Goal: Book appointment/travel/reservation

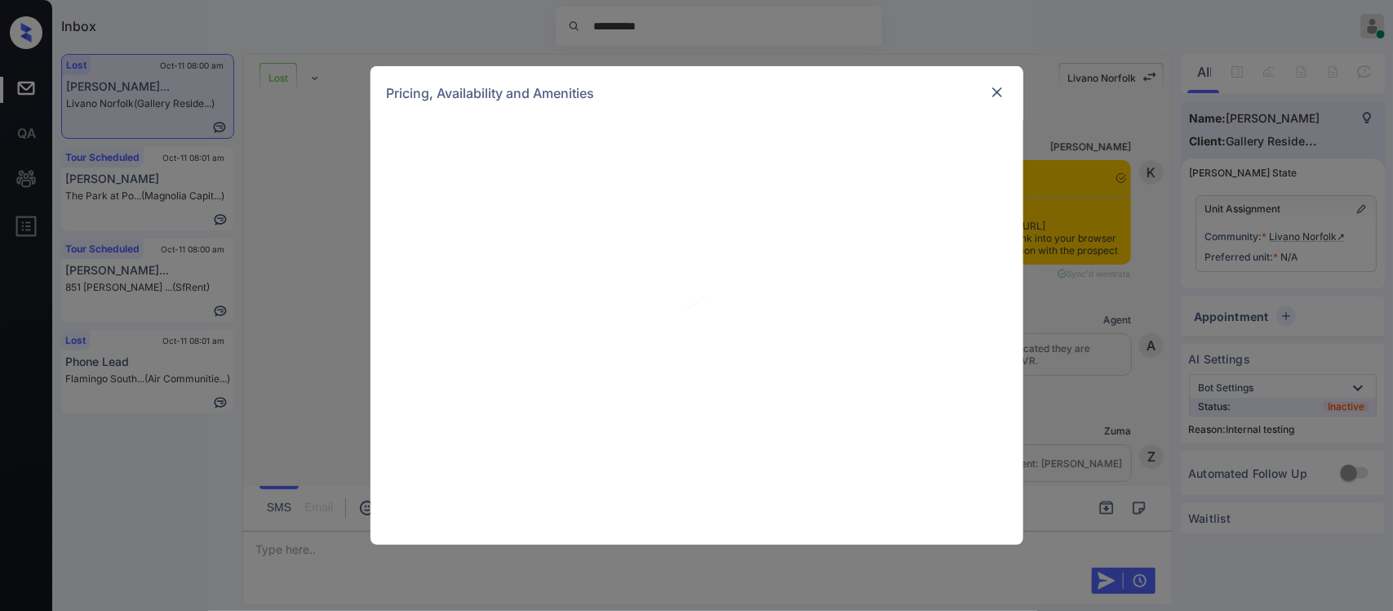
scroll to position [12517, 0]
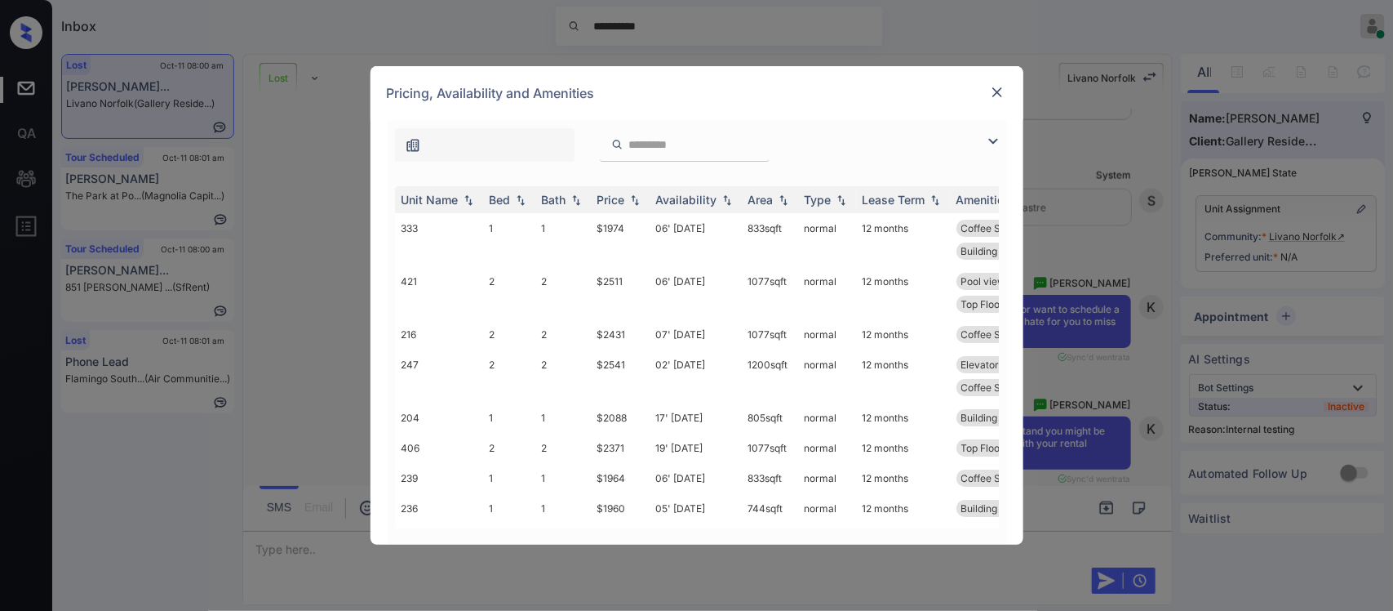
click at [612, 202] on div "Price" at bounding box center [611, 200] width 28 height 14
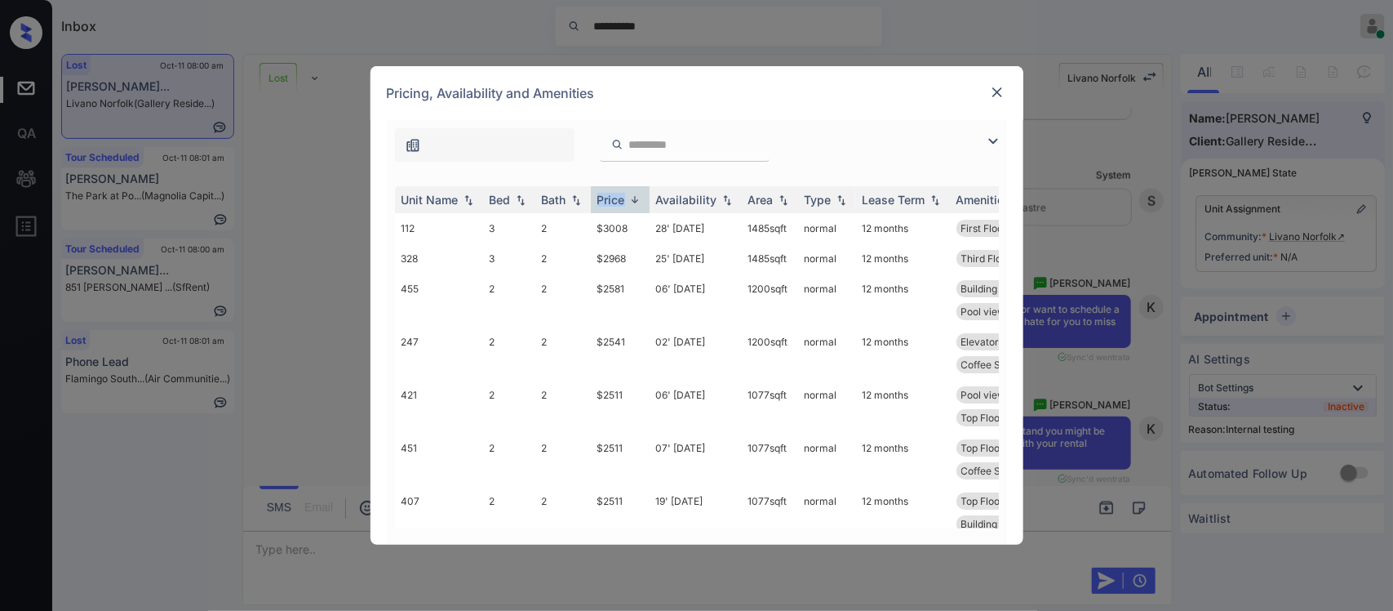
click at [612, 202] on div "Price" at bounding box center [611, 200] width 28 height 14
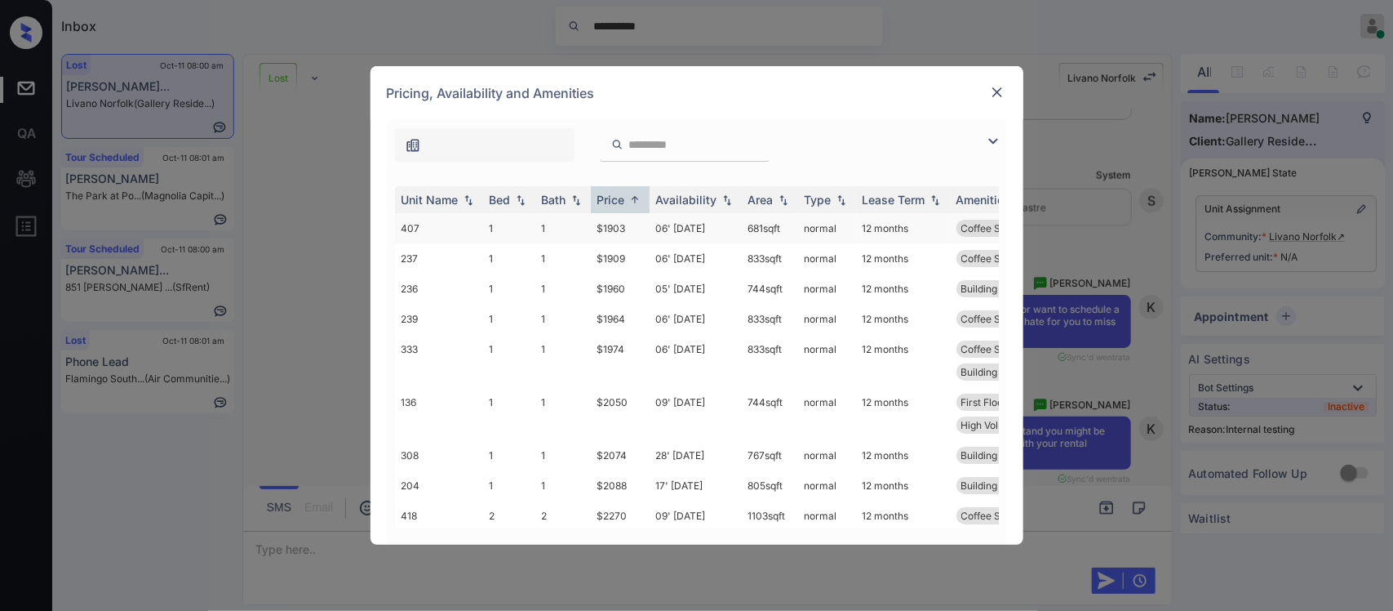
click at [618, 226] on td "$1903" at bounding box center [620, 228] width 59 height 30
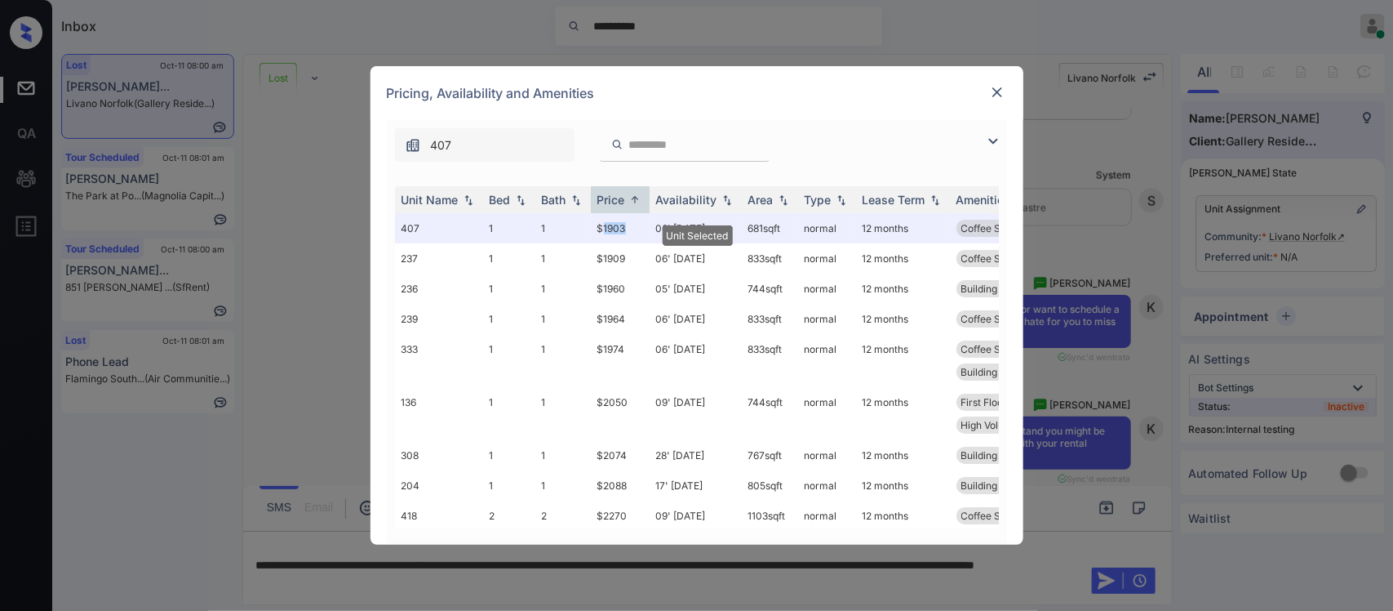
click at [994, 87] on img at bounding box center [997, 92] width 16 height 16
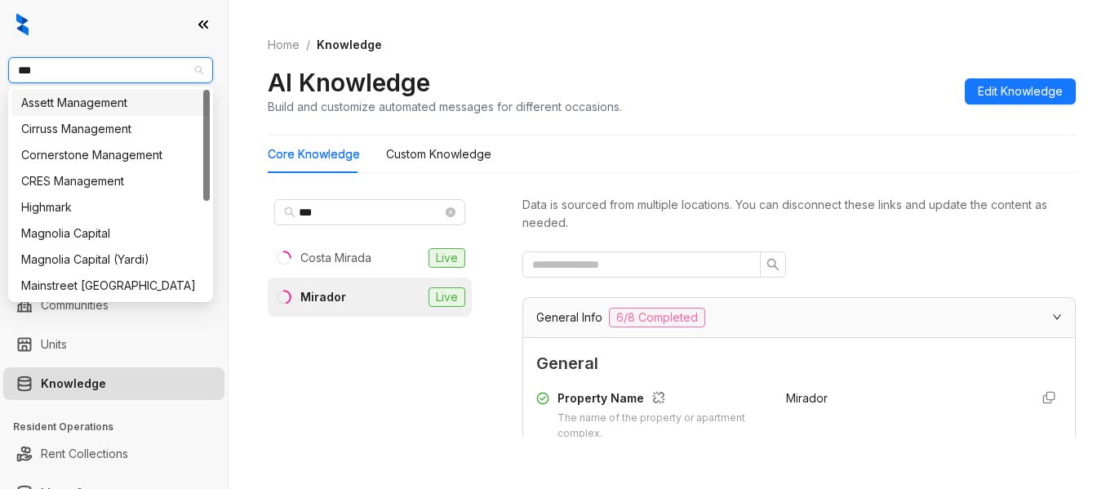
scroll to position [213, 0]
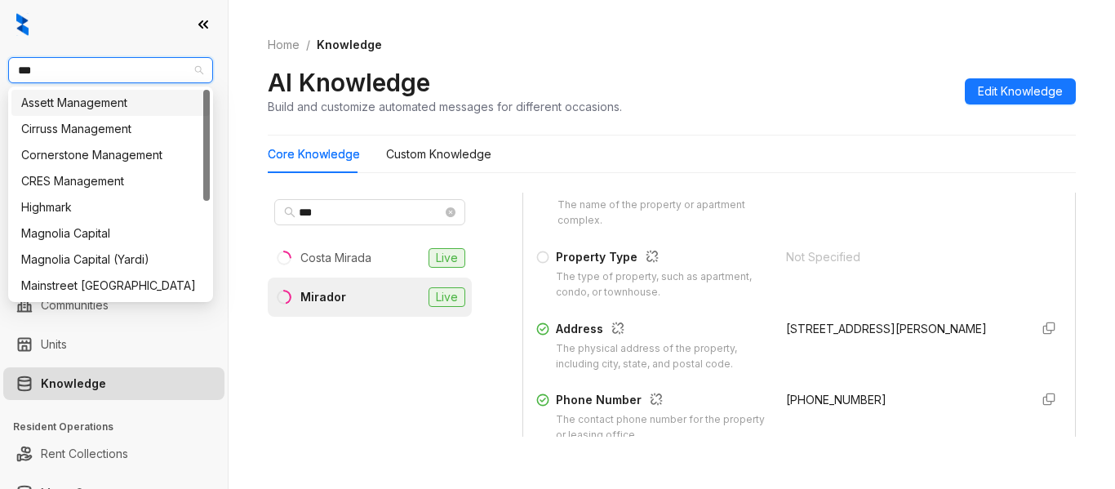
type input "****"
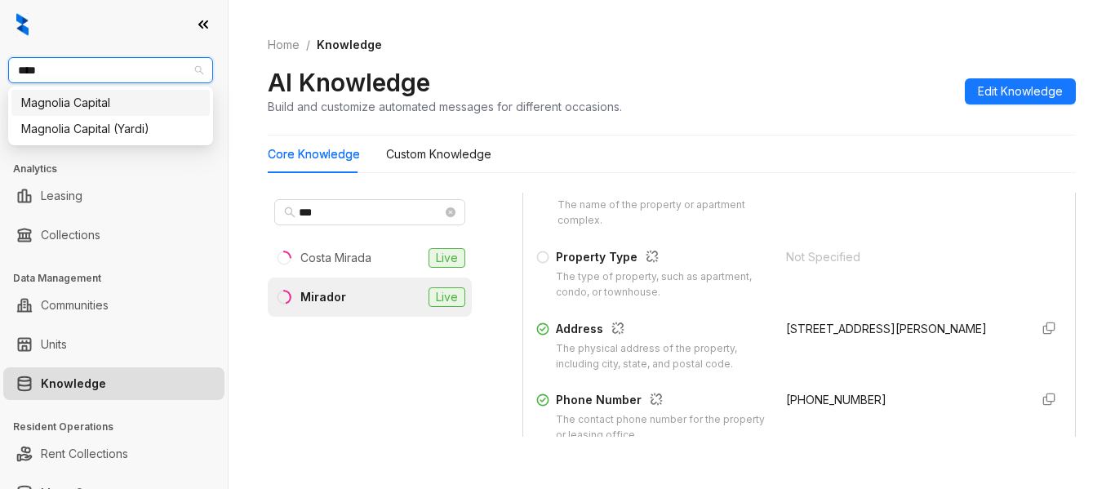
click at [135, 99] on div "Magnolia Capital" at bounding box center [110, 103] width 179 height 18
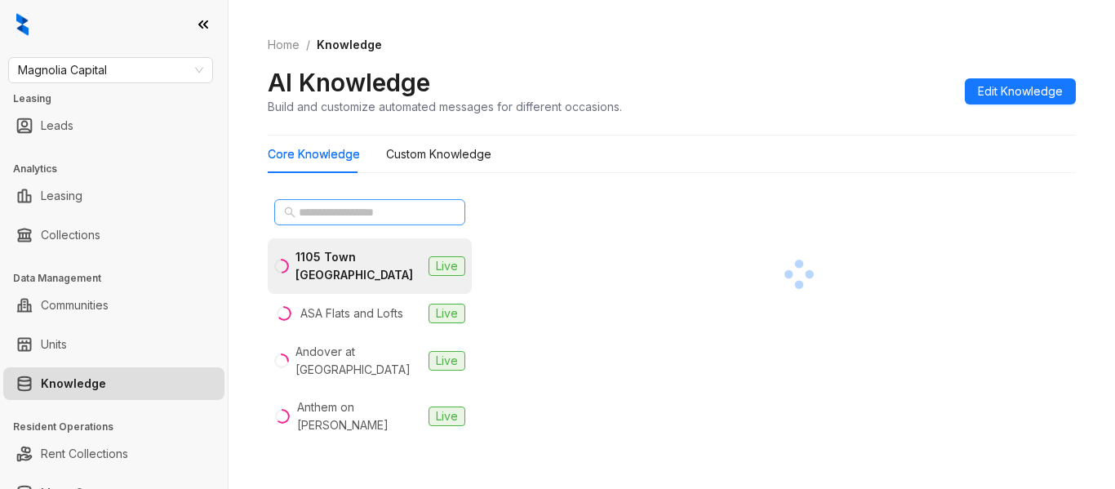
click at [388, 200] on span at bounding box center [369, 212] width 191 height 26
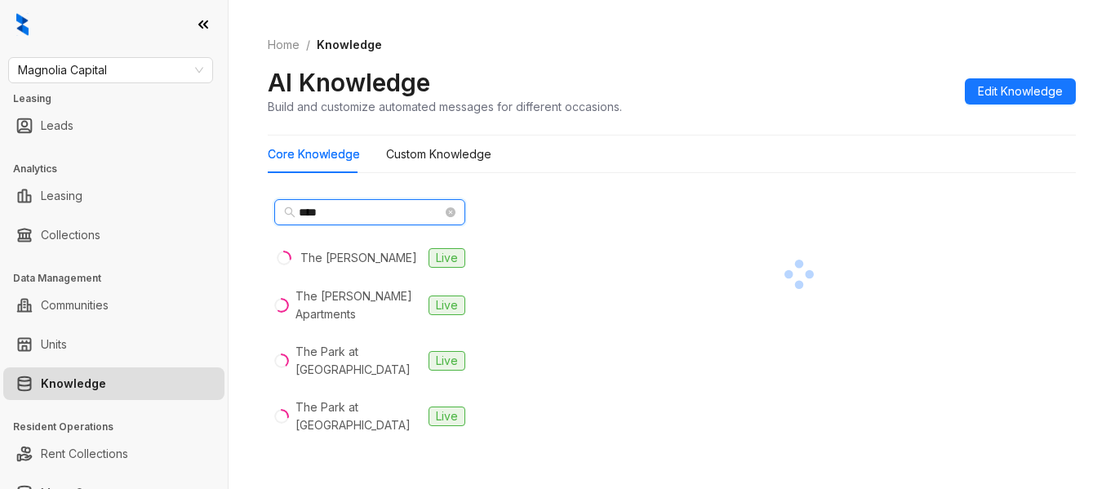
type input "***"
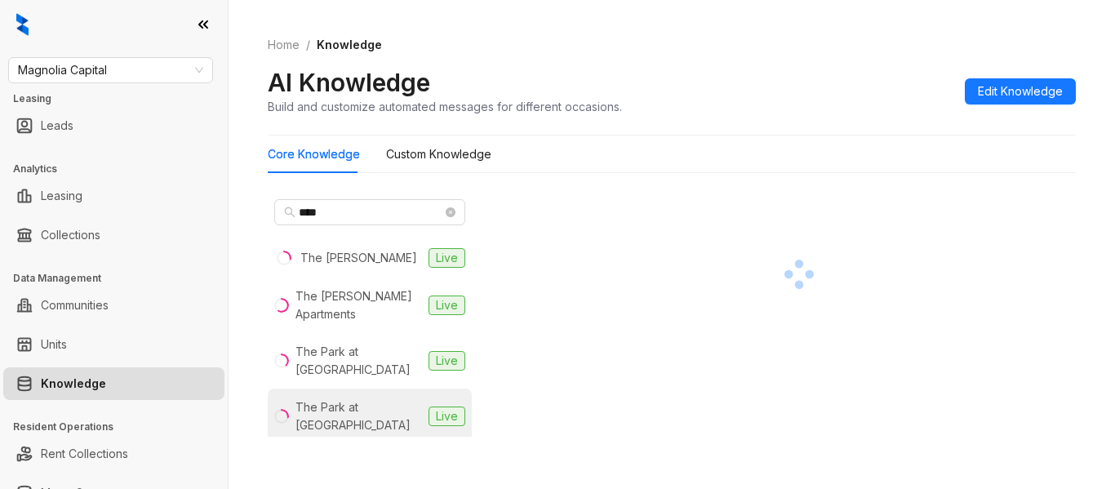
click at [384, 389] on li "The Park at Positano Live" at bounding box center [370, 417] width 204 height 56
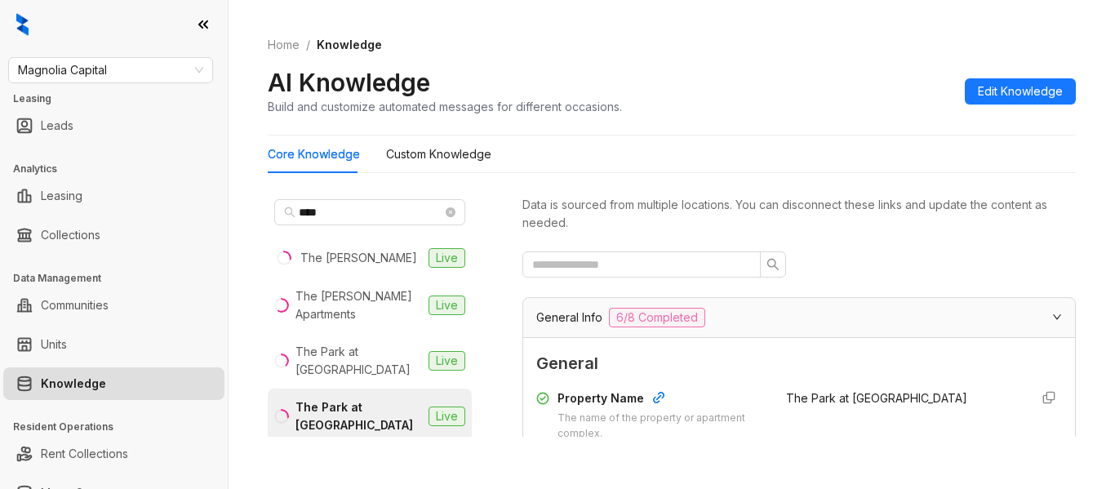
scroll to position [213, 0]
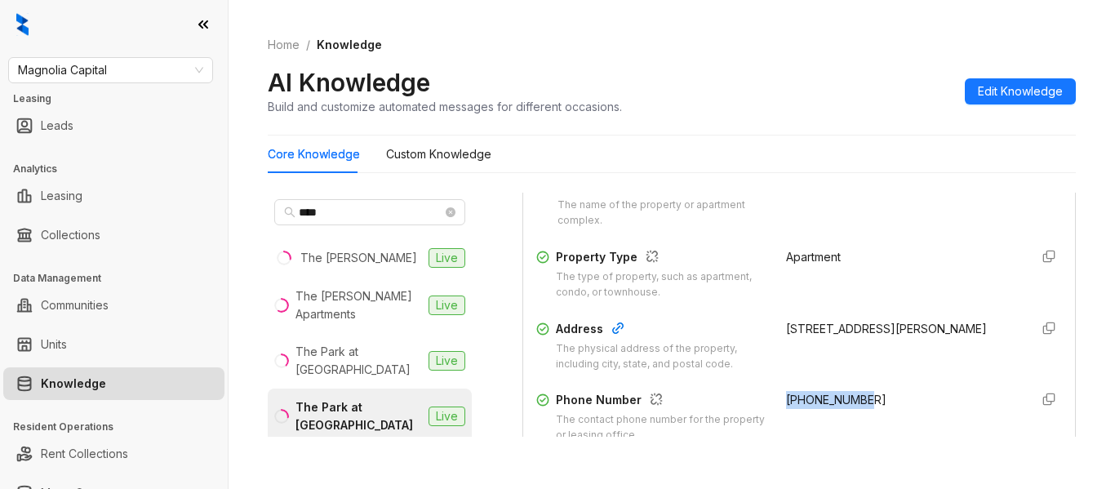
drag, startPoint x: 855, startPoint y: 400, endPoint x: 769, endPoint y: 406, distance: 86.7
click at [786, 406] on div "+12393724193" at bounding box center [901, 417] width 230 height 52
copy span "+12393724193"
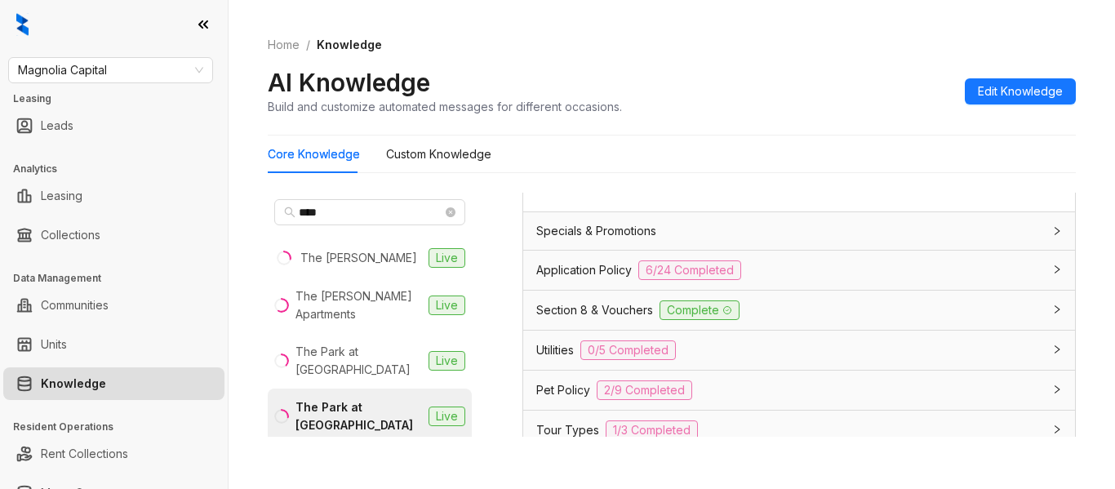
scroll to position [1327, 0]
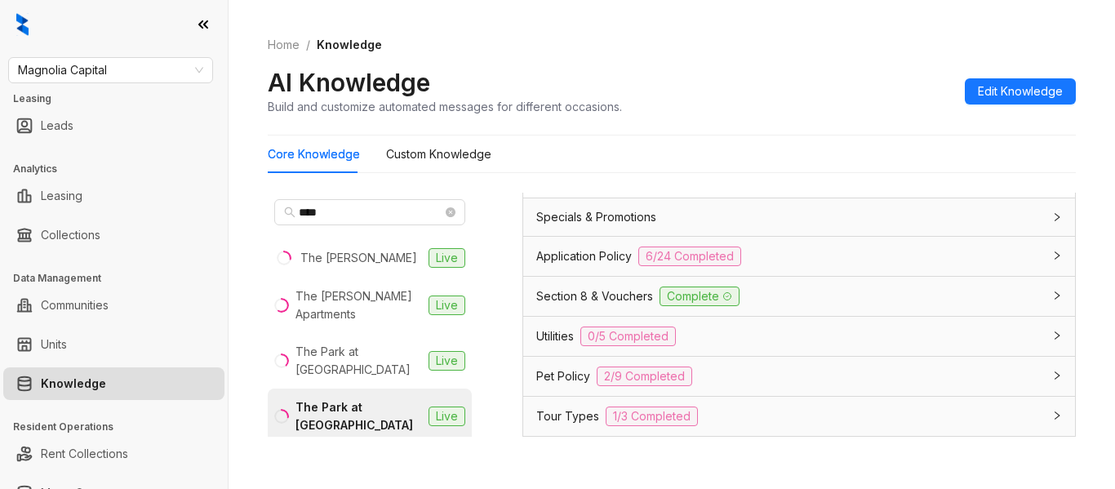
click at [814, 264] on div "Application Policy 6/24 Completed" at bounding box center [789, 257] width 506 height 20
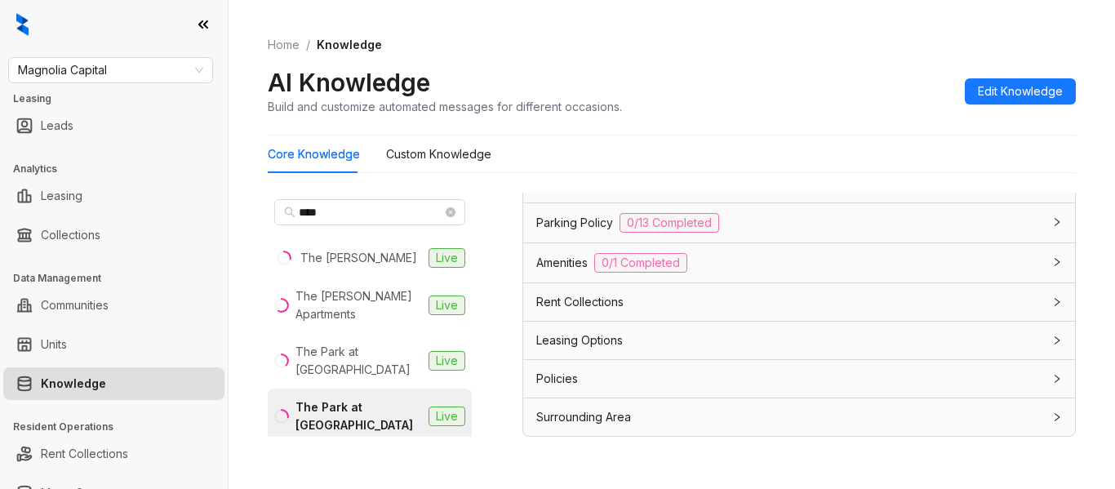
scroll to position [318, 0]
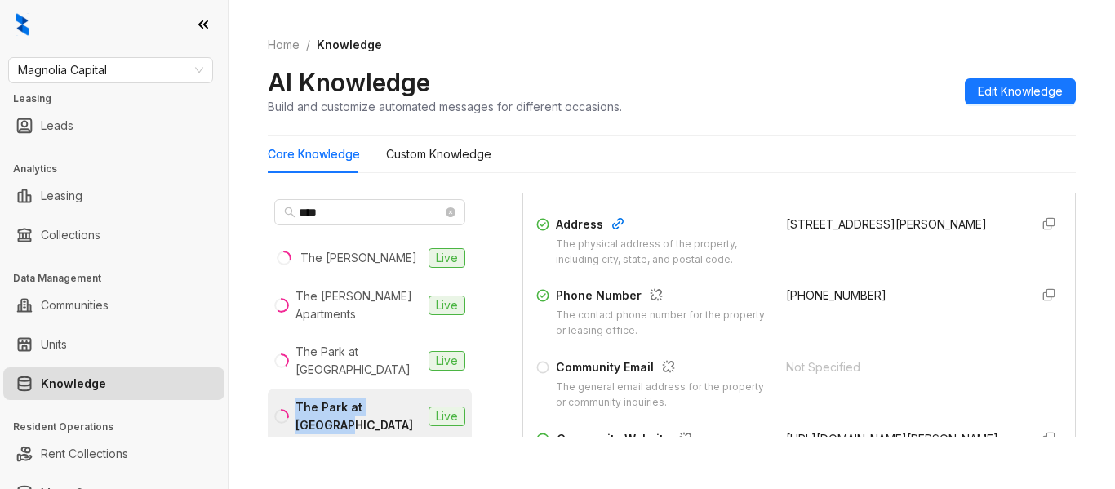
drag, startPoint x: 352, startPoint y: 414, endPoint x: 300, endPoint y: 391, distance: 57.0
click at [300, 398] on div "The Park at Positano" at bounding box center [358, 416] width 127 height 36
copy div "The Park at Positano"
copy span "+12393724193"
drag, startPoint x: 881, startPoint y: 287, endPoint x: 766, endPoint y: 298, distance: 115.6
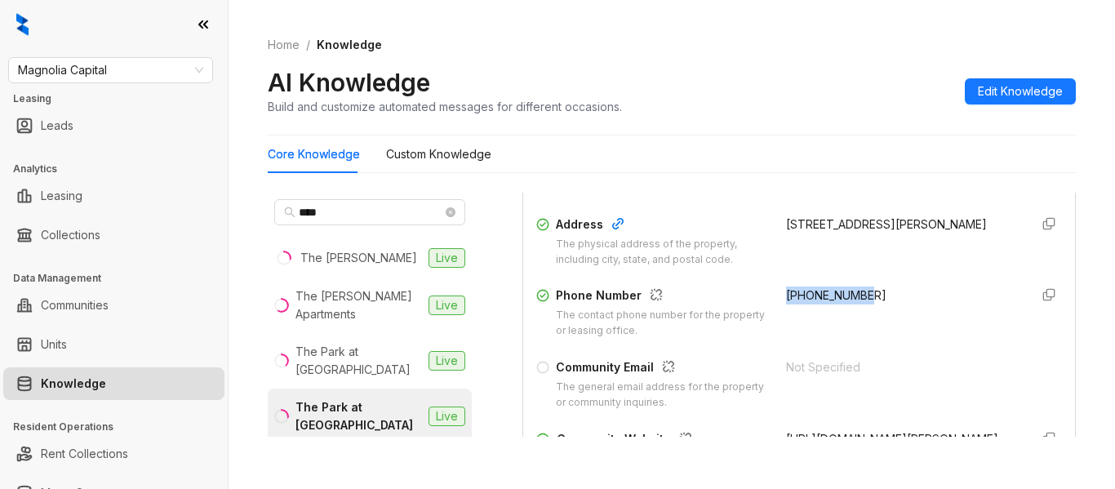
click at [766, 298] on div "Phone Number The contact phone number for the property or leasing office. +1239…" at bounding box center [799, 313] width 526 height 52
click at [160, 79] on span "Magnolia Capital" at bounding box center [110, 70] width 185 height 24
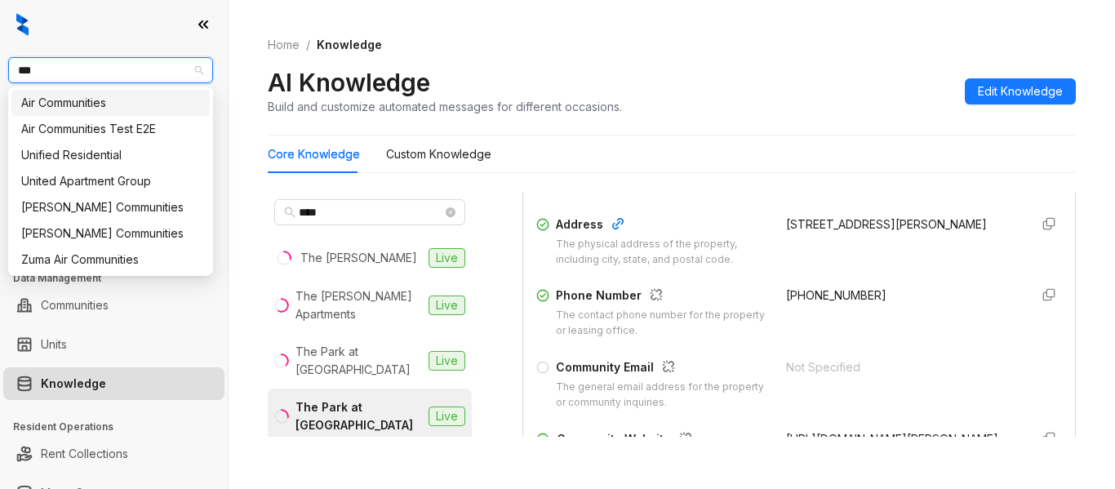
type input "****"
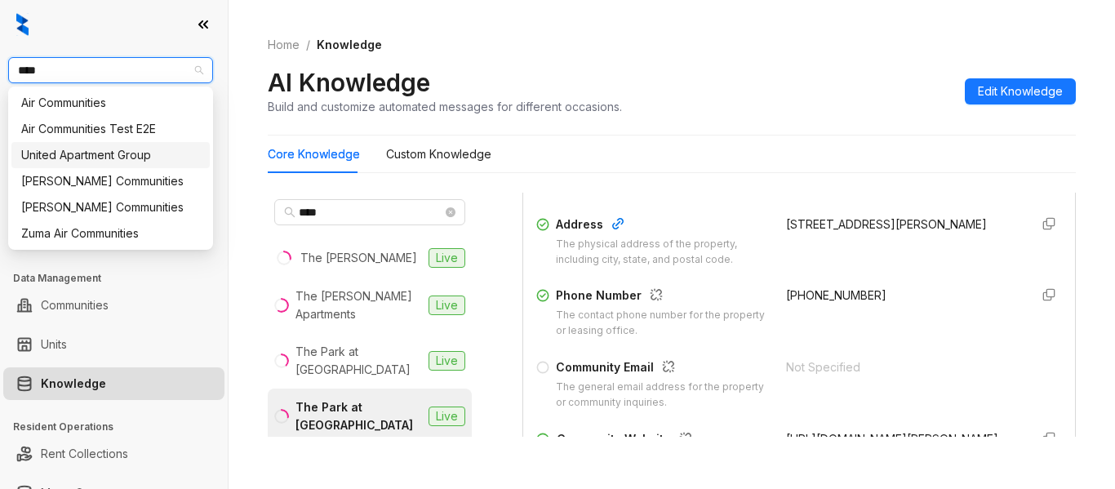
click at [144, 160] on div "United Apartment Group" at bounding box center [110, 155] width 179 height 18
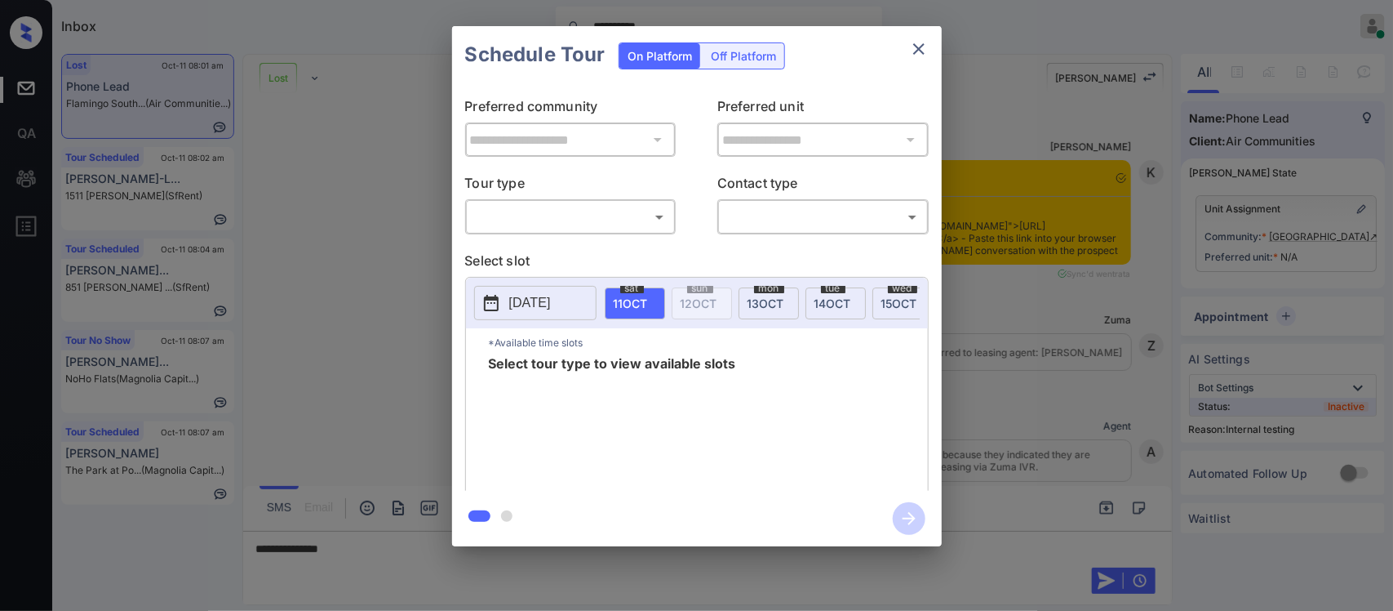
click at [627, 238] on div "**********" at bounding box center [697, 286] width 490 height 407
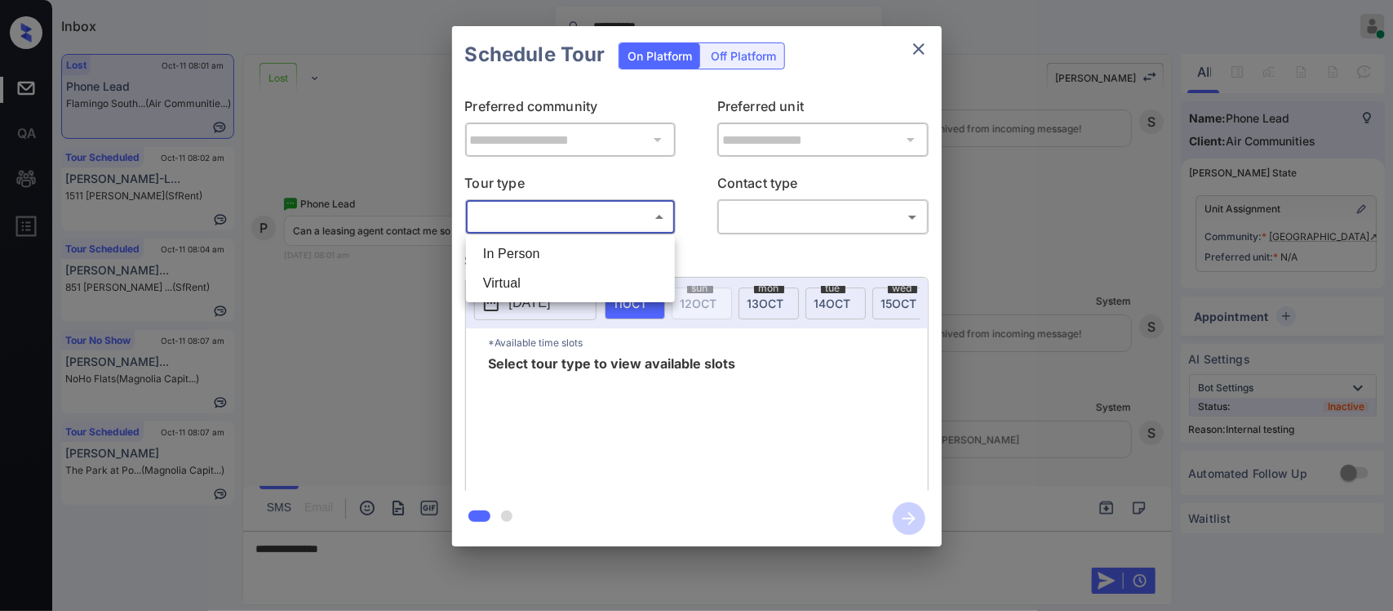
drag, startPoint x: 627, startPoint y: 227, endPoint x: 609, endPoint y: 258, distance: 35.8
click at [609, 258] on body "**********" at bounding box center [696, 305] width 1393 height 611
click at [609, 258] on li "In Person" at bounding box center [570, 253] width 201 height 29
type input "********"
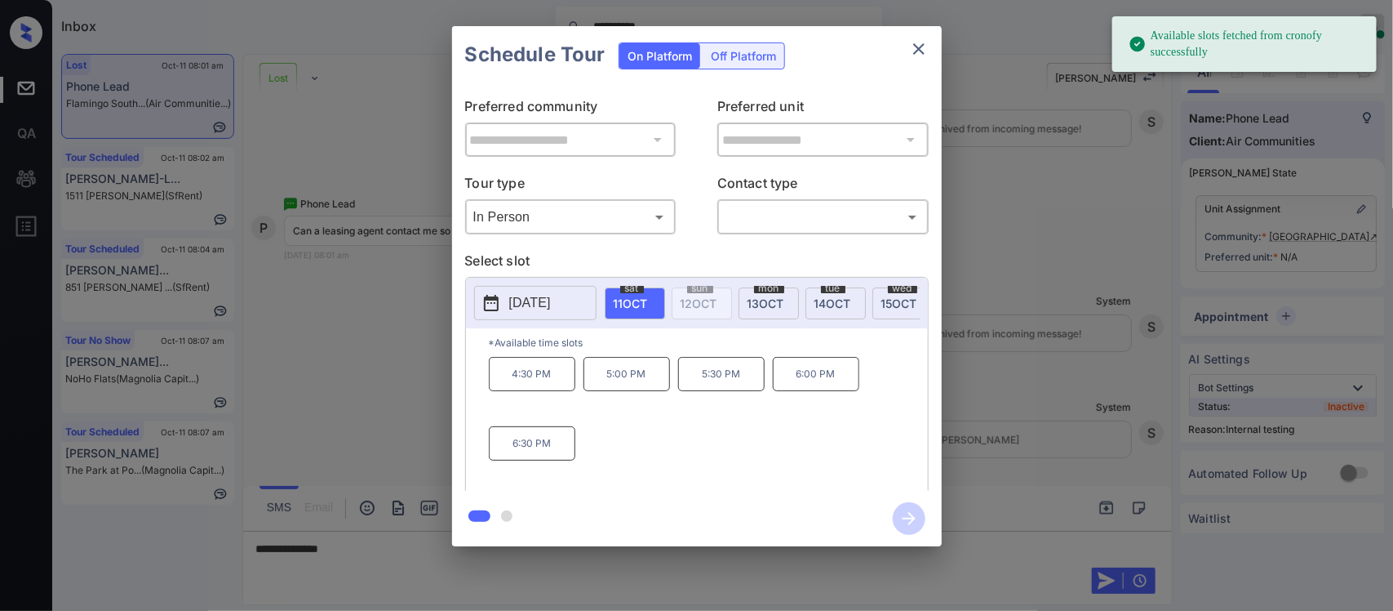
click at [510, 294] on p "2025-10-11" at bounding box center [530, 303] width 42 height 20
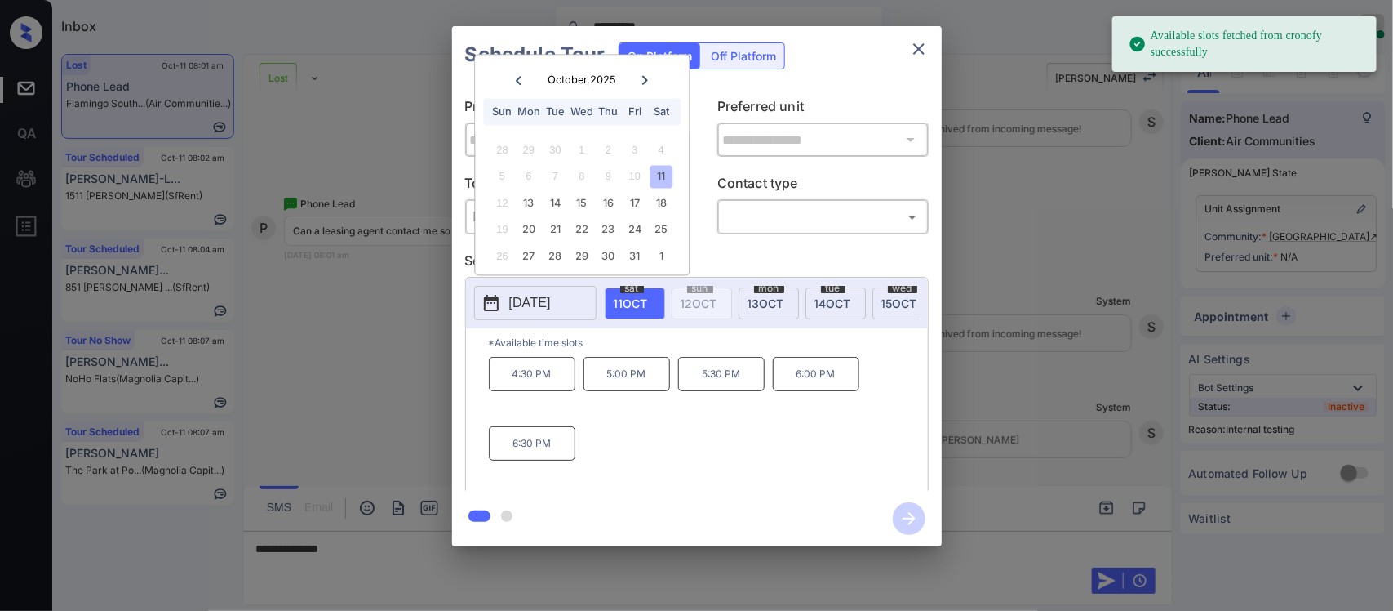
click at [646, 79] on icon at bounding box center [645, 79] width 6 height 9
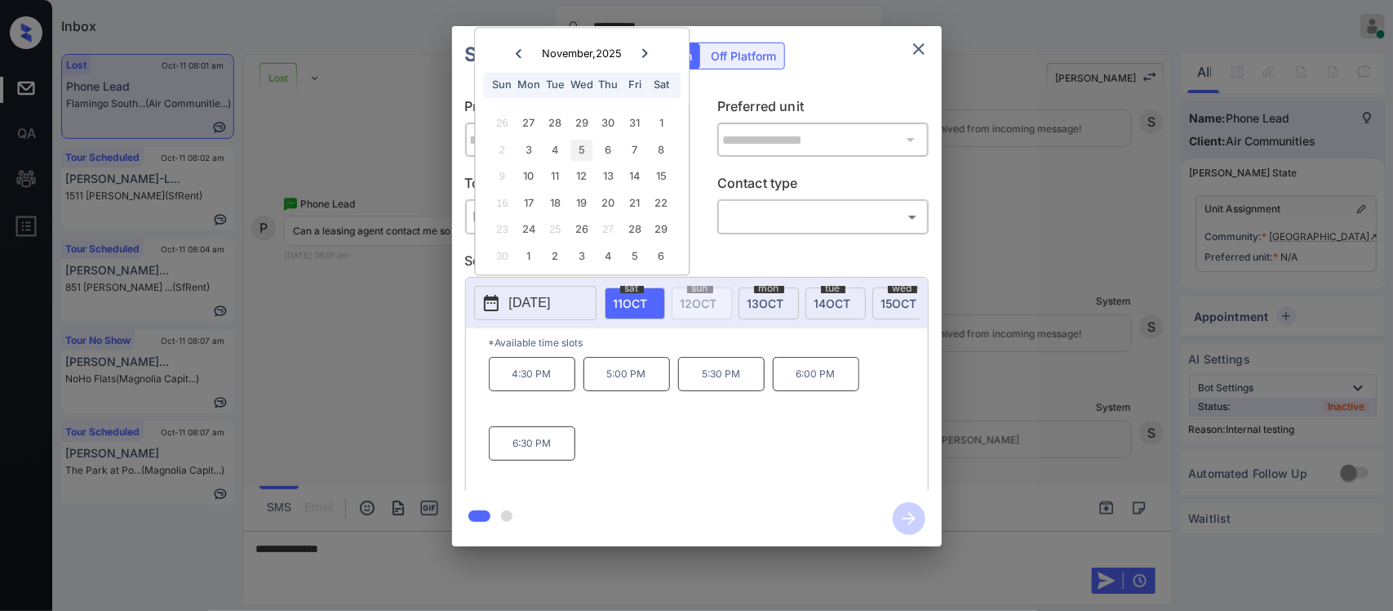
click at [585, 143] on div "5" at bounding box center [582, 150] width 22 height 22
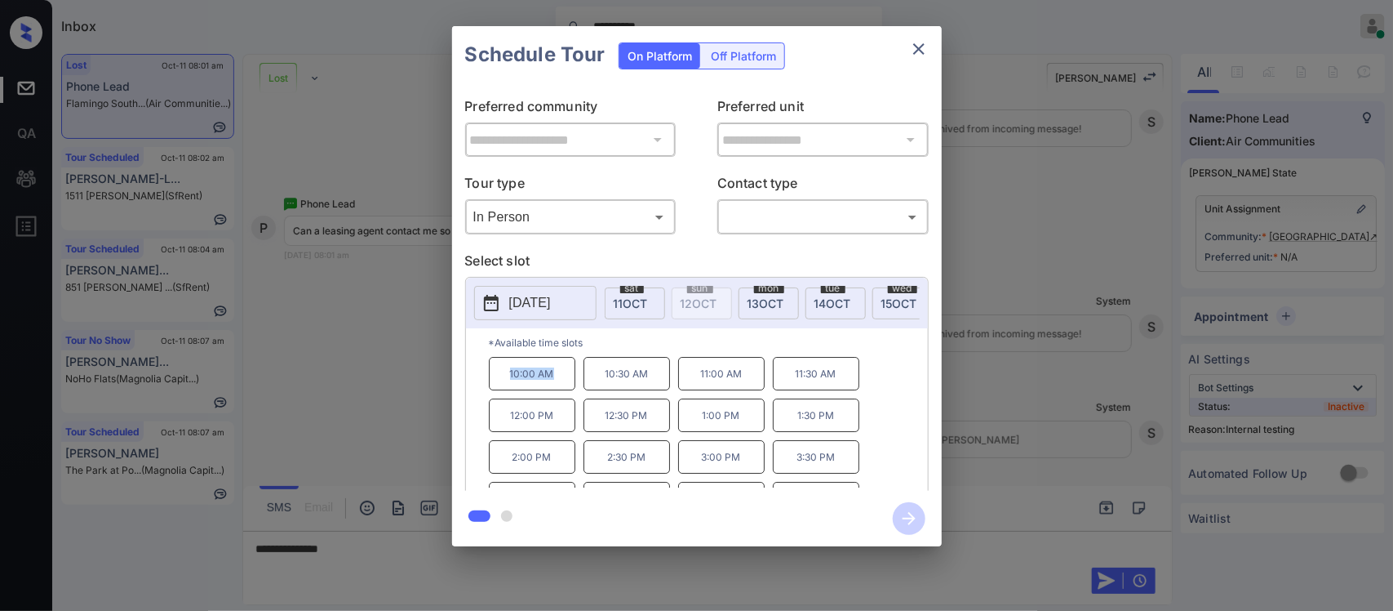
drag, startPoint x: 500, startPoint y: 393, endPoint x: 553, endPoint y: 390, distance: 52.3
click at [553, 390] on p "10:00 AM" at bounding box center [532, 373] width 87 height 33
click at [1023, 405] on div "**********" at bounding box center [696, 286] width 1393 height 572
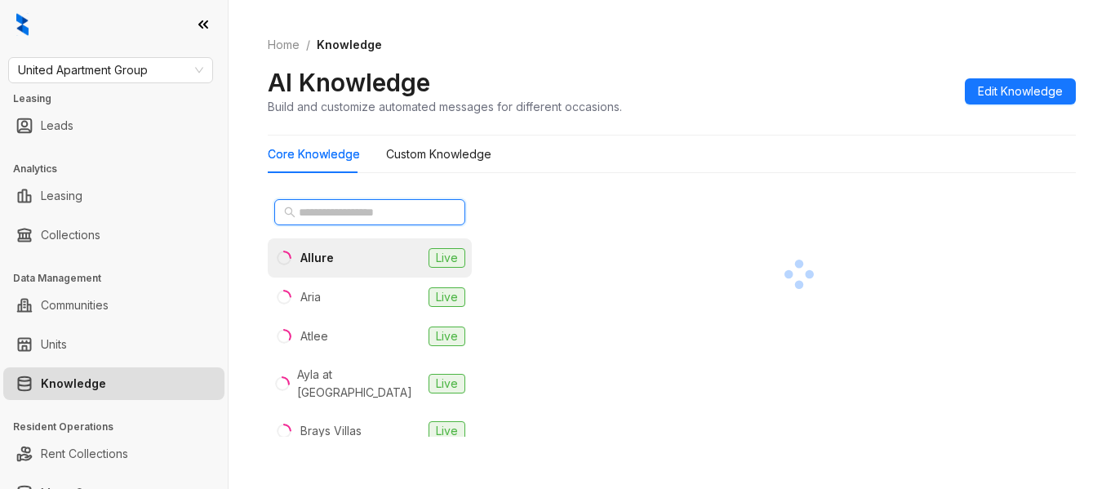
click at [389, 219] on input "text" at bounding box center [371, 212] width 144 height 18
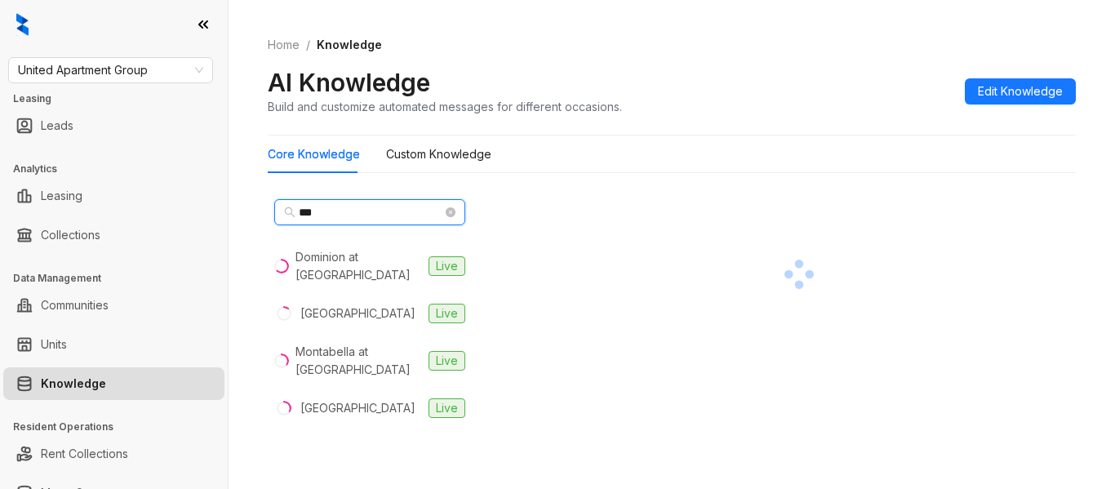
type input "***"
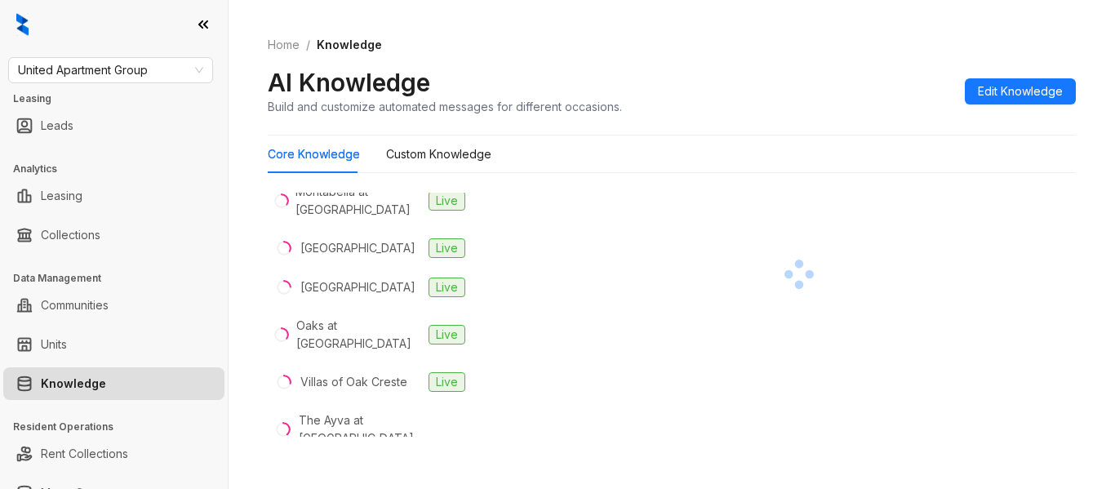
scroll to position [184, 0]
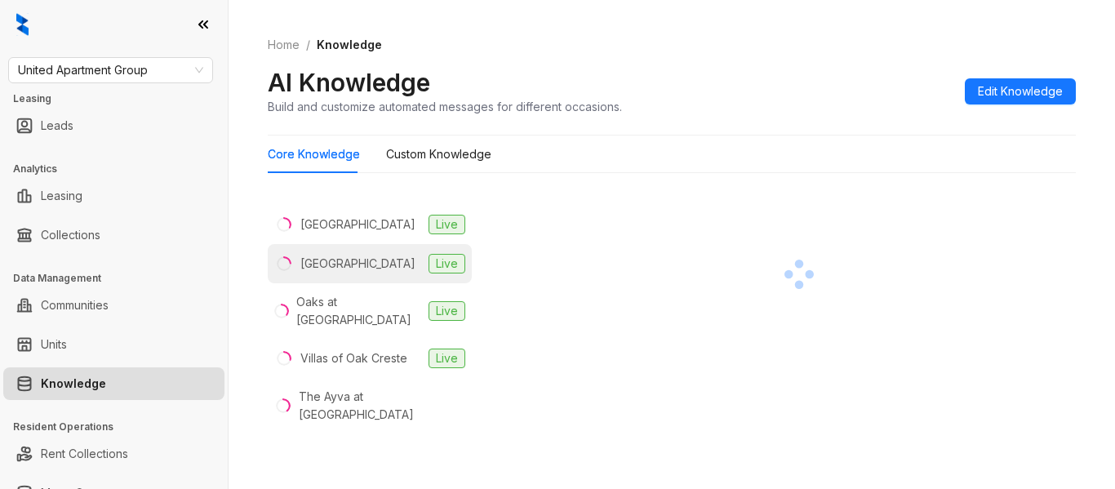
click at [379, 263] on div "Oak Meadow Villa" at bounding box center [357, 264] width 115 height 18
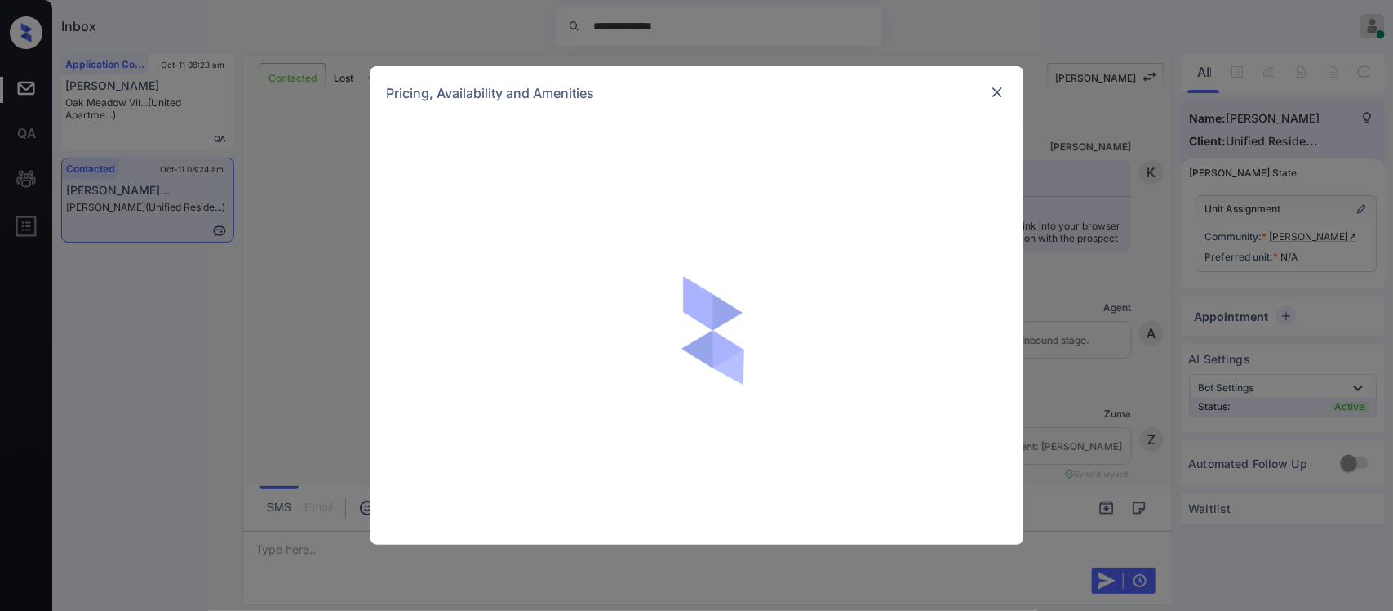
scroll to position [1117, 0]
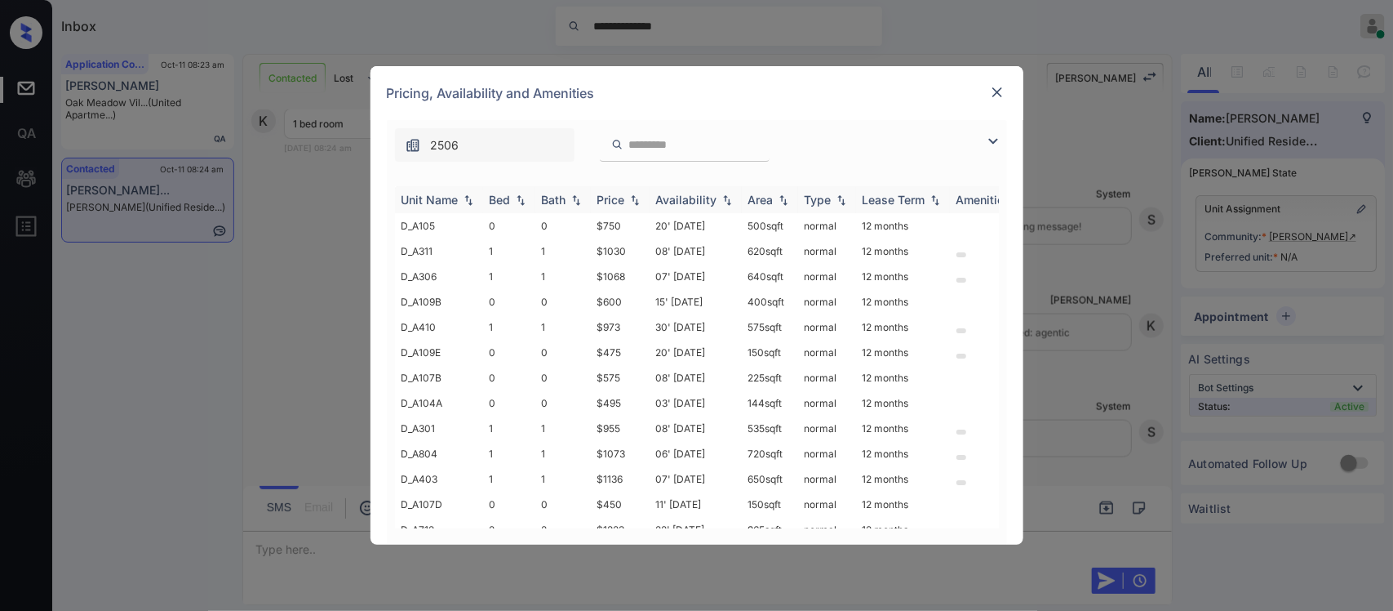
drag, startPoint x: 0, startPoint y: 0, endPoint x: 621, endPoint y: 192, distance: 650.1
click at [621, 192] on th "Price" at bounding box center [620, 199] width 59 height 27
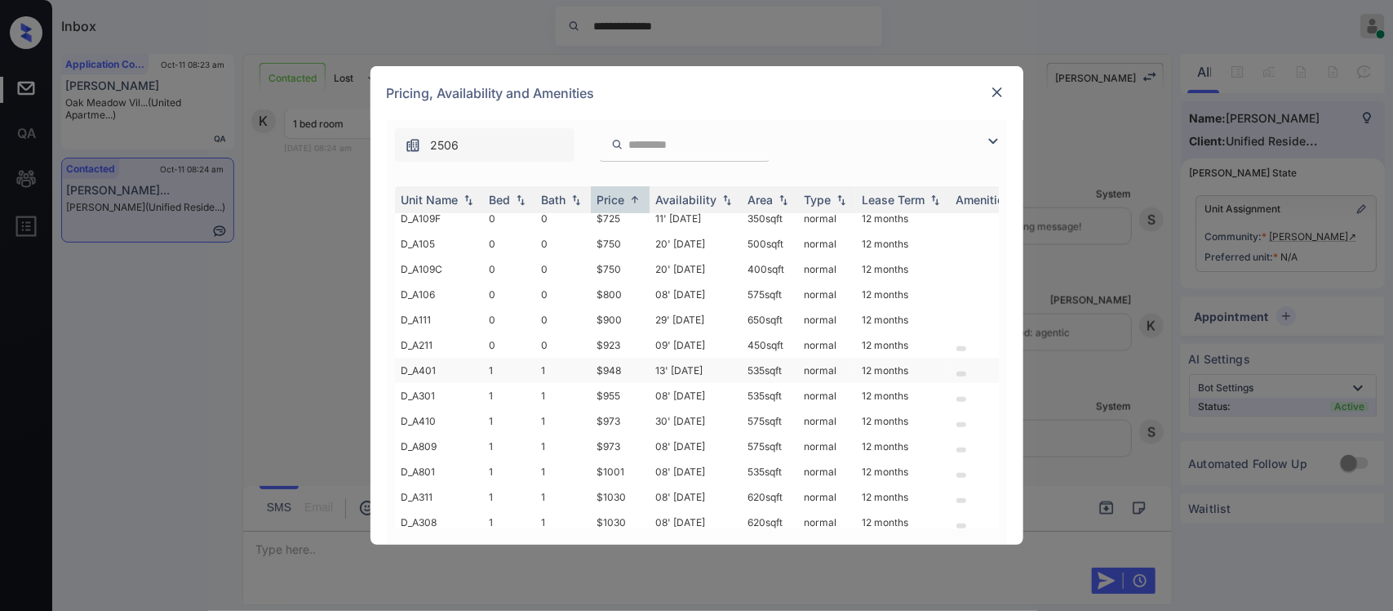
click at [594, 358] on td "$948" at bounding box center [620, 370] width 59 height 25
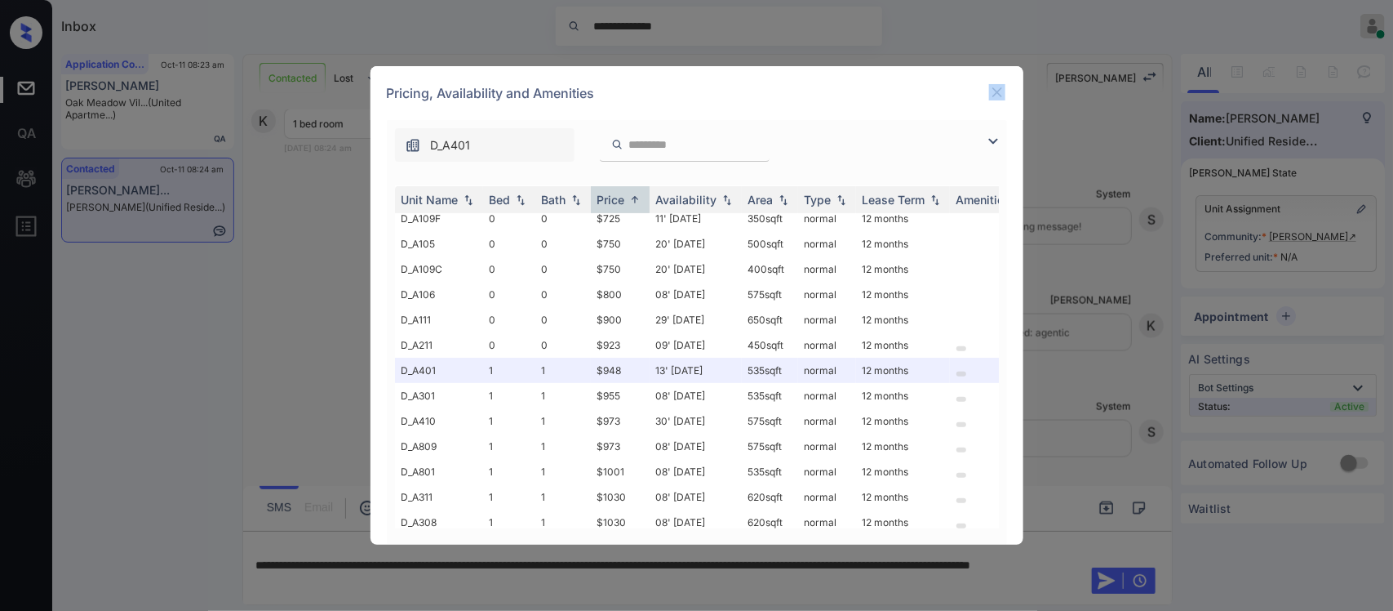
drag, startPoint x: 994, startPoint y: 79, endPoint x: 998, endPoint y: 88, distance: 9.9
click at [998, 88] on div "Pricing, Availability and Amenities" at bounding box center [697, 93] width 653 height 54
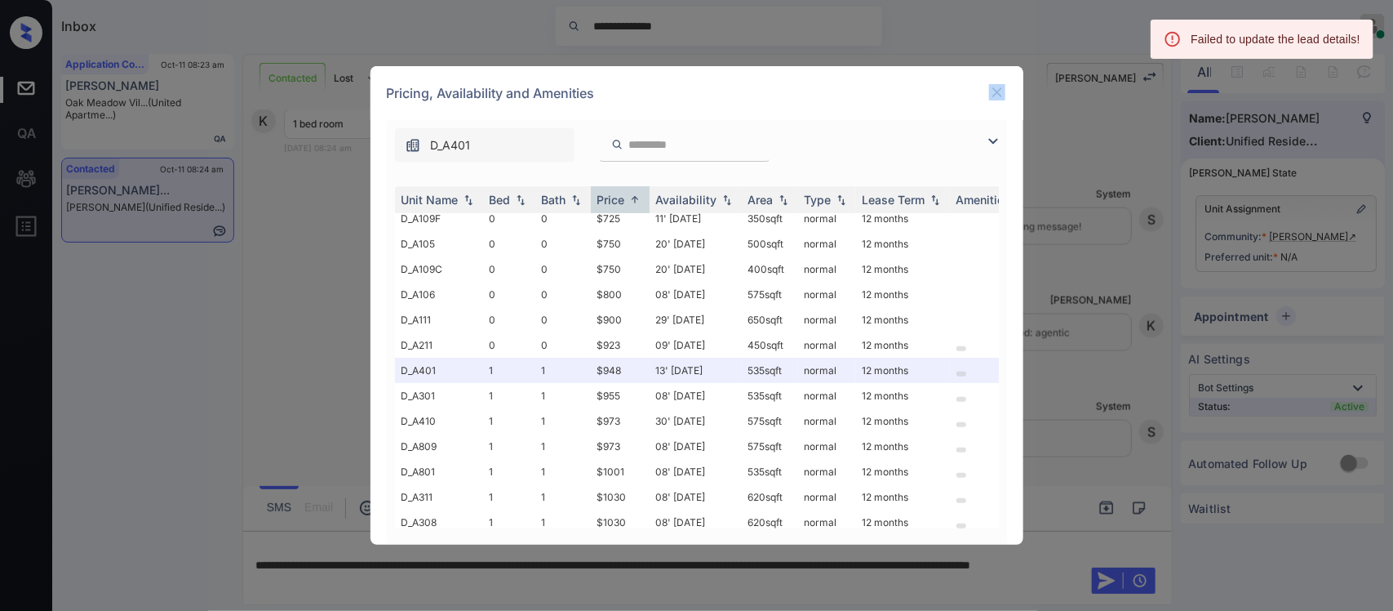
click at [998, 88] on img at bounding box center [997, 92] width 16 height 16
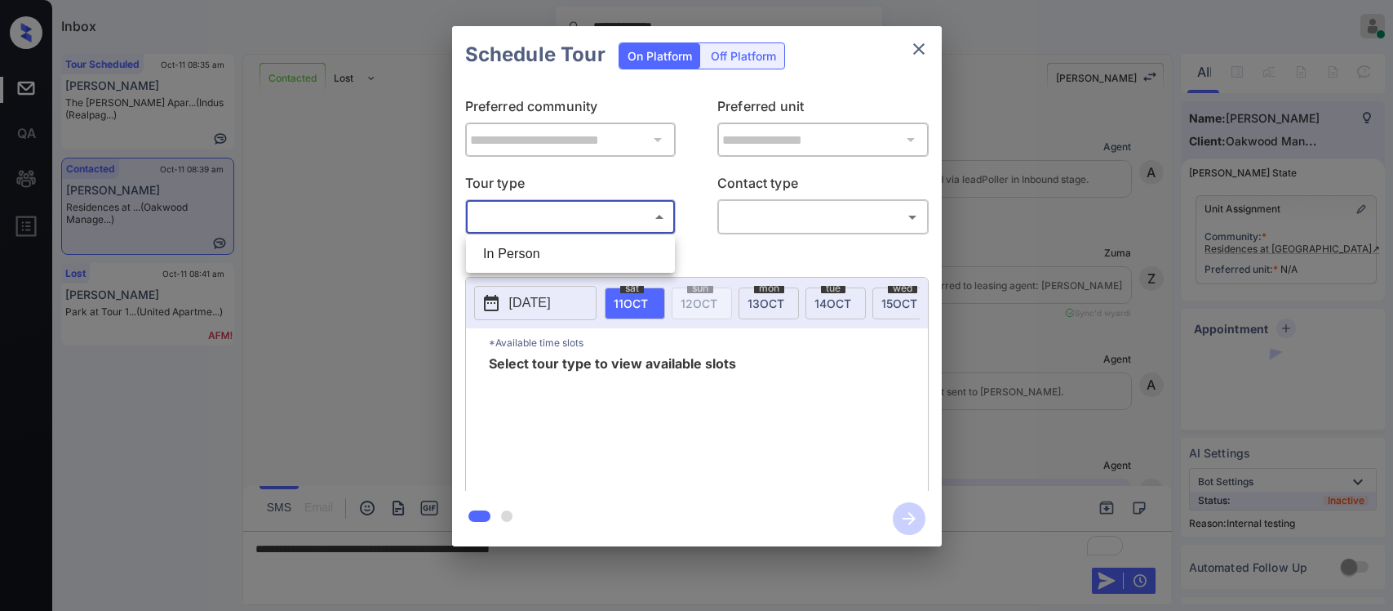
click at [544, 223] on body "**********" at bounding box center [696, 305] width 1393 height 611
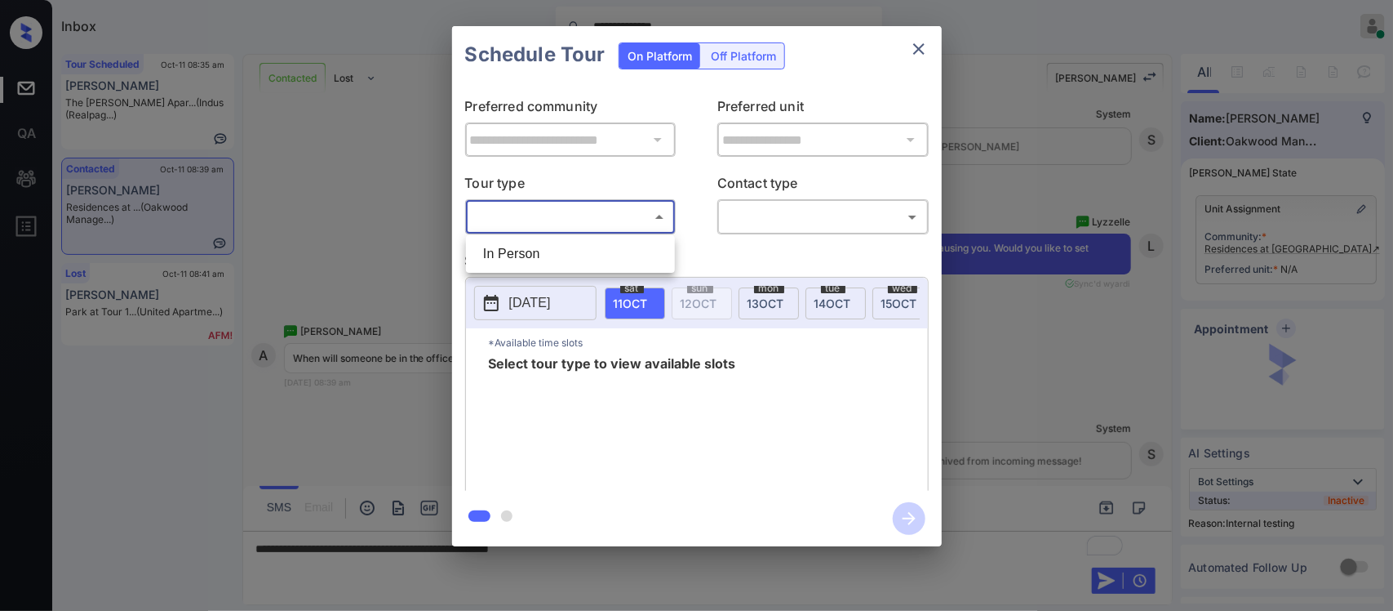
click at [537, 257] on li "In Person" at bounding box center [570, 253] width 201 height 29
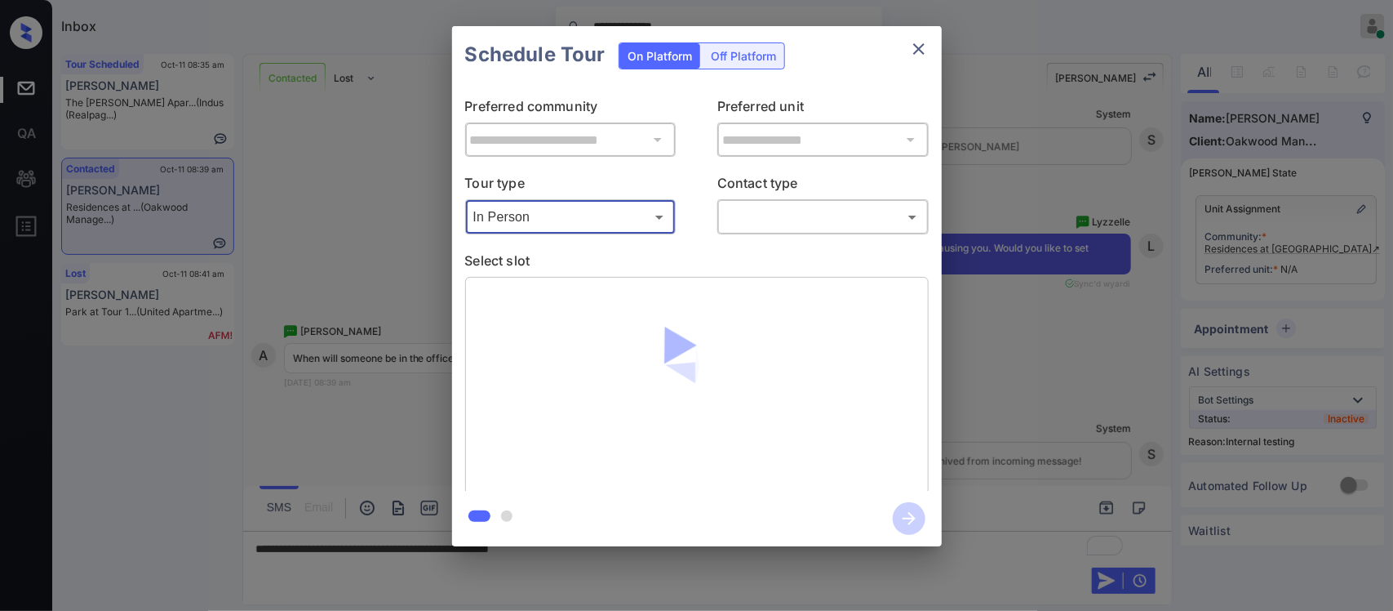
type input "********"
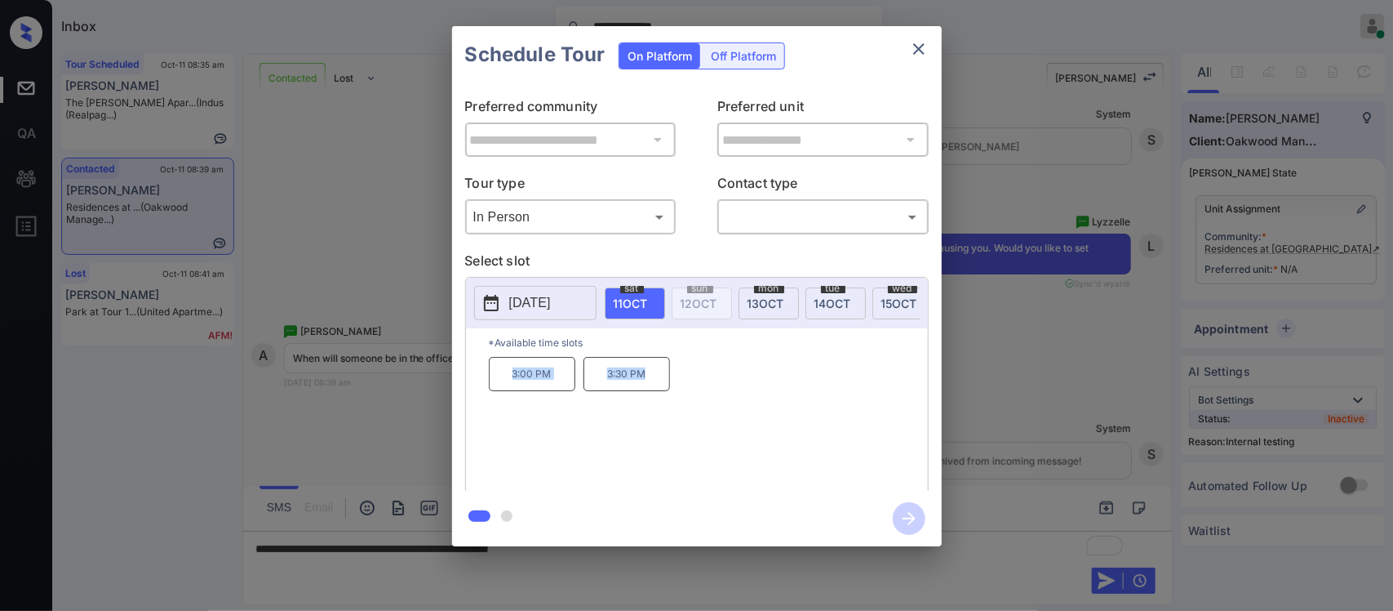
drag, startPoint x: 502, startPoint y: 390, endPoint x: 703, endPoint y: 382, distance: 201.0
click at [703, 382] on div "3:00 PM 3:30 PM" at bounding box center [708, 422] width 439 height 131
copy div "3:00 PM 3:30 PM"
click at [1030, 414] on div "**********" at bounding box center [696, 286] width 1393 height 572
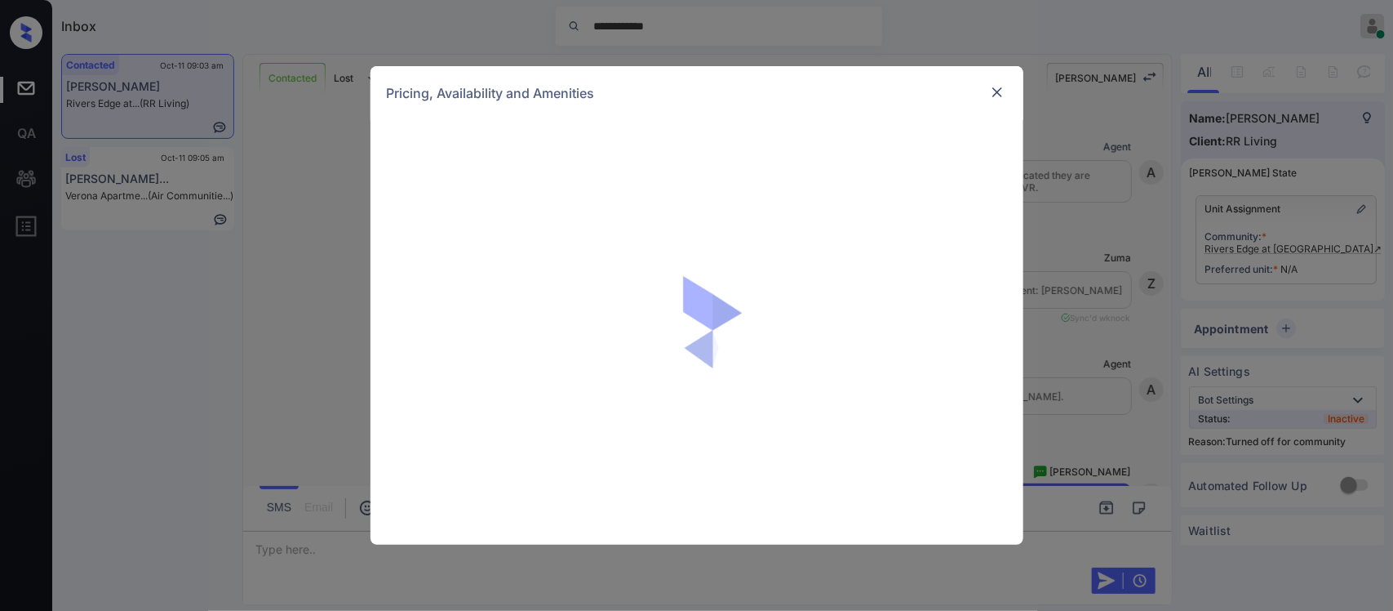
scroll to position [2255, 0]
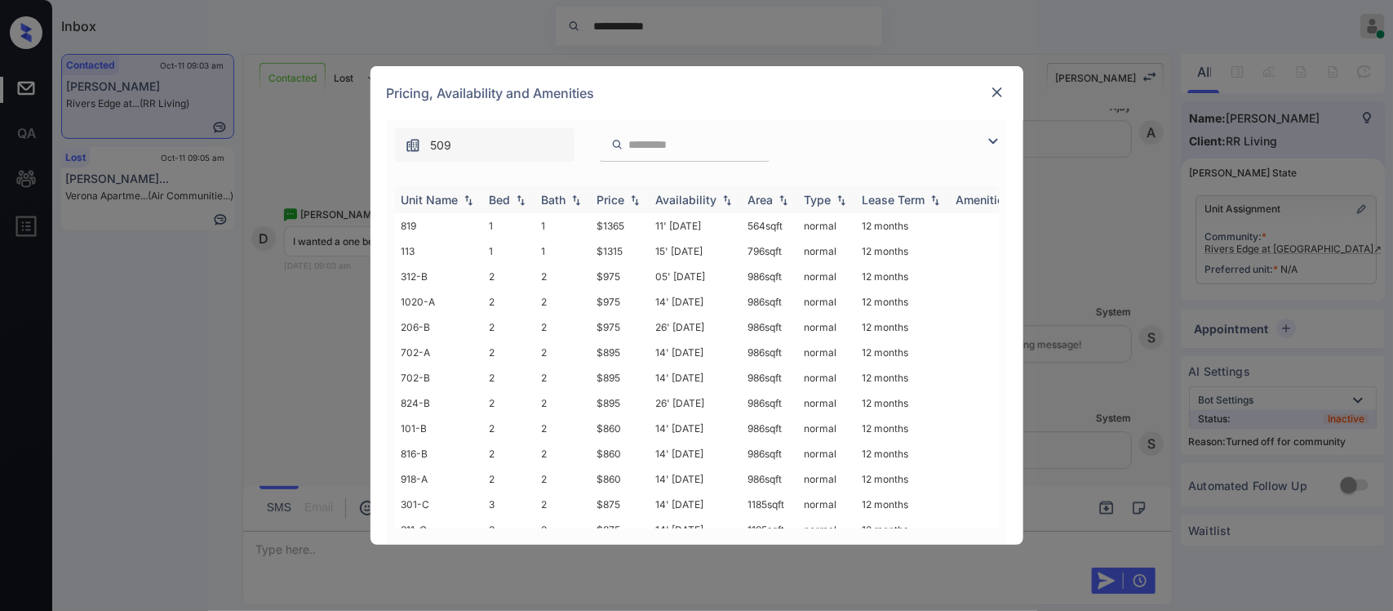
click at [619, 197] on div "Price" at bounding box center [611, 200] width 28 height 14
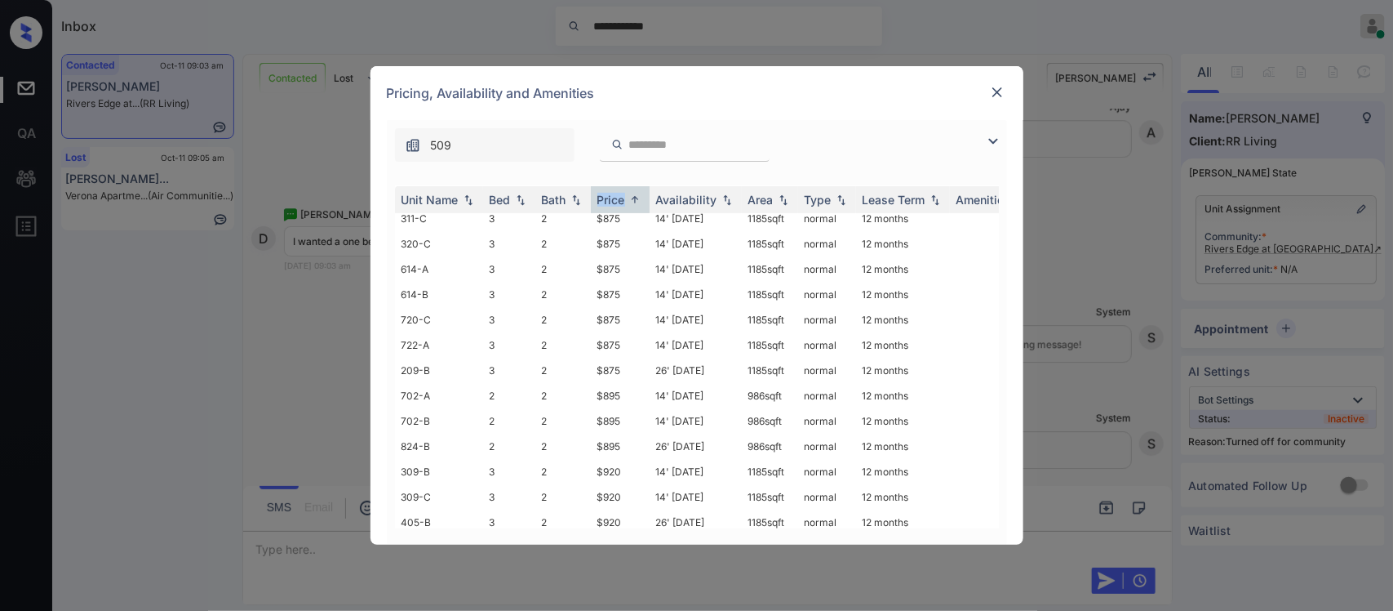
scroll to position [571, 0]
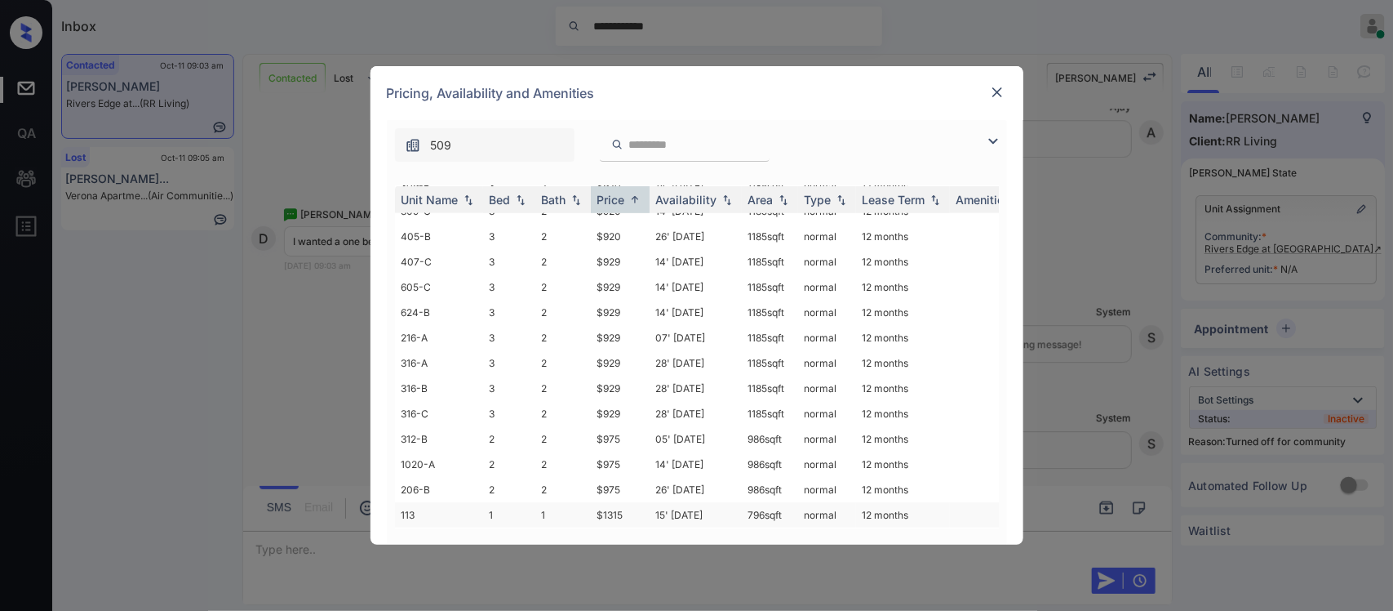
click at [710, 502] on td "15' Oct 25" at bounding box center [696, 514] width 92 height 25
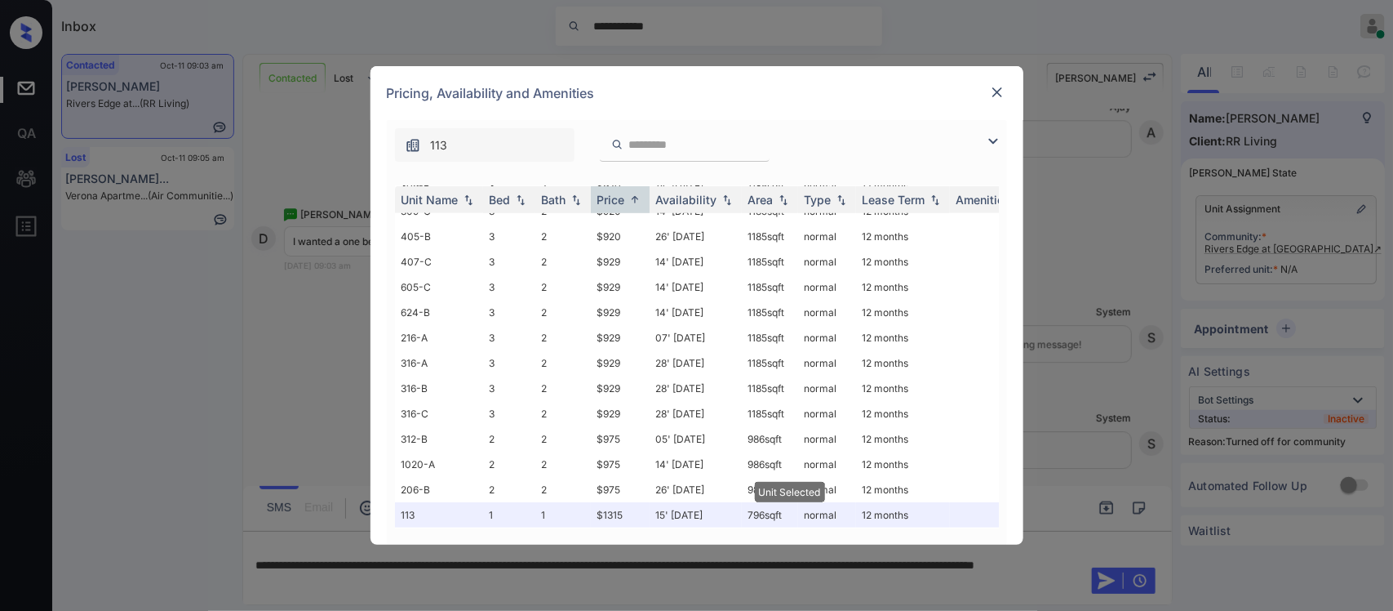
click at [1004, 104] on div "Pricing, Availability and Amenities" at bounding box center [697, 93] width 653 height 54
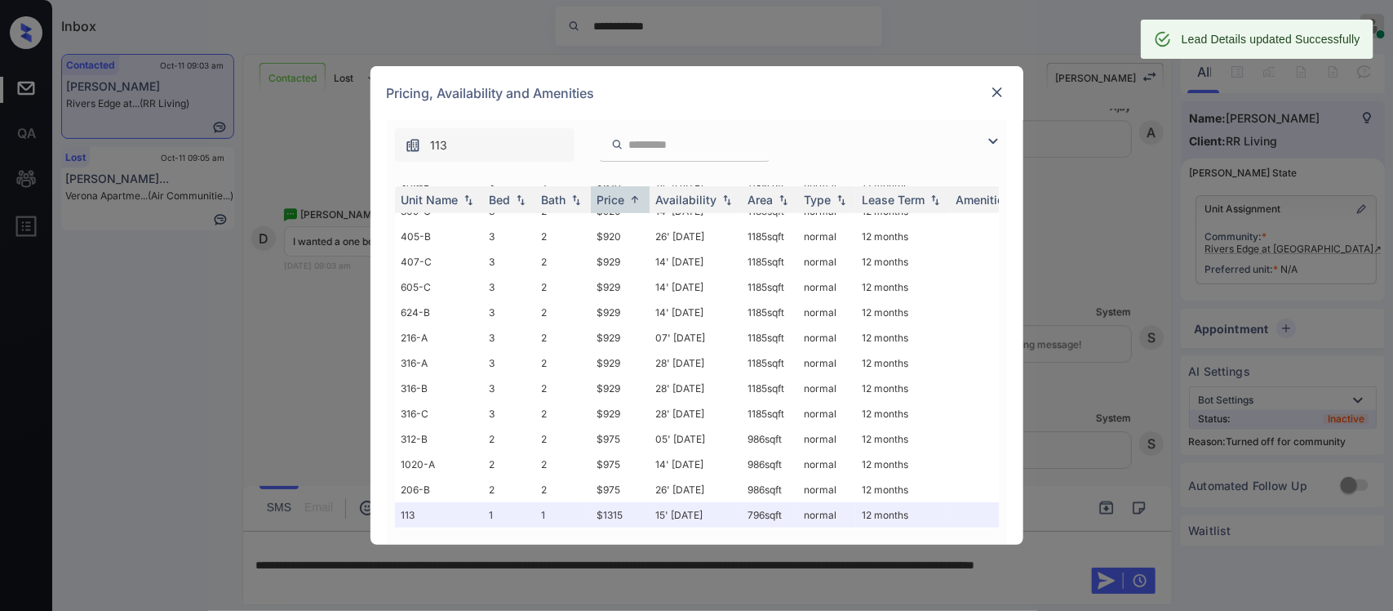
click at [1001, 96] on img at bounding box center [997, 92] width 16 height 16
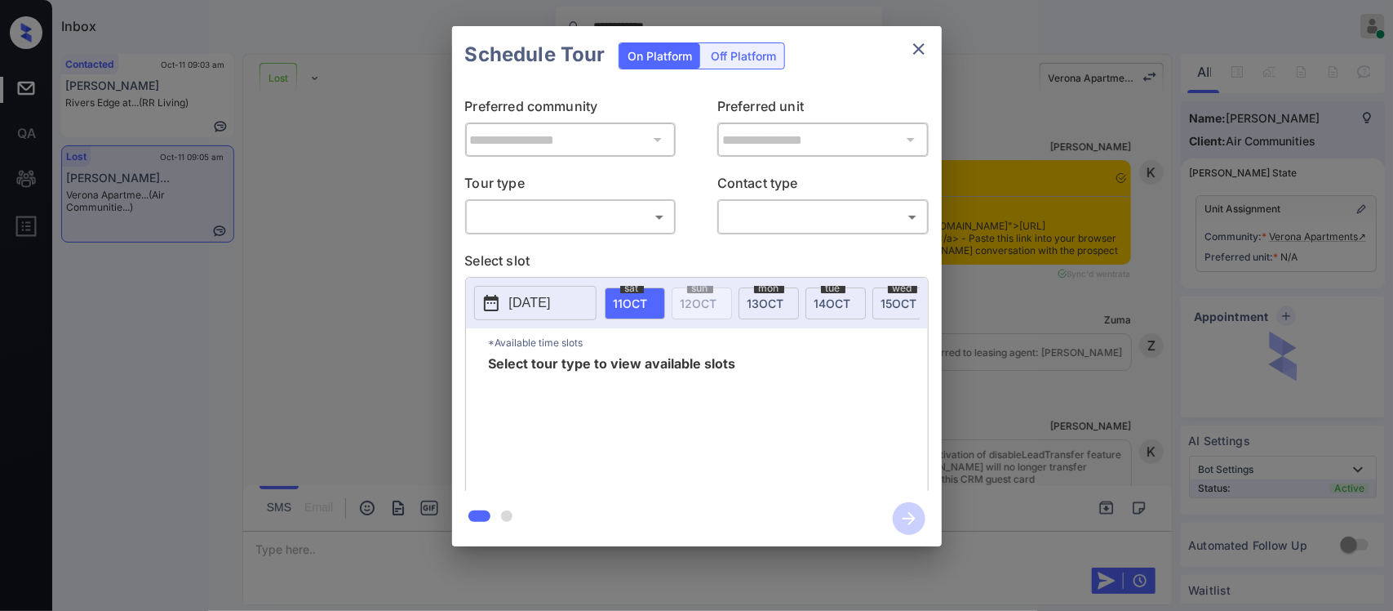
click at [641, 207] on body "**********" at bounding box center [696, 305] width 1393 height 611
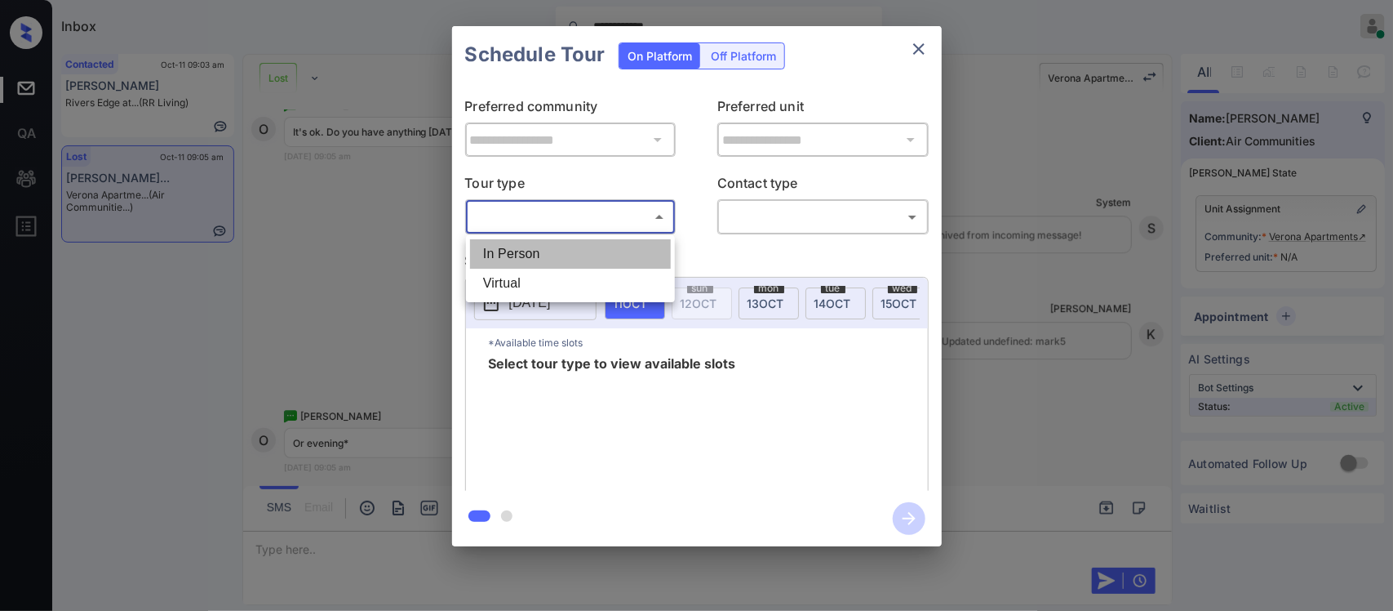
click at [623, 245] on li "In Person" at bounding box center [570, 253] width 201 height 29
type input "********"
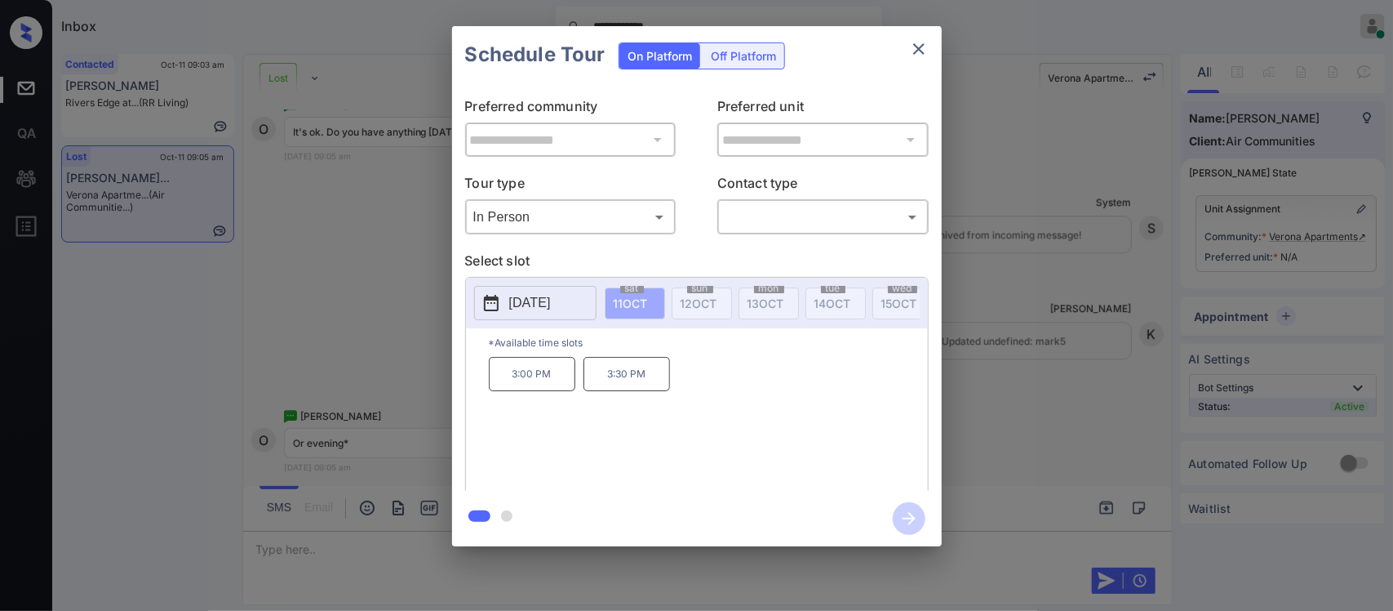
click at [551, 307] on p "[DATE]" at bounding box center [530, 303] width 42 height 20
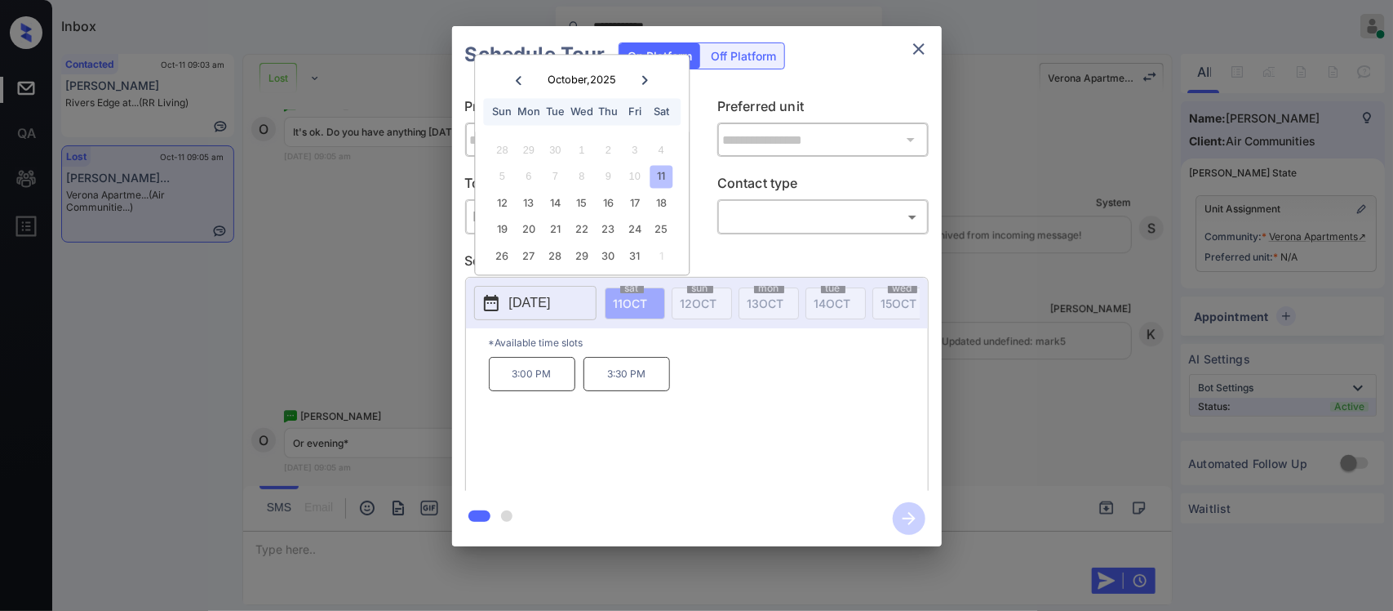
click at [646, 75] on icon at bounding box center [646, 80] width 10 height 10
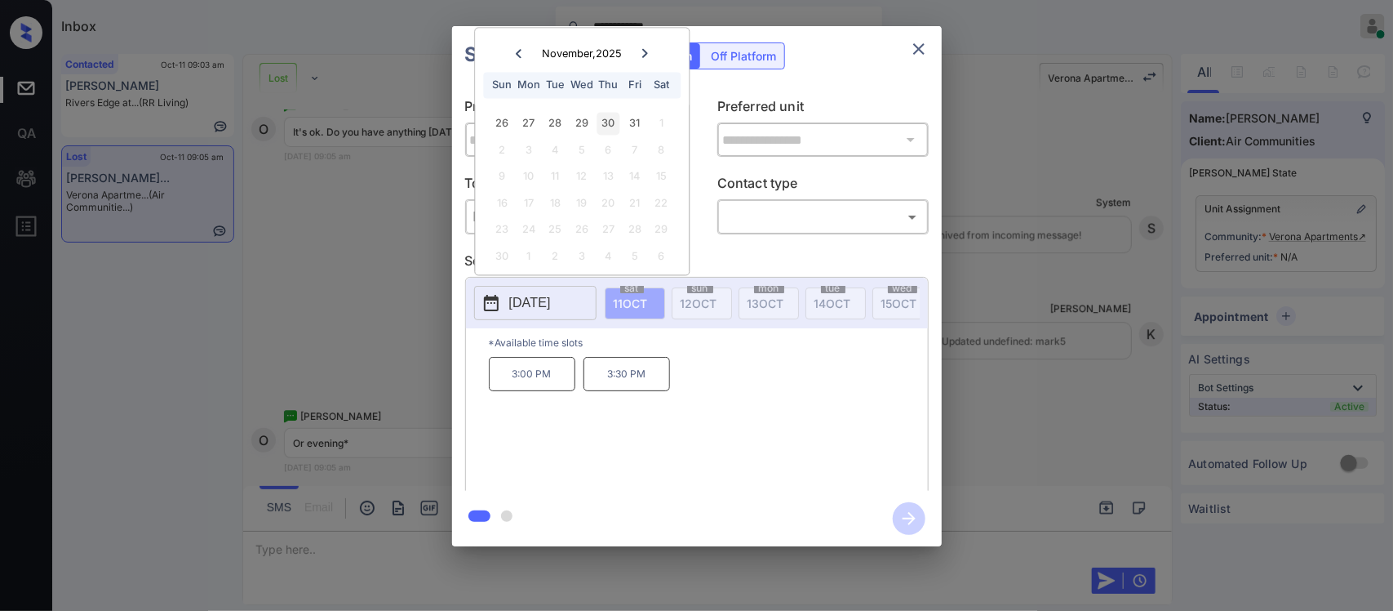
click at [604, 113] on div "30" at bounding box center [608, 124] width 22 height 22
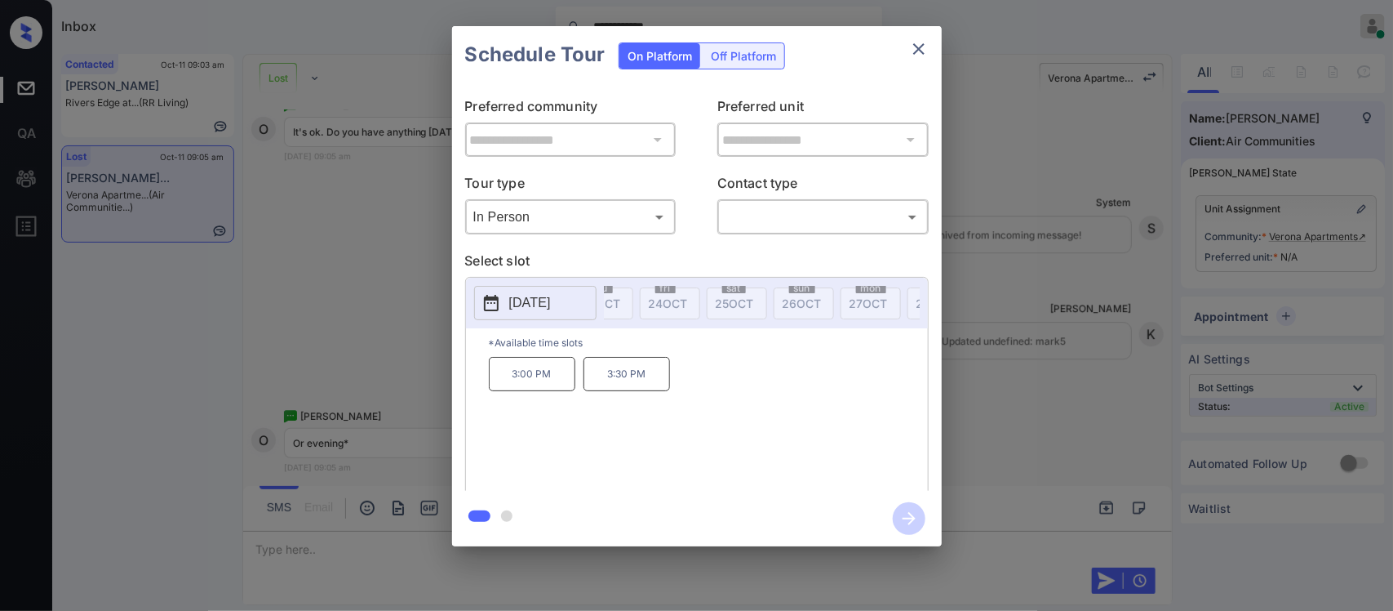
scroll to position [0, 1045]
click at [911, 51] on icon "close" at bounding box center [919, 49] width 20 height 20
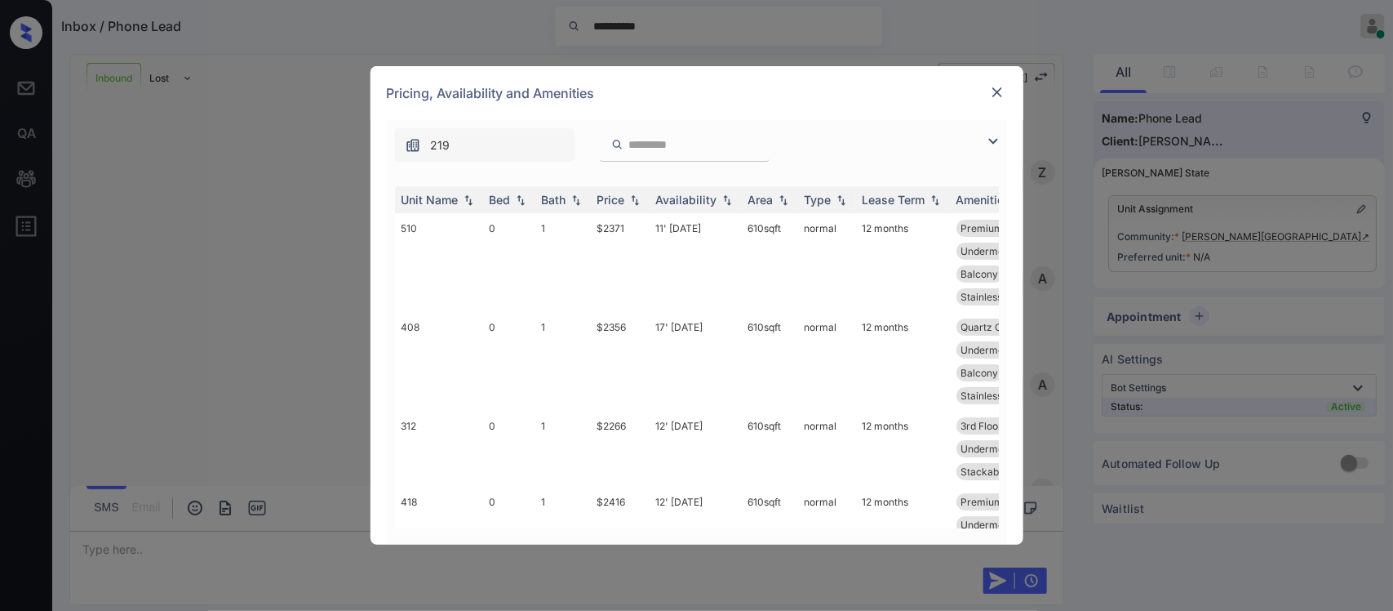
scroll to position [196, 0]
click at [612, 205] on div "Price" at bounding box center [611, 200] width 28 height 14
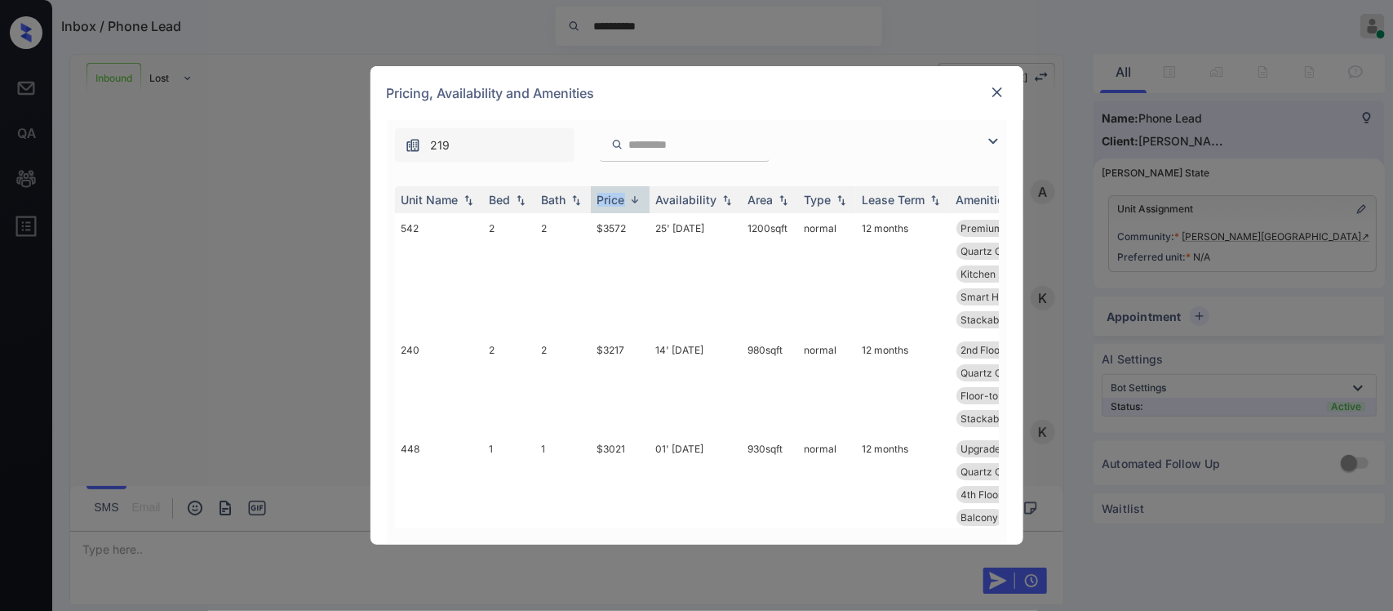
click at [612, 205] on div "Price" at bounding box center [611, 200] width 28 height 14
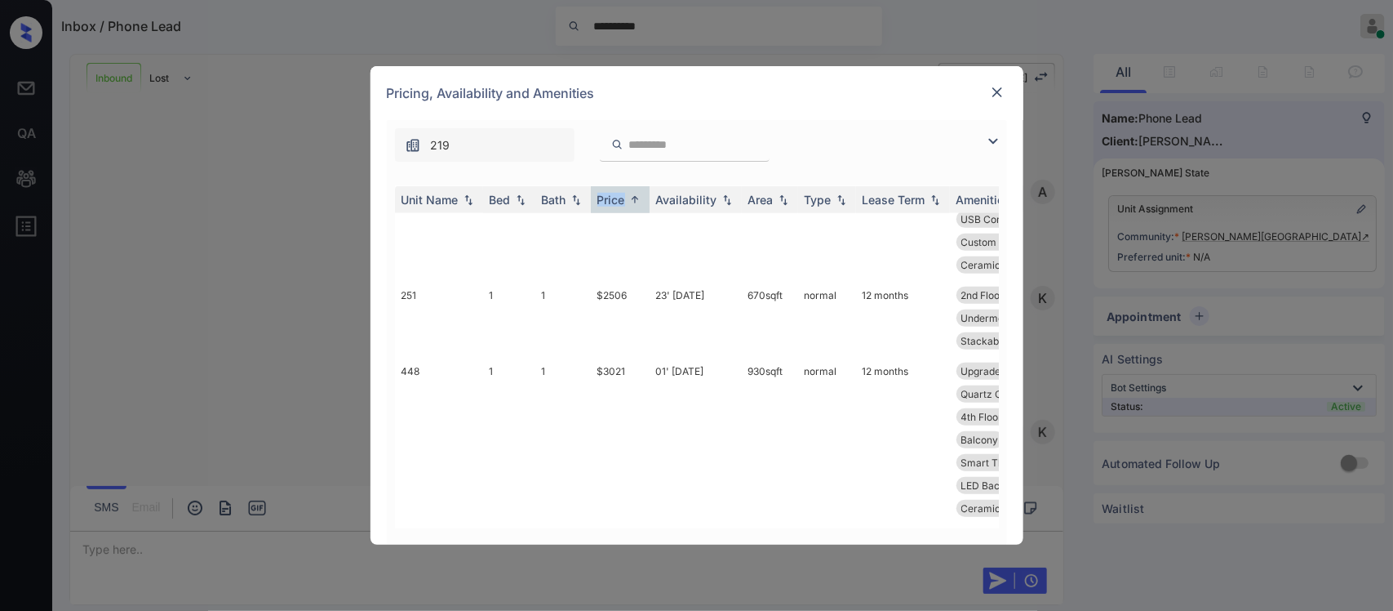
scroll to position [0, 0]
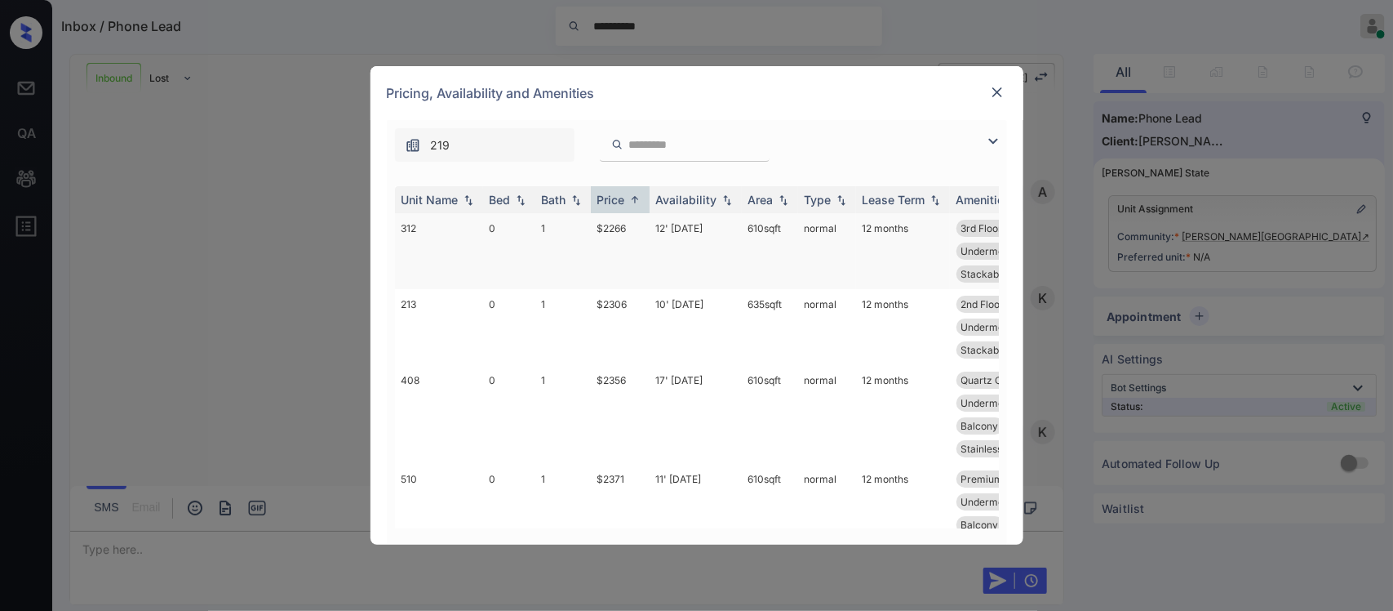
click at [714, 242] on td "12' [DATE]" at bounding box center [696, 251] width 92 height 76
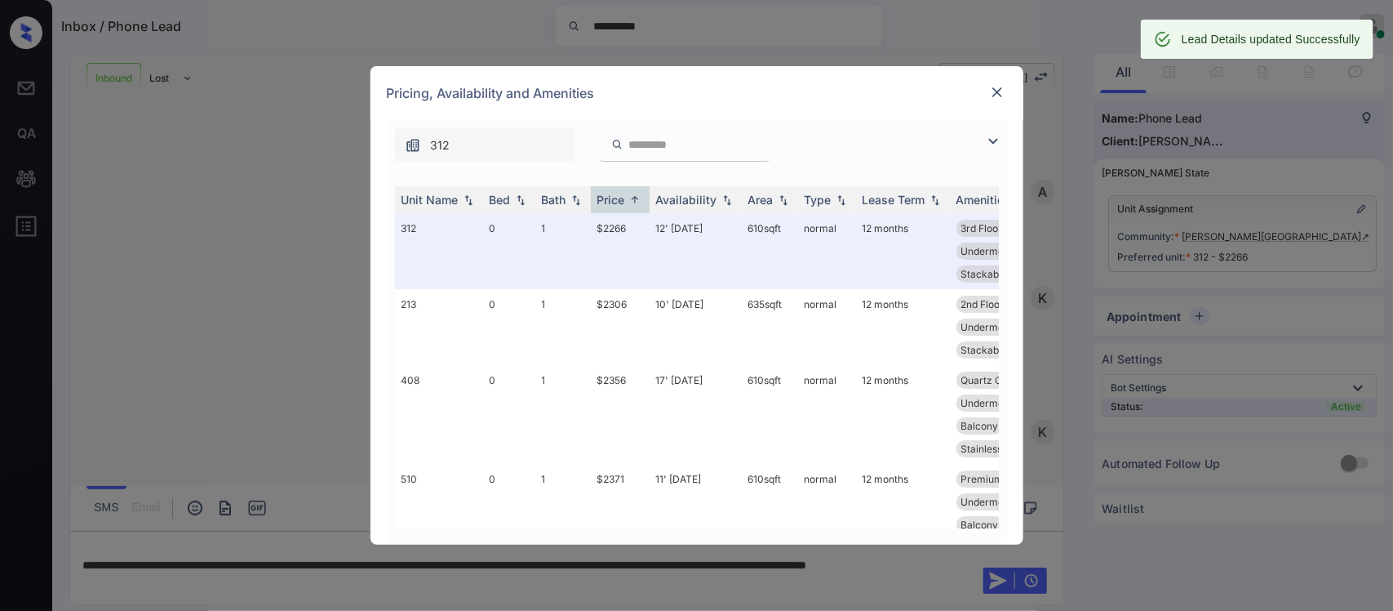
click at [992, 96] on img at bounding box center [997, 92] width 16 height 16
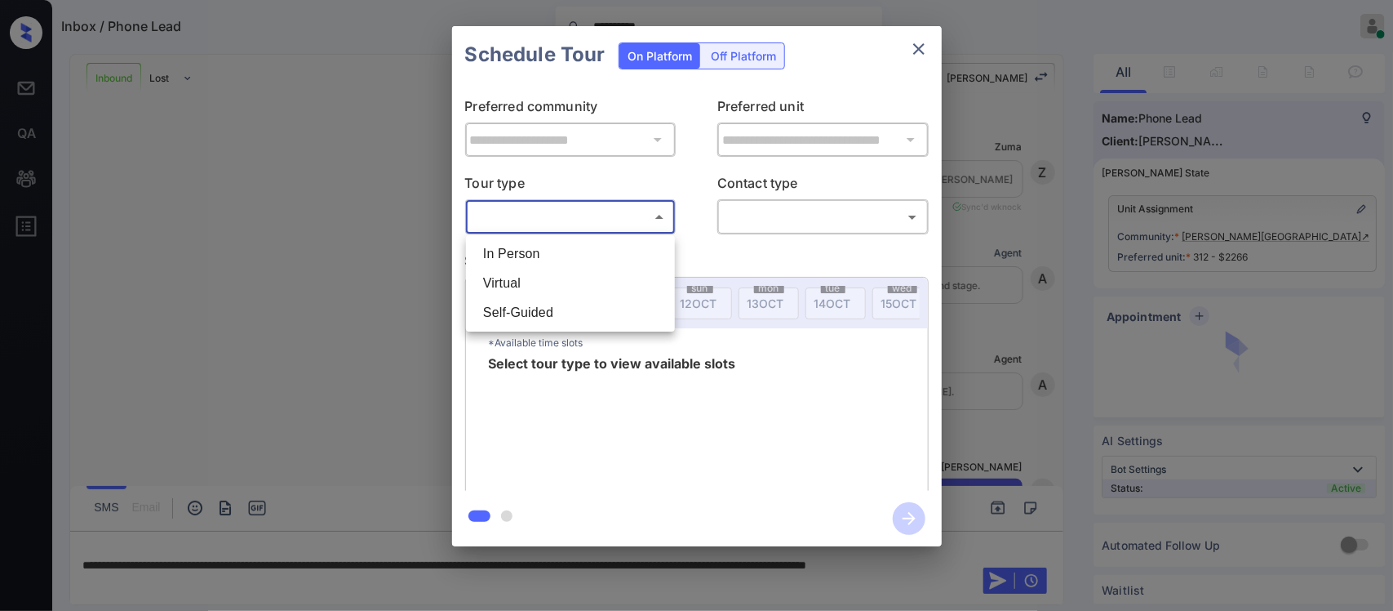
click at [633, 229] on body "**********" at bounding box center [696, 305] width 1393 height 611
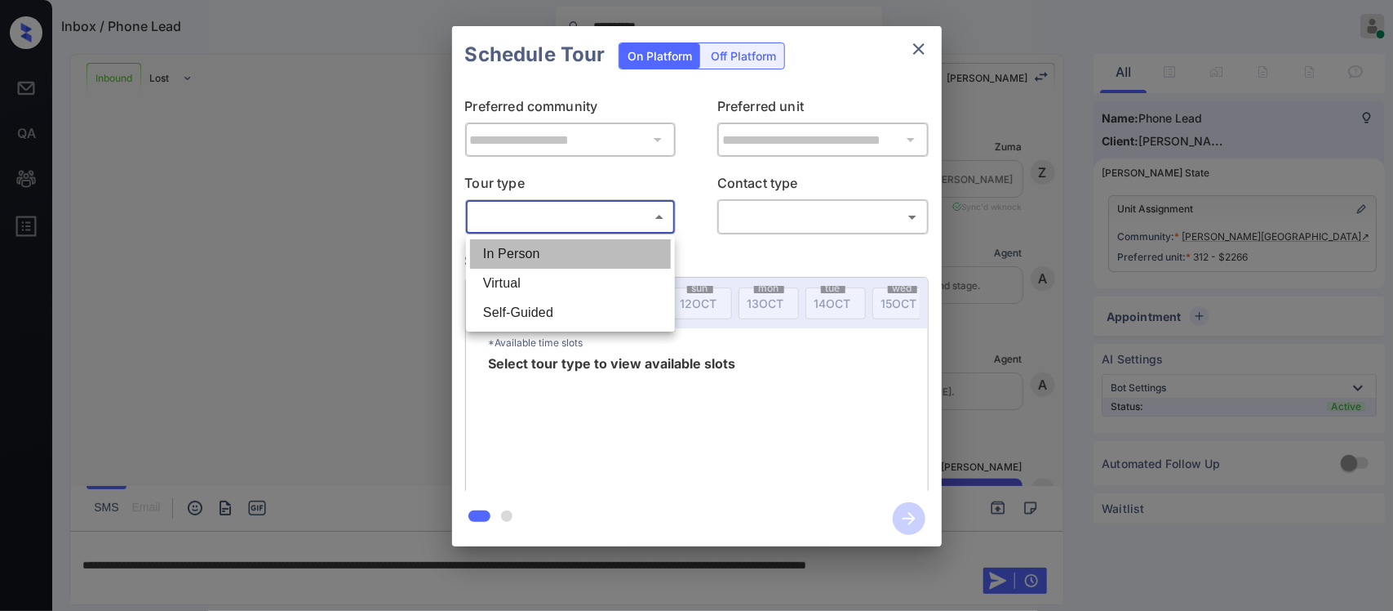
click at [621, 259] on li "In Person" at bounding box center [570, 253] width 201 height 29
type input "********"
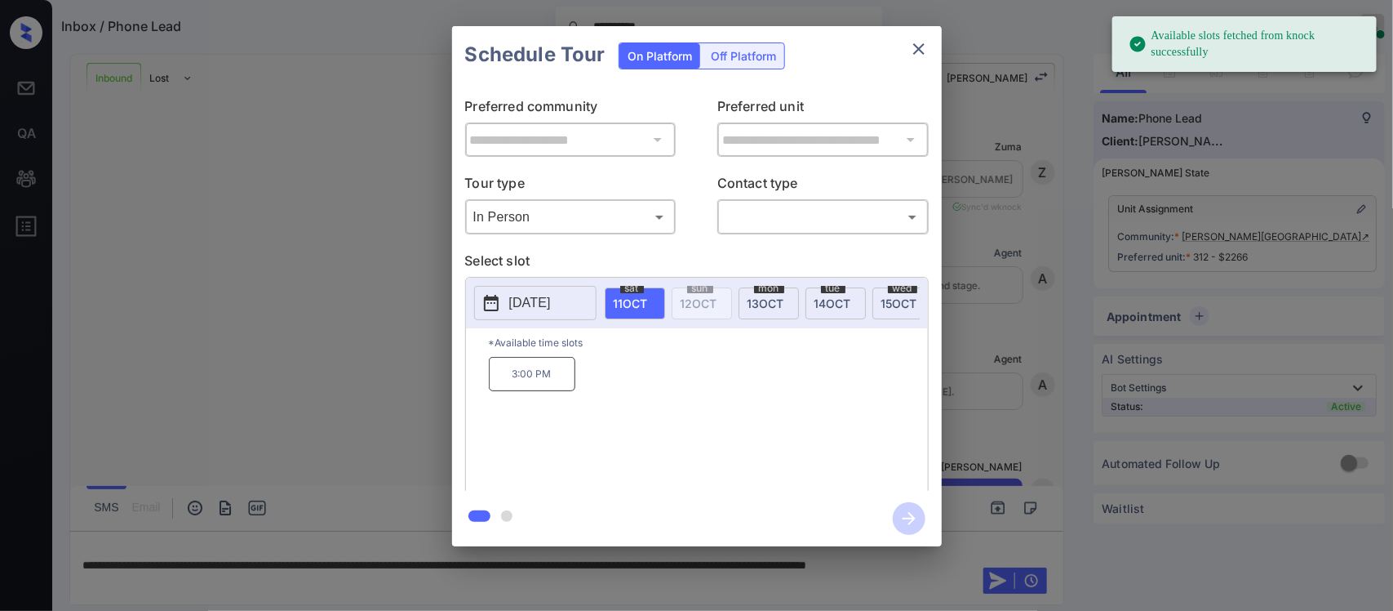
click at [904, 54] on button "close" at bounding box center [919, 49] width 33 height 33
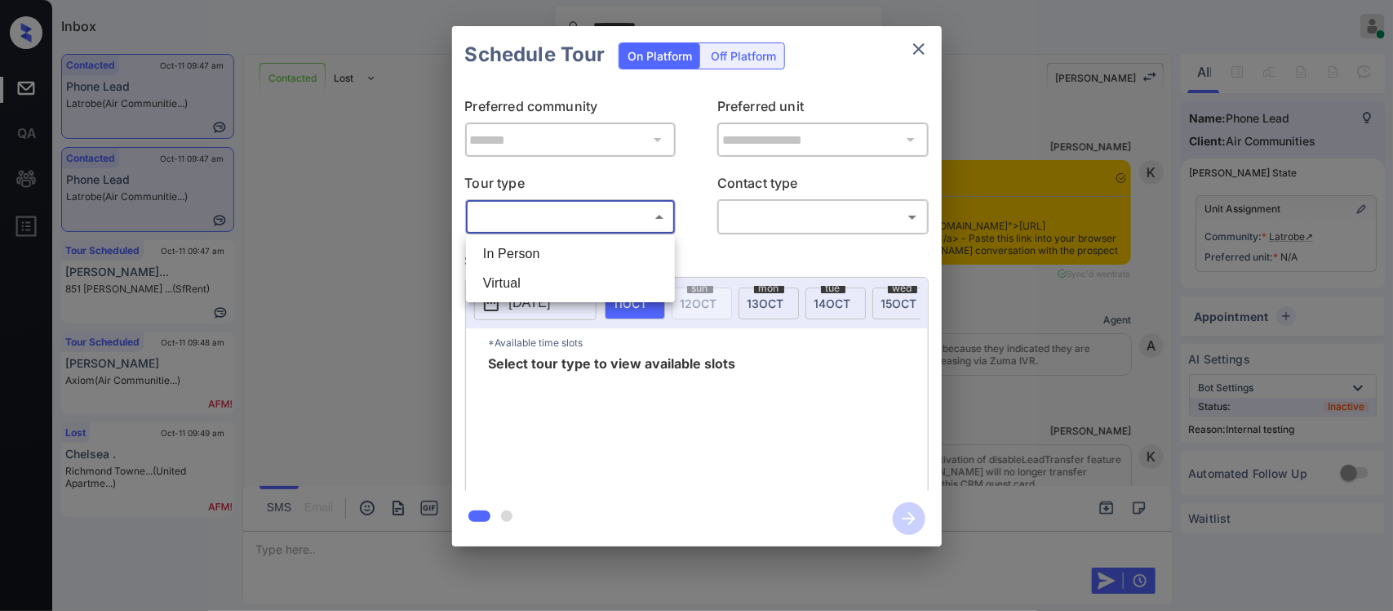
scroll to position [1572, 0]
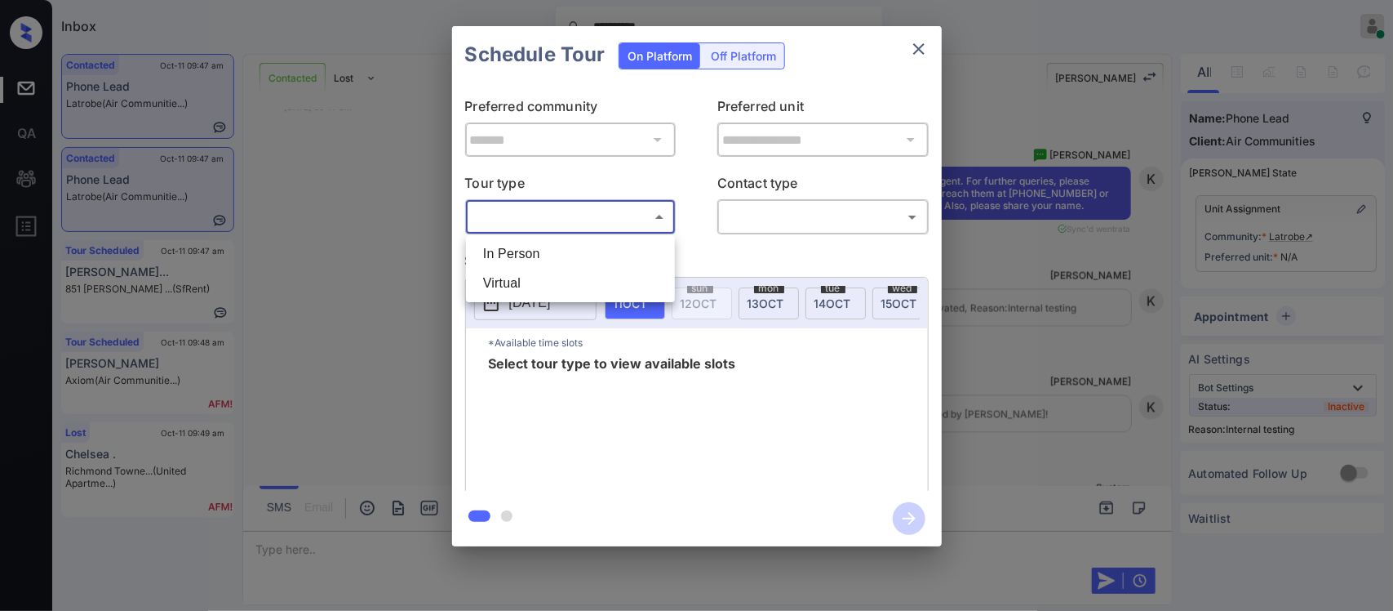
click at [638, 250] on li "In Person" at bounding box center [570, 253] width 201 height 29
type input "********"
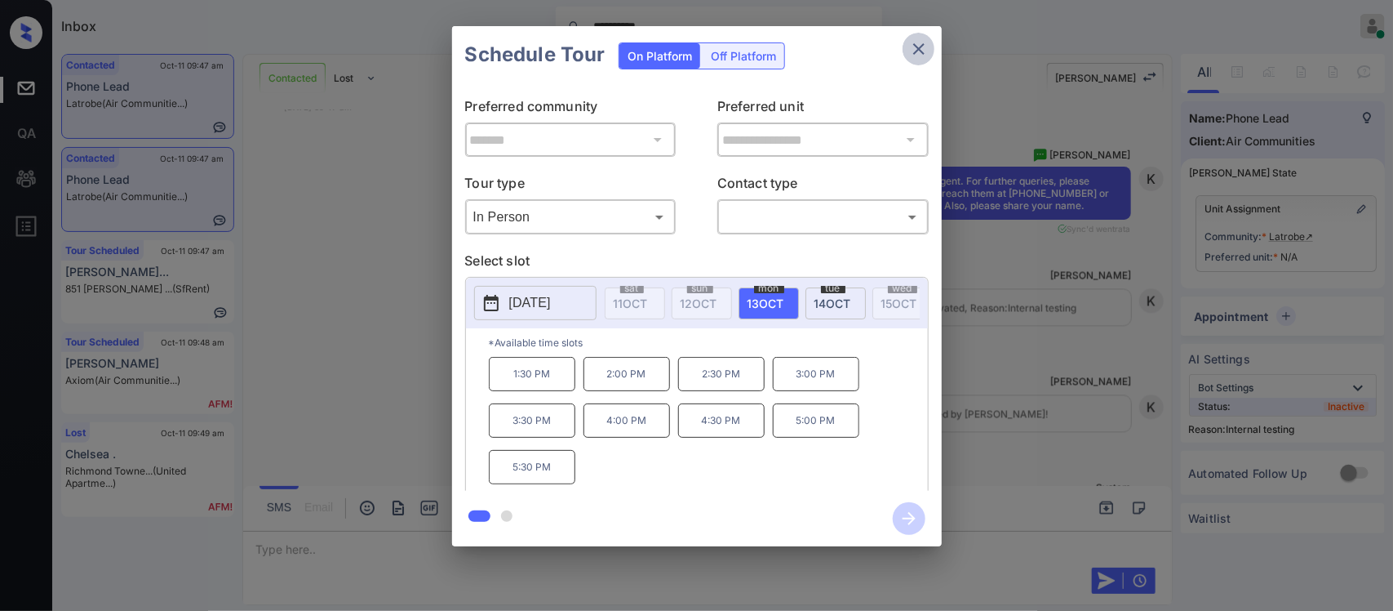
click at [914, 51] on icon "close" at bounding box center [919, 49] width 20 height 20
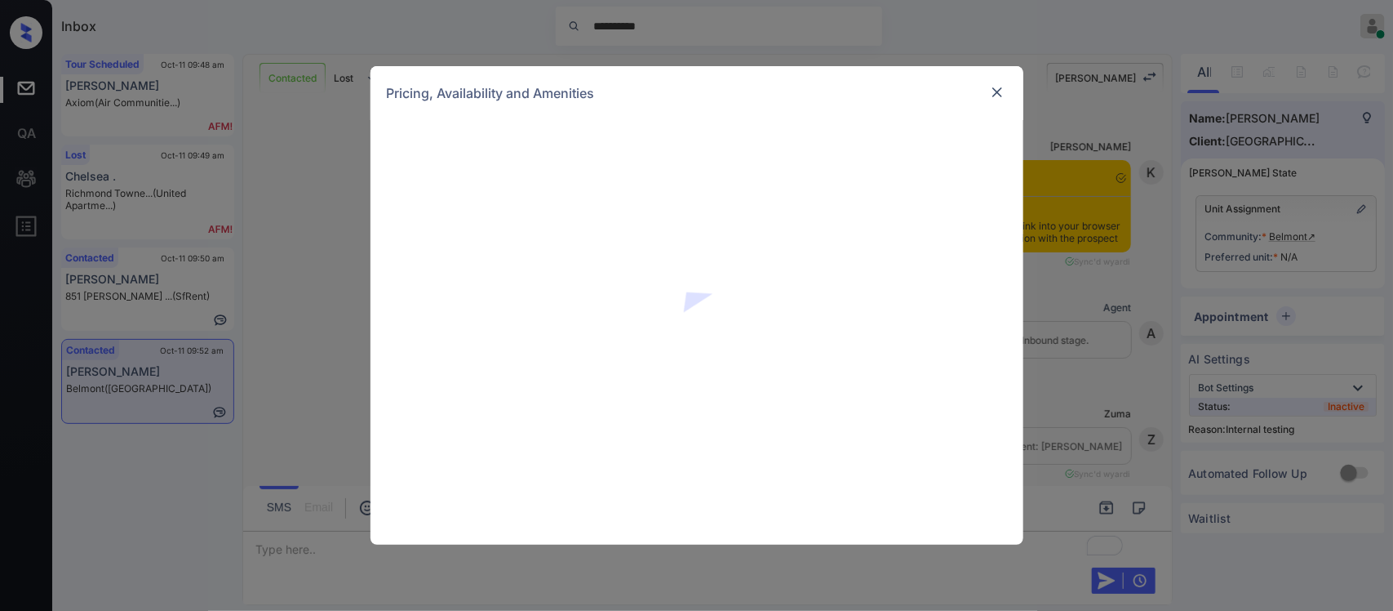
scroll to position [992, 0]
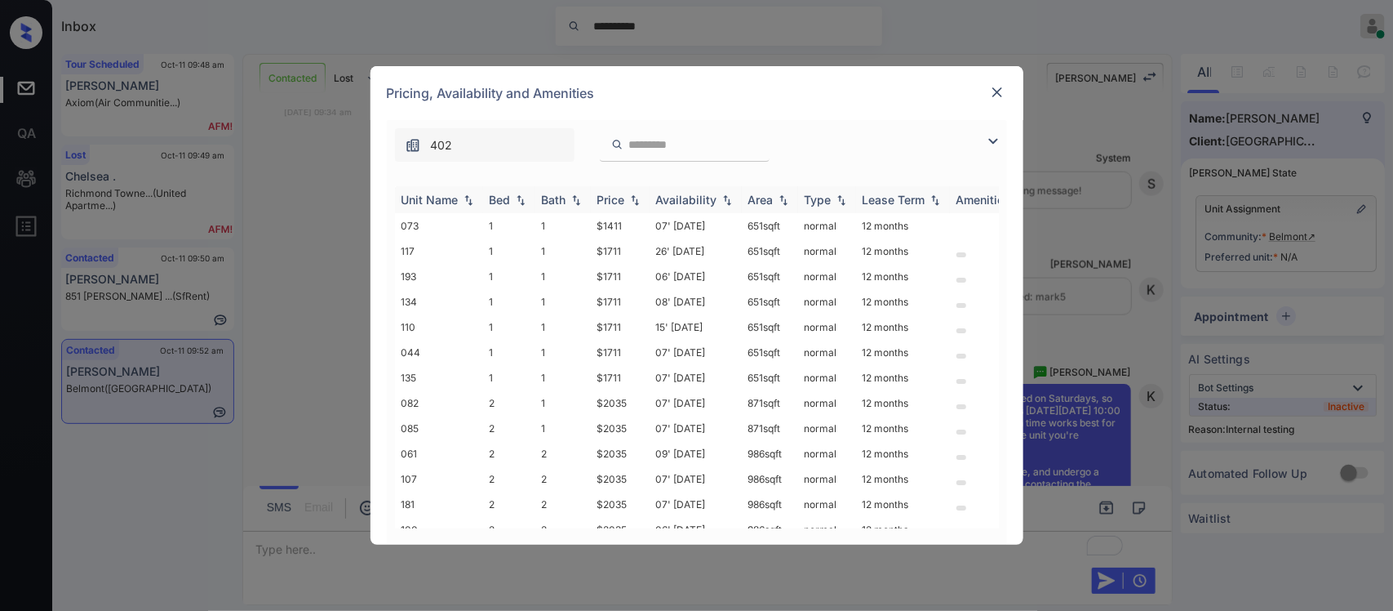
click at [614, 196] on div "Price" at bounding box center [611, 200] width 28 height 14
click at [624, 219] on td "$1411" at bounding box center [620, 225] width 59 height 25
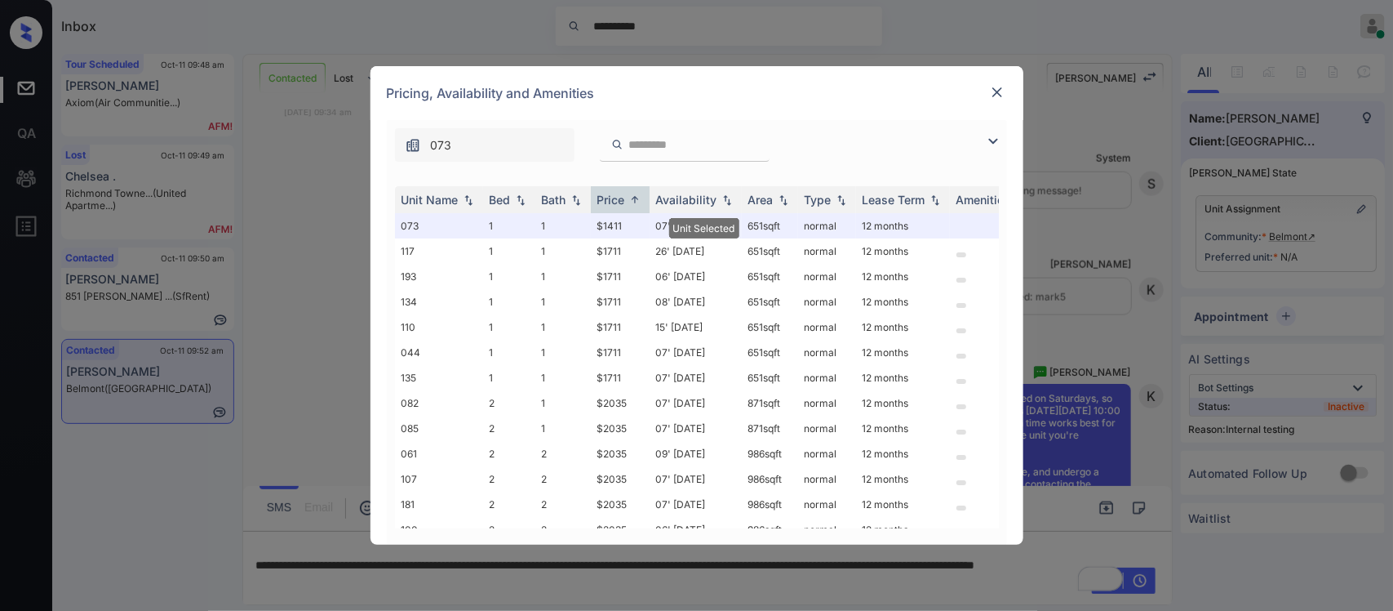
click at [996, 96] on img at bounding box center [997, 92] width 16 height 16
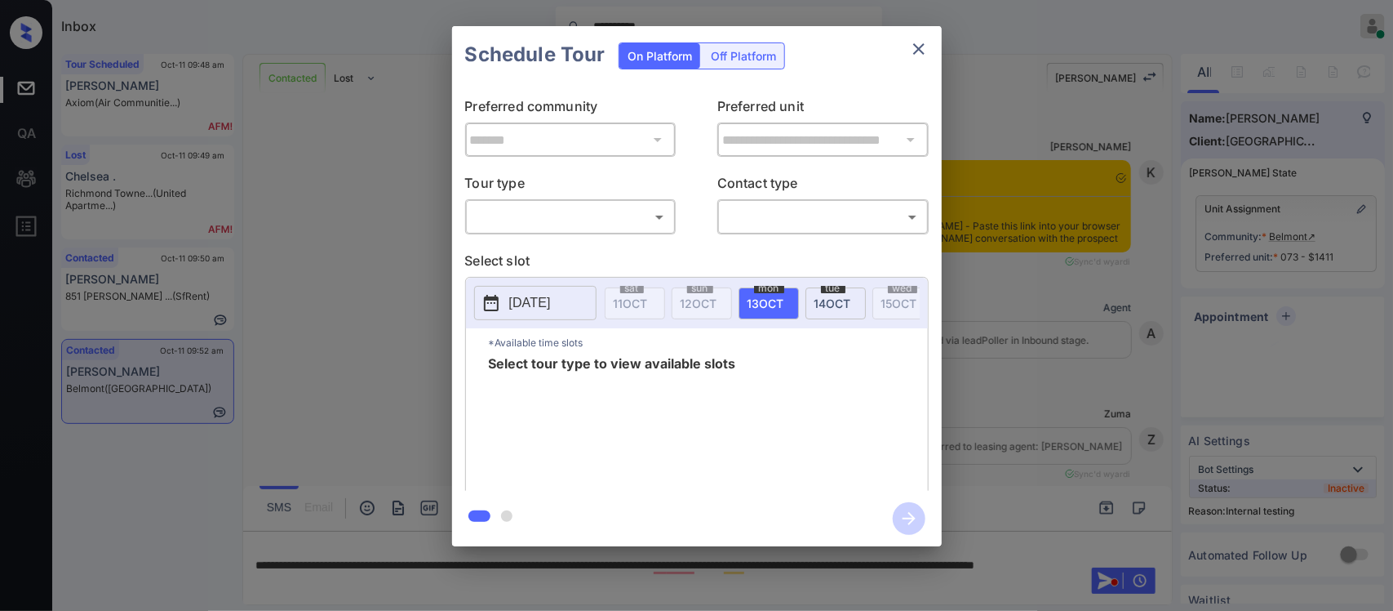
scroll to position [992, 0]
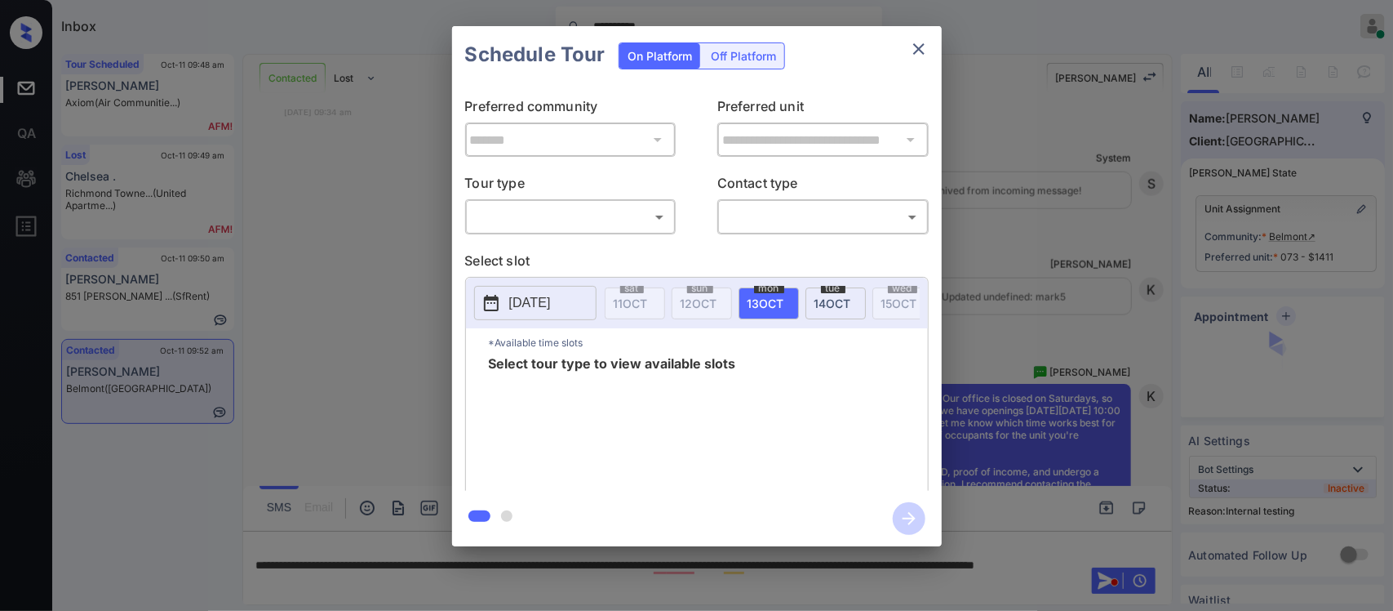
click at [600, 224] on body "**********" at bounding box center [696, 305] width 1393 height 611
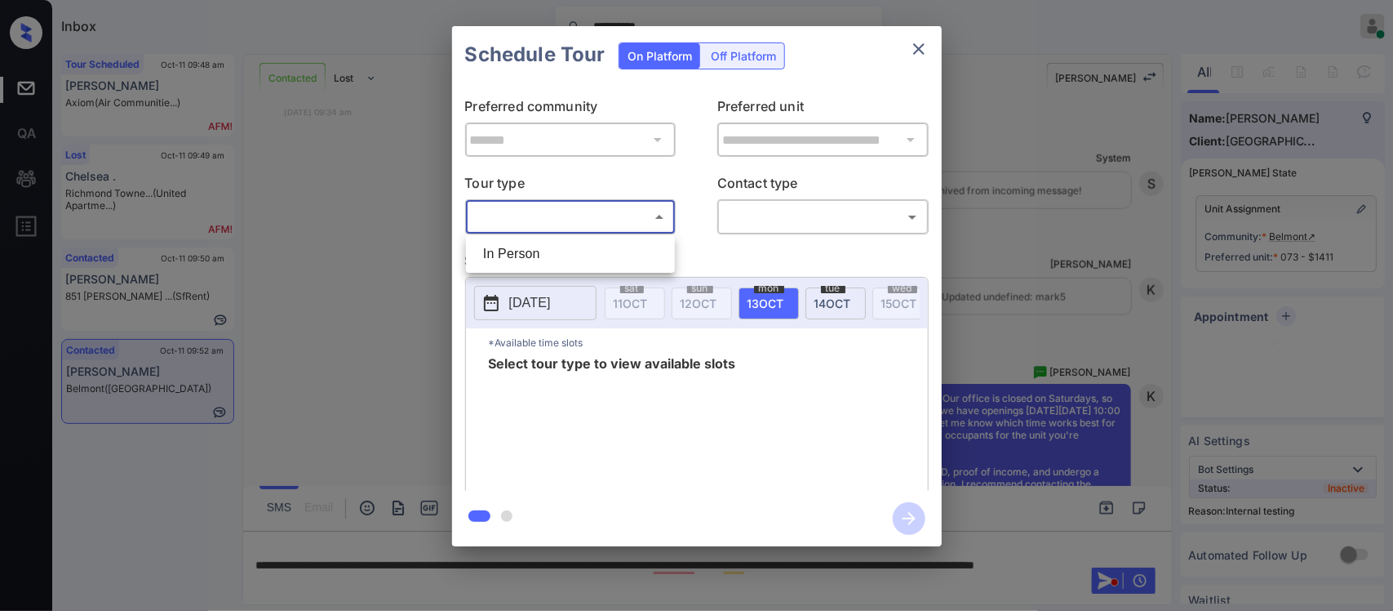
click at [592, 251] on li "In Person" at bounding box center [570, 253] width 201 height 29
type input "********"
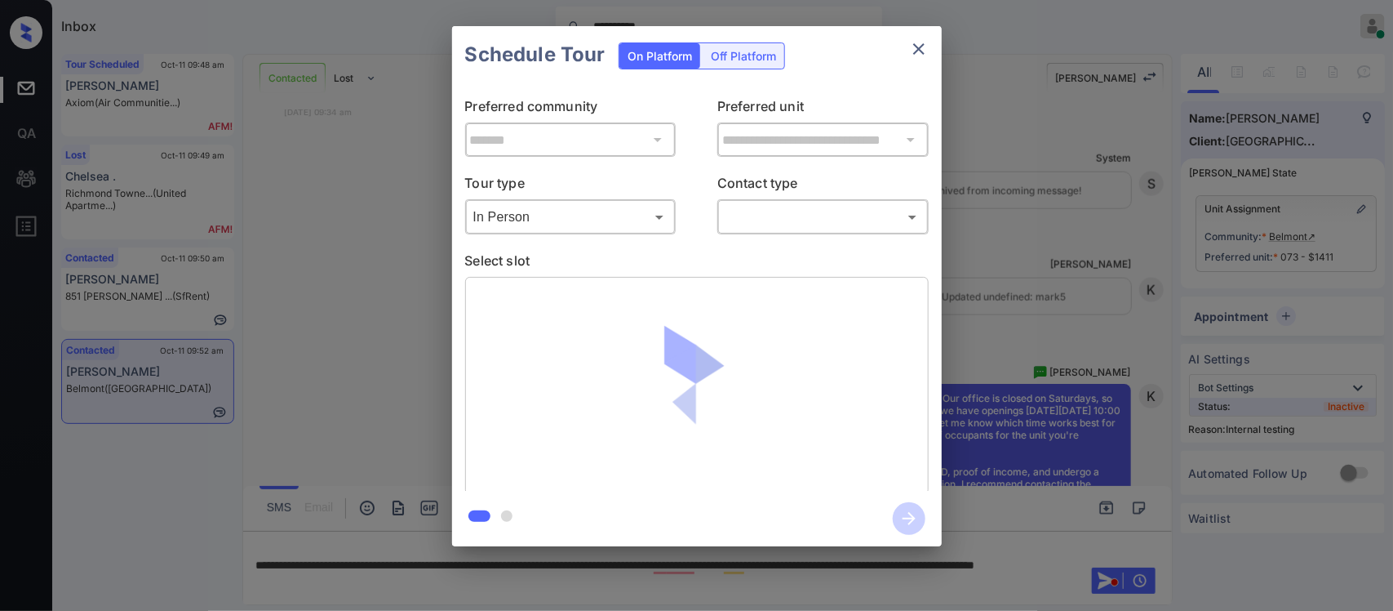
click at [784, 233] on div "​ ​" at bounding box center [822, 216] width 211 height 35
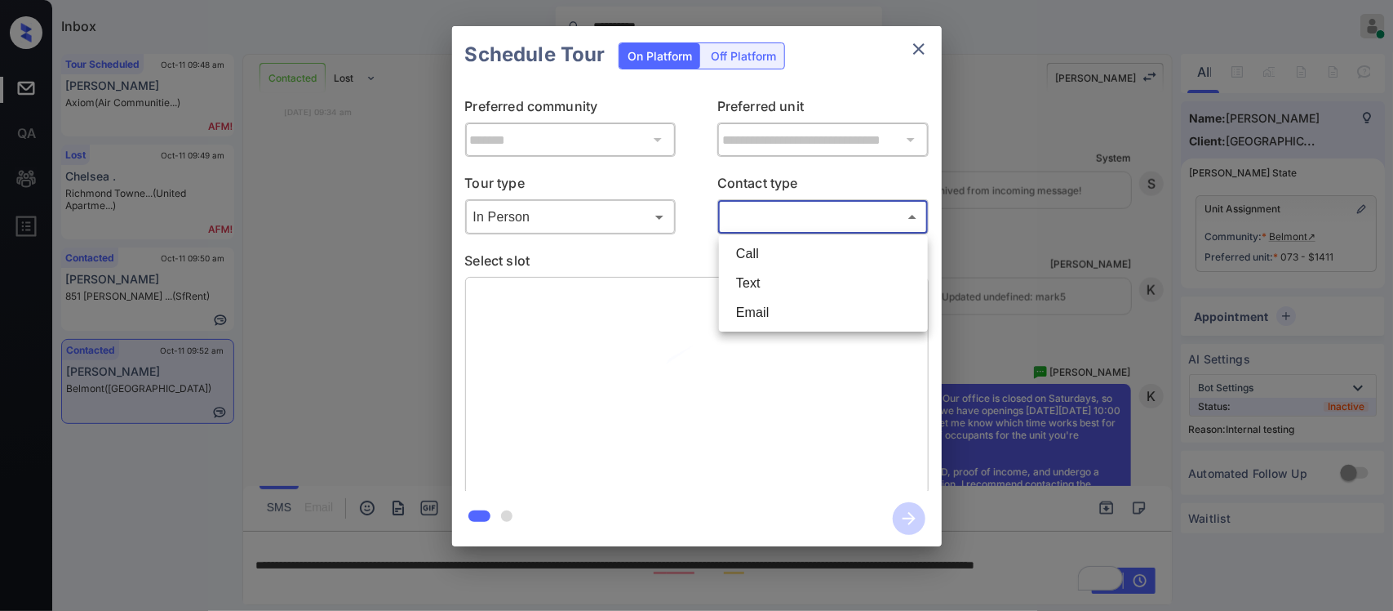
drag, startPoint x: 798, startPoint y: 222, endPoint x: 766, endPoint y: 294, distance: 78.9
click at [766, 294] on body "**********" at bounding box center [696, 305] width 1393 height 611
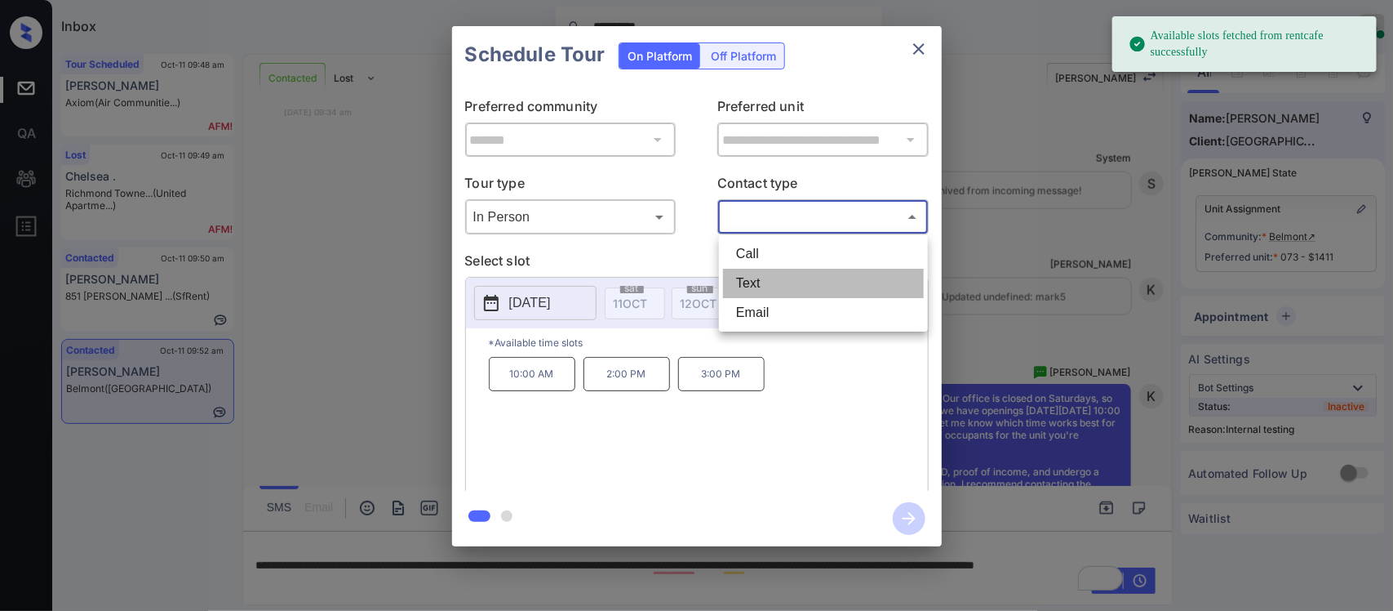
click at [766, 294] on li "Text" at bounding box center [823, 283] width 201 height 29
type input "****"
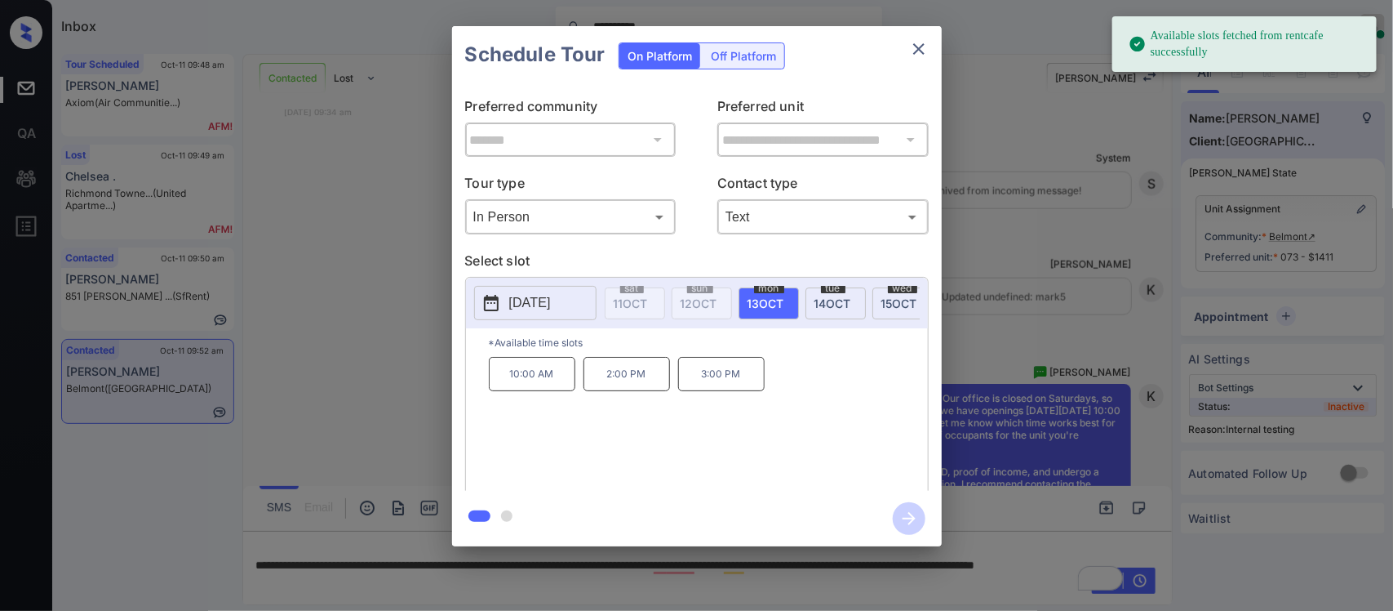
click at [526, 390] on p "10:00 AM" at bounding box center [532, 374] width 87 height 34
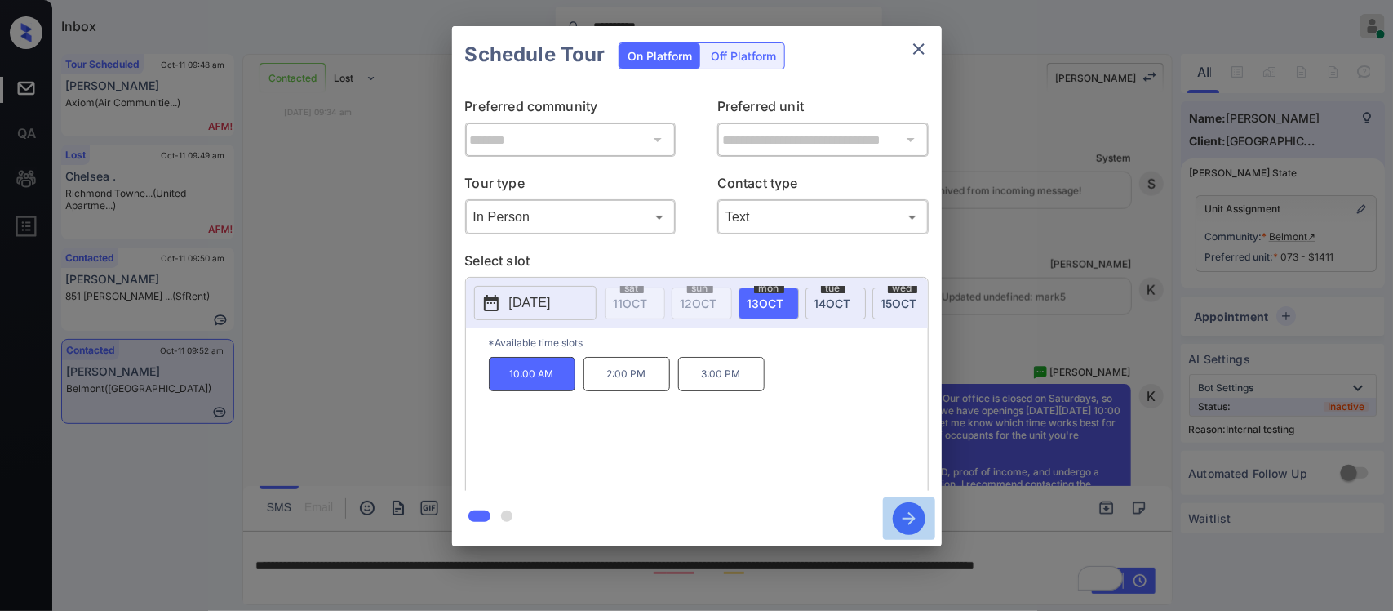
click at [891, 518] on button "button" at bounding box center [909, 518] width 52 height 42
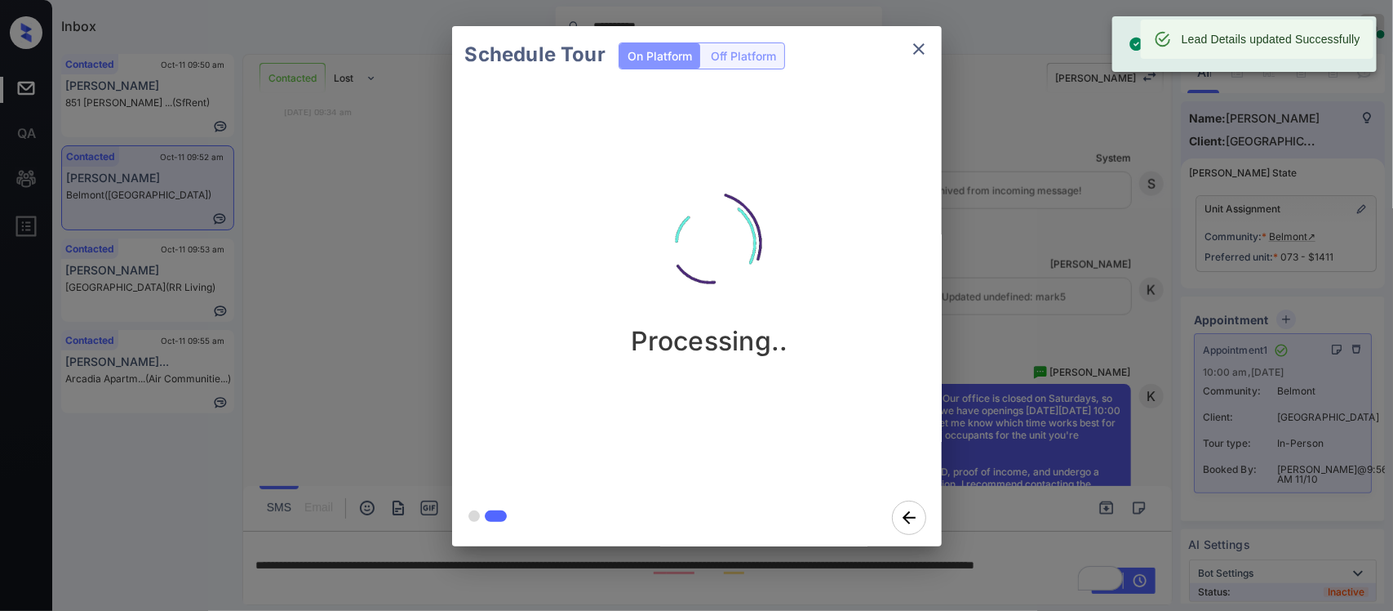
click at [1061, 349] on div "Schedule Tour On Platform Off Platform Processing.." at bounding box center [696, 286] width 1393 height 572
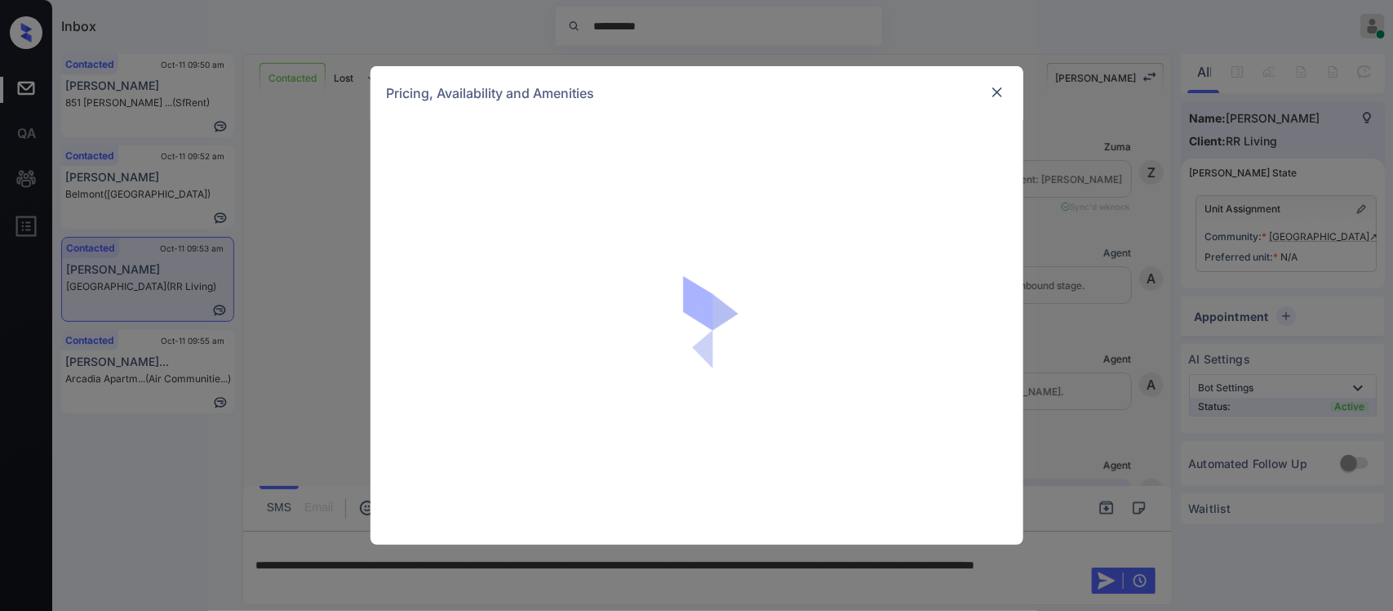
scroll to position [670, 0]
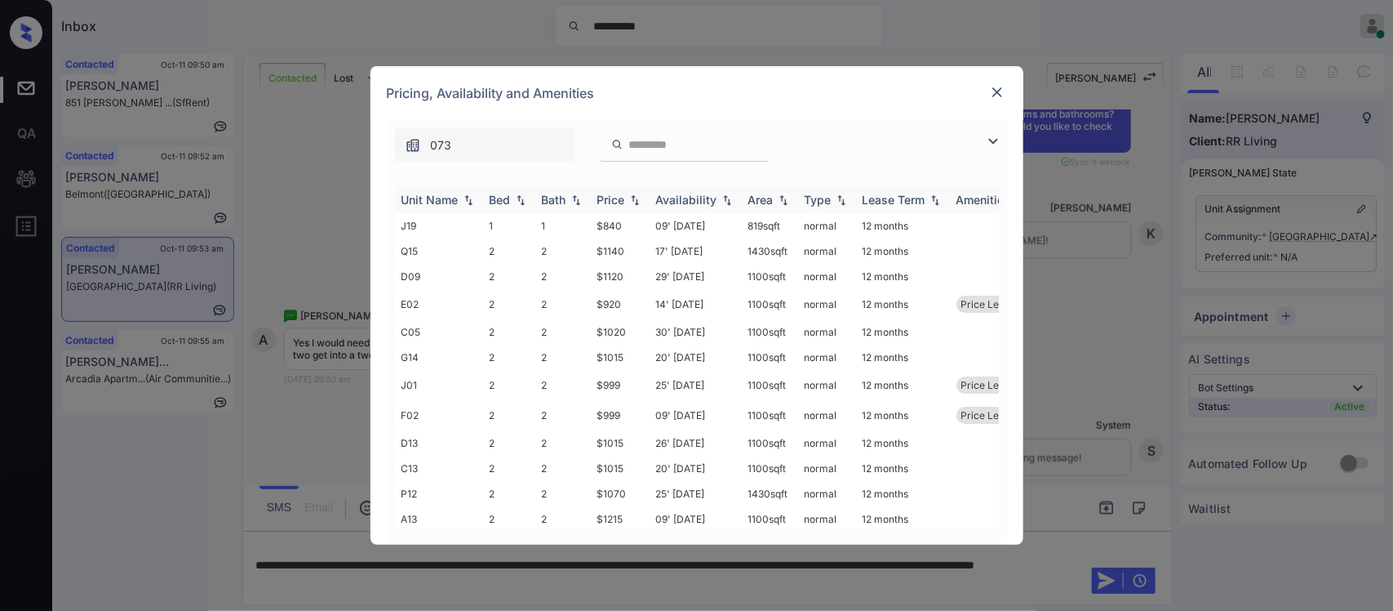
click at [624, 212] on th "Price" at bounding box center [620, 199] width 59 height 27
click at [631, 229] on td "$785" at bounding box center [620, 225] width 59 height 25
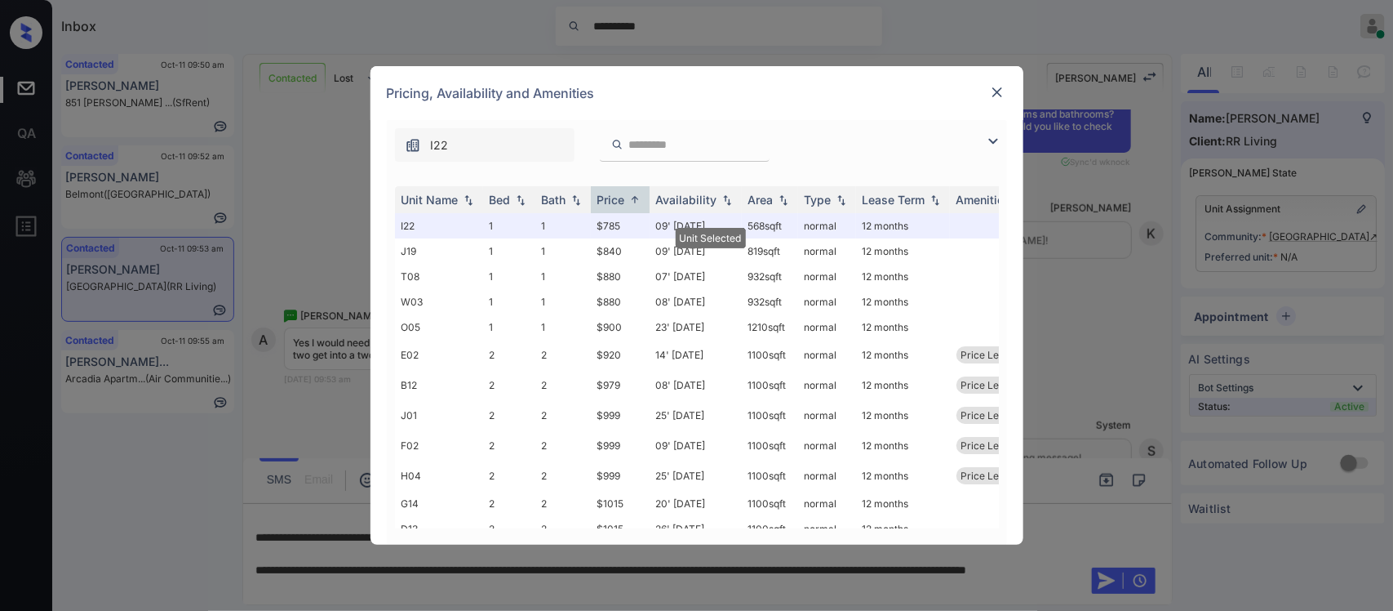
click at [1000, 99] on img at bounding box center [997, 92] width 16 height 16
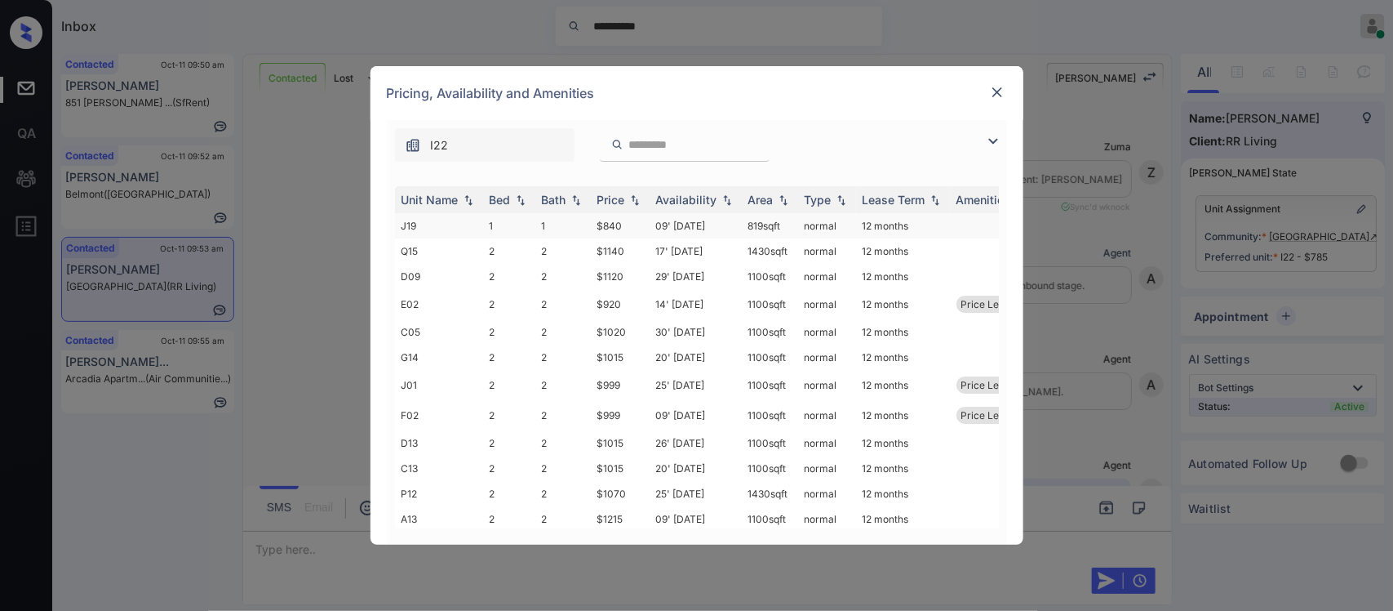
scroll to position [147, 0]
click at [620, 202] on div "Price" at bounding box center [611, 200] width 28 height 14
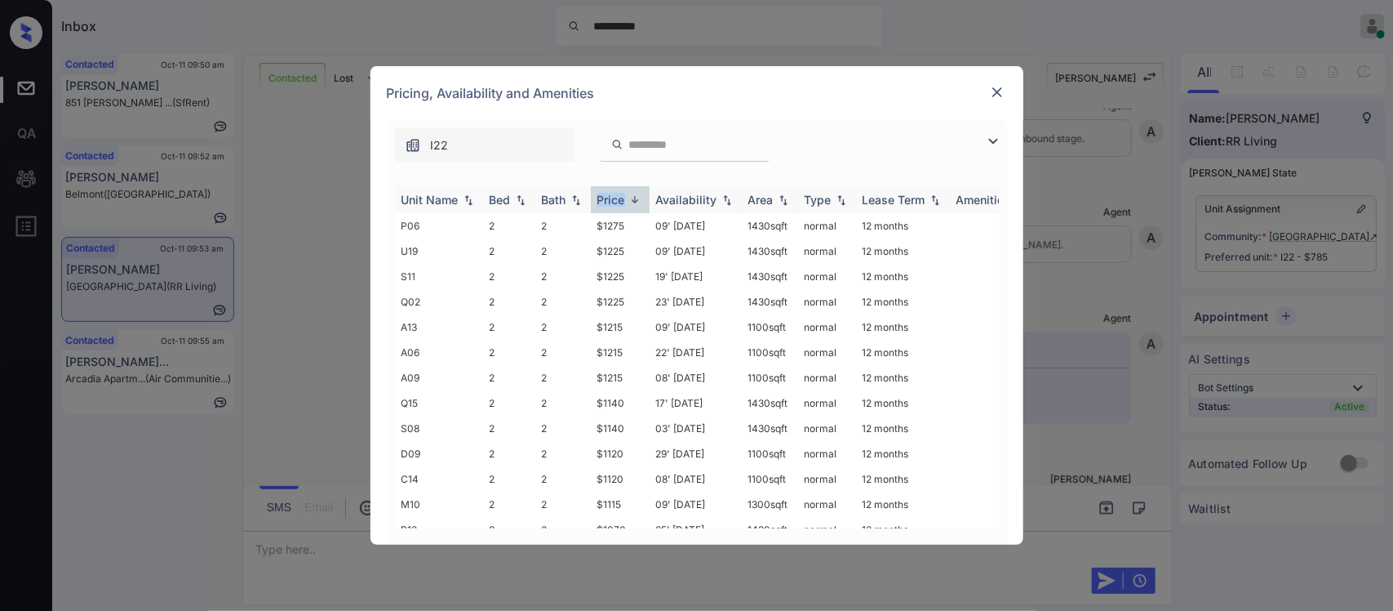
click at [620, 202] on div "Price" at bounding box center [611, 200] width 28 height 14
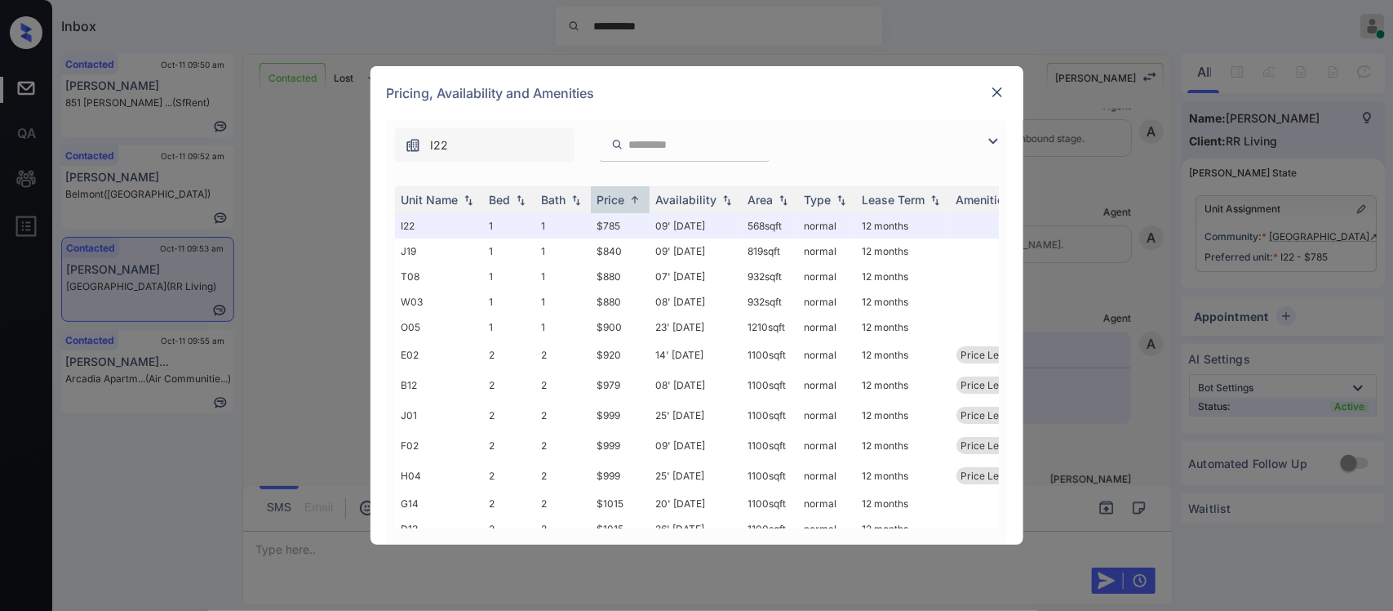
click at [996, 82] on div "Pricing, Availability and Amenities" at bounding box center [697, 93] width 653 height 54
click at [996, 90] on img at bounding box center [997, 92] width 16 height 16
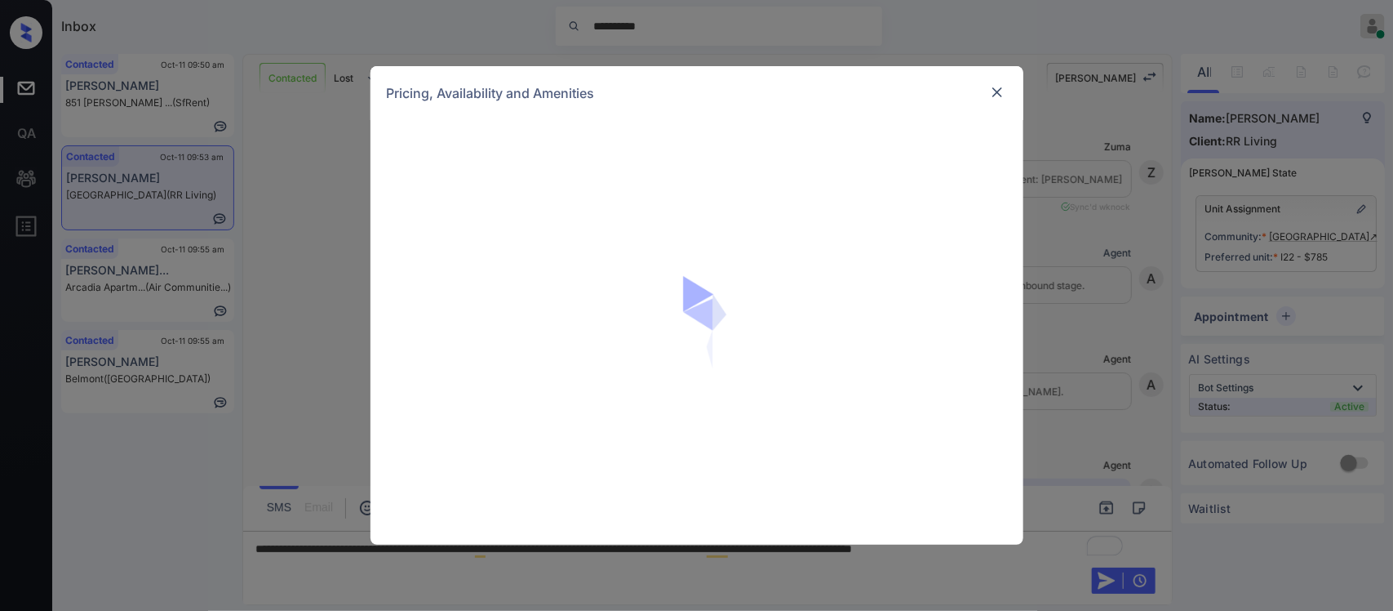
scroll to position [829, 0]
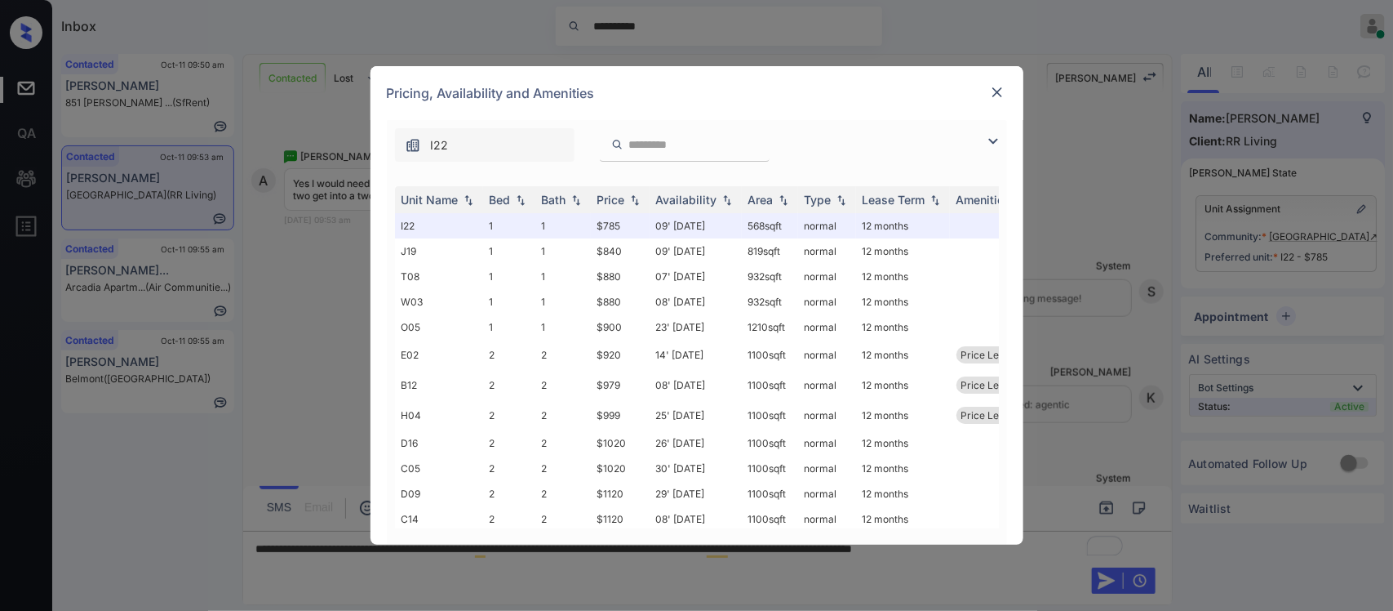
click at [605, 196] on div "Price" at bounding box center [611, 200] width 28 height 14
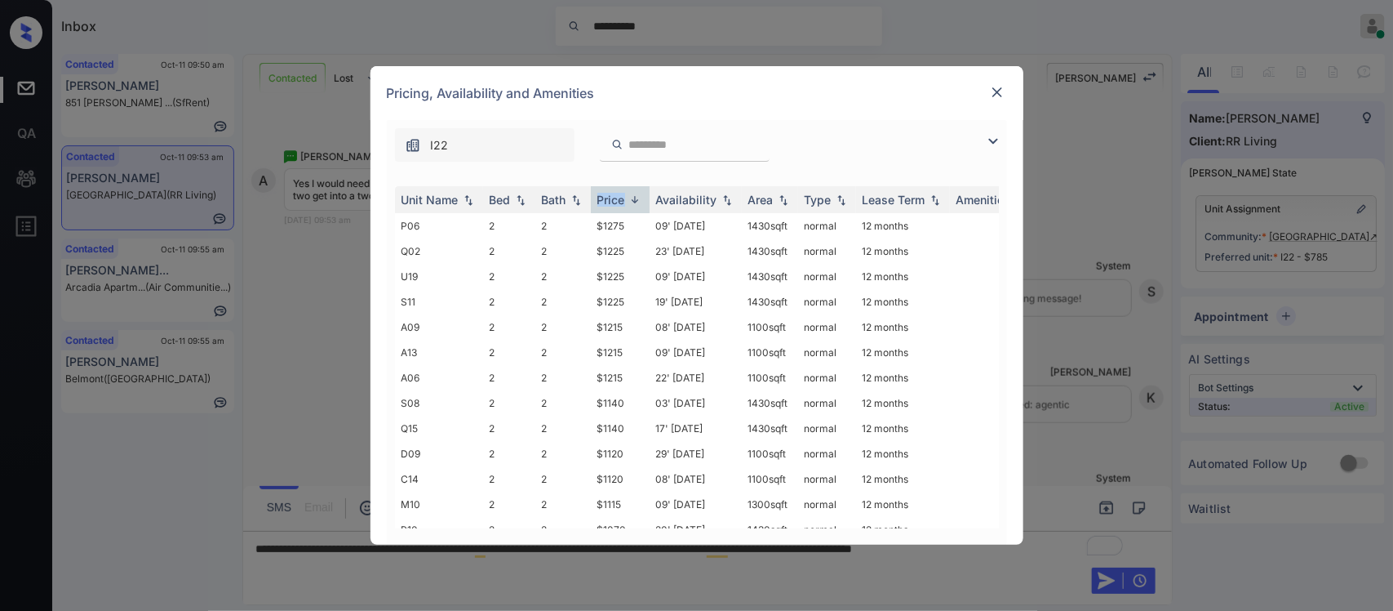
click at [605, 196] on div "Price" at bounding box center [611, 200] width 28 height 14
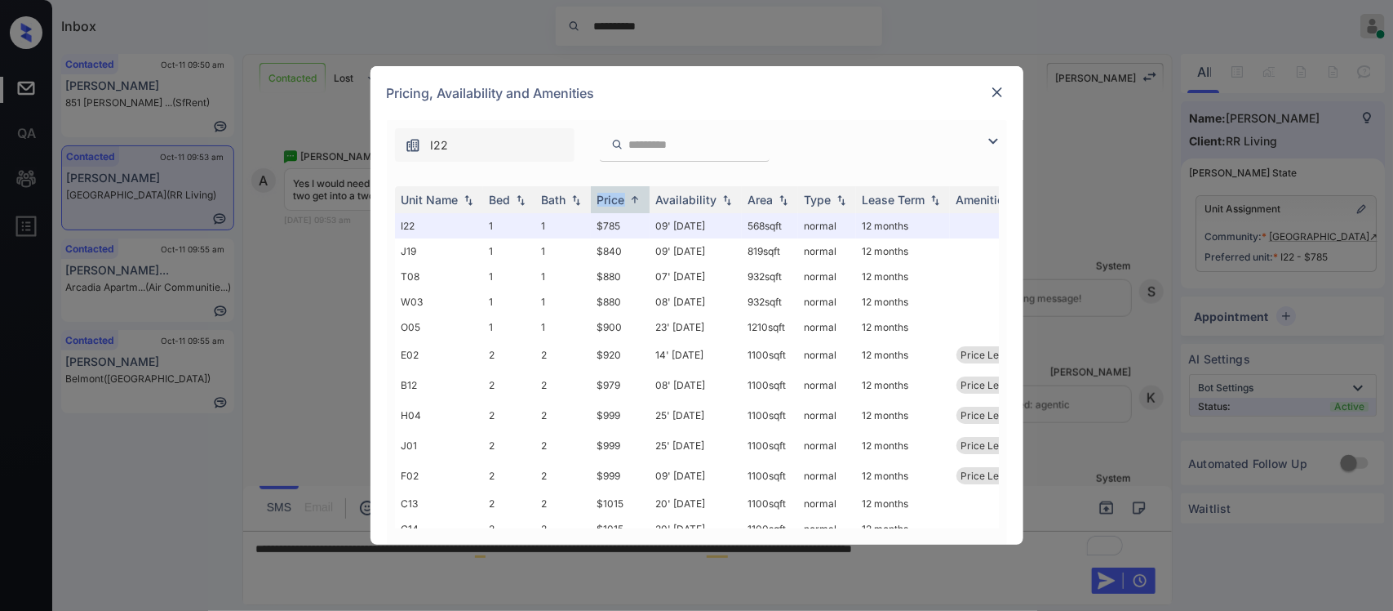
click at [1001, 91] on img at bounding box center [997, 92] width 16 height 16
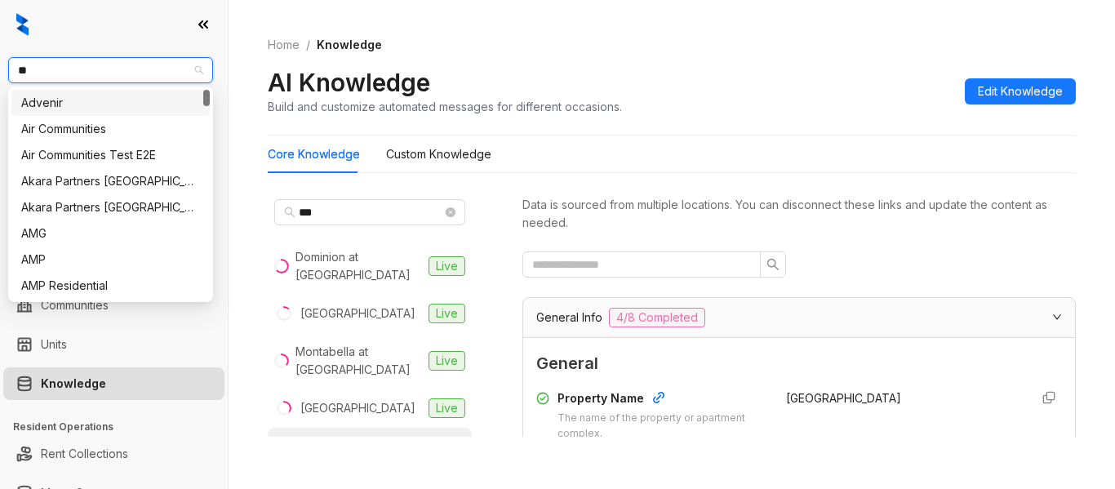
scroll to position [184, 0]
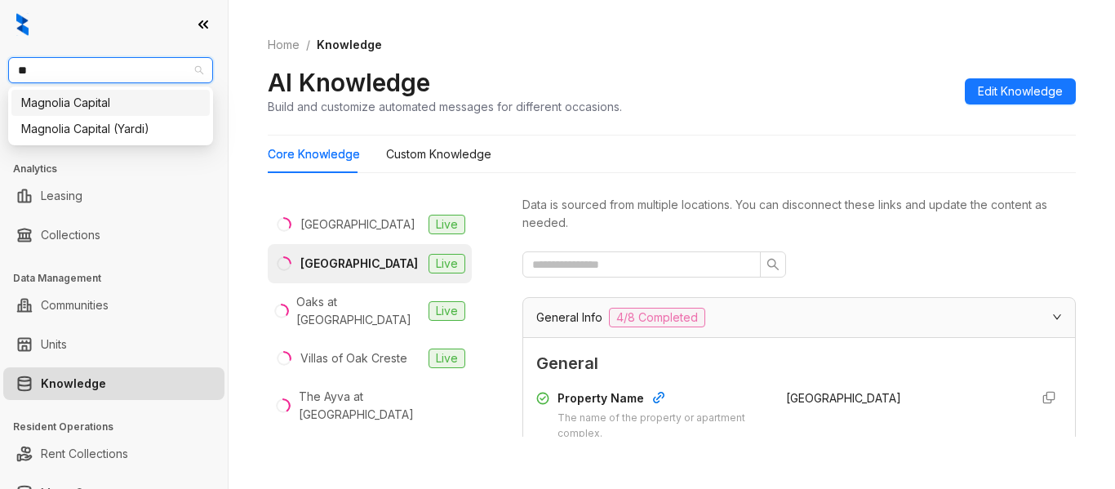
type input "***"
click at [114, 98] on div "Magnolia Capital" at bounding box center [110, 103] width 179 height 18
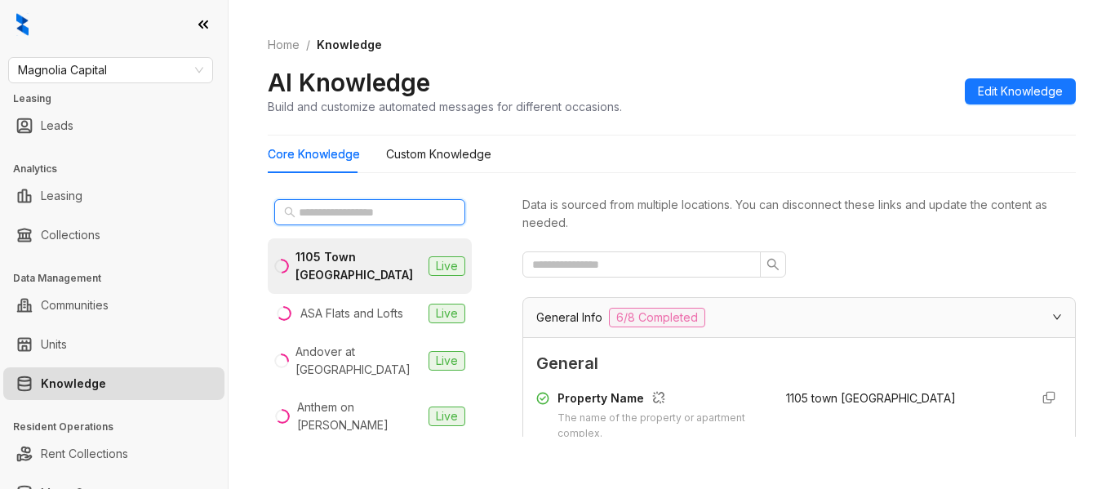
click at [394, 213] on input "text" at bounding box center [371, 212] width 144 height 18
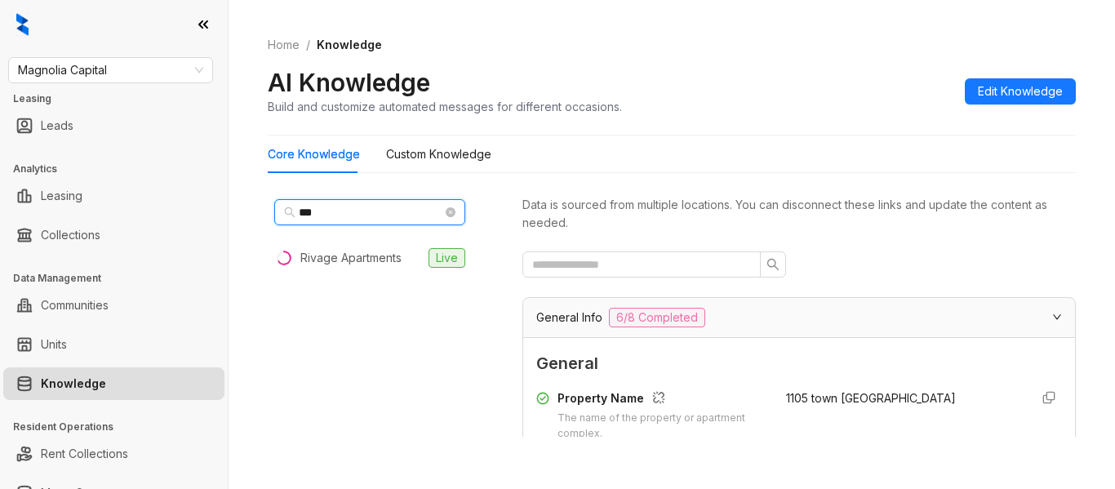
drag, startPoint x: 357, startPoint y: 203, endPoint x: 266, endPoint y: 233, distance: 95.2
click at [266, 233] on div "Home / Knowledge AI Knowledge Build and customize automated messages for differ…" at bounding box center [672, 244] width 886 height 489
paste input "**********"
type input "**********"
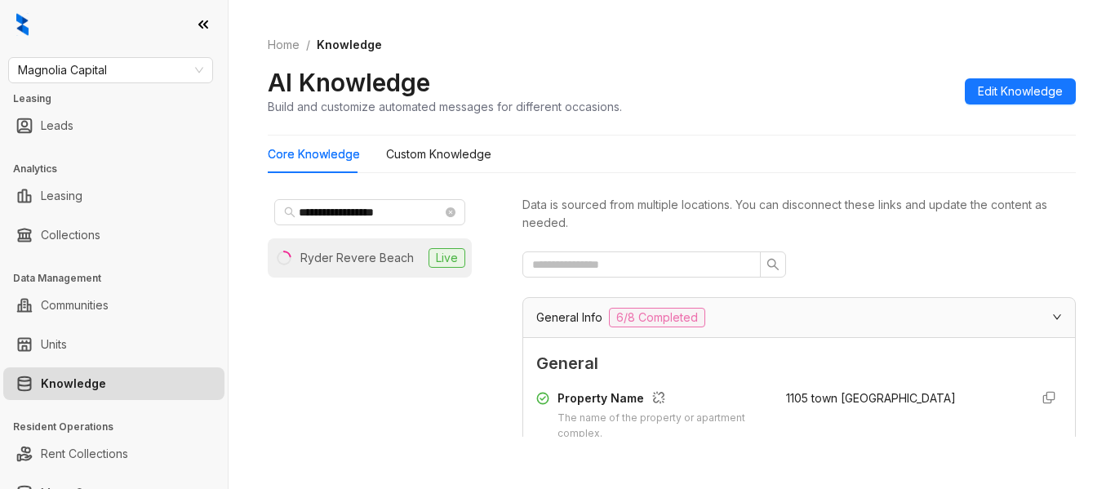
click at [360, 268] on li "Ryder Revere Beach Live" at bounding box center [370, 257] width 204 height 39
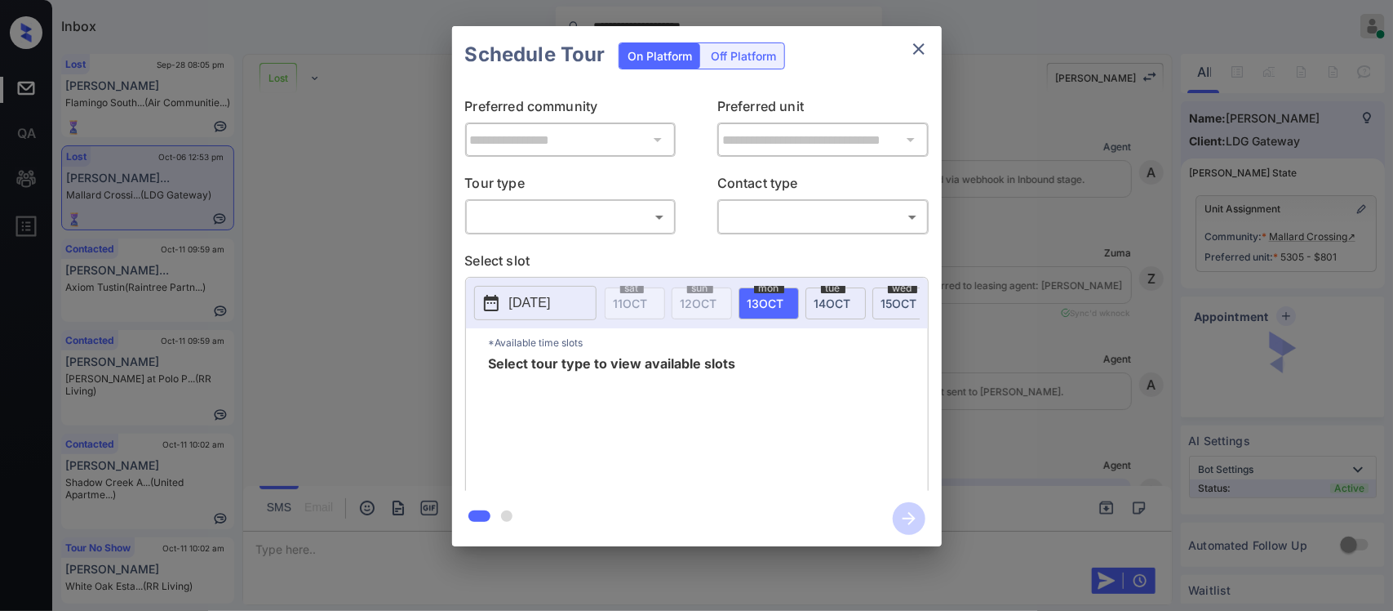
scroll to position [2360, 0]
click at [613, 219] on body "**********" at bounding box center [696, 305] width 1393 height 611
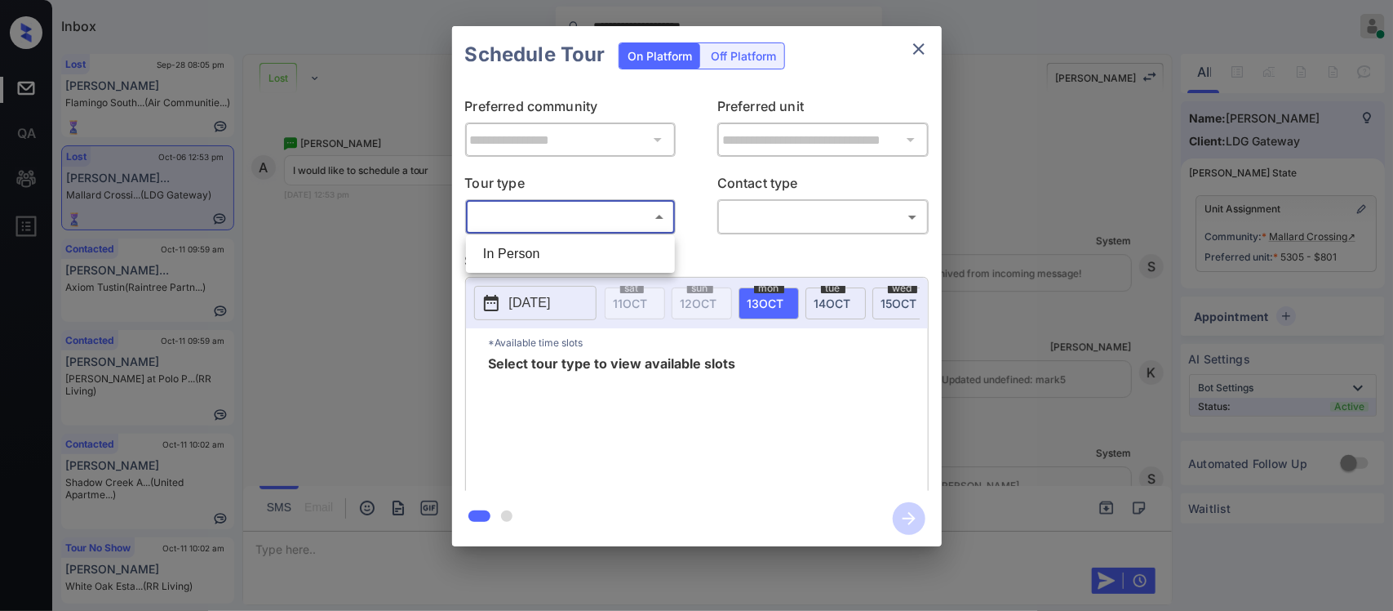
click at [602, 247] on li "In Person" at bounding box center [570, 253] width 201 height 29
type input "********"
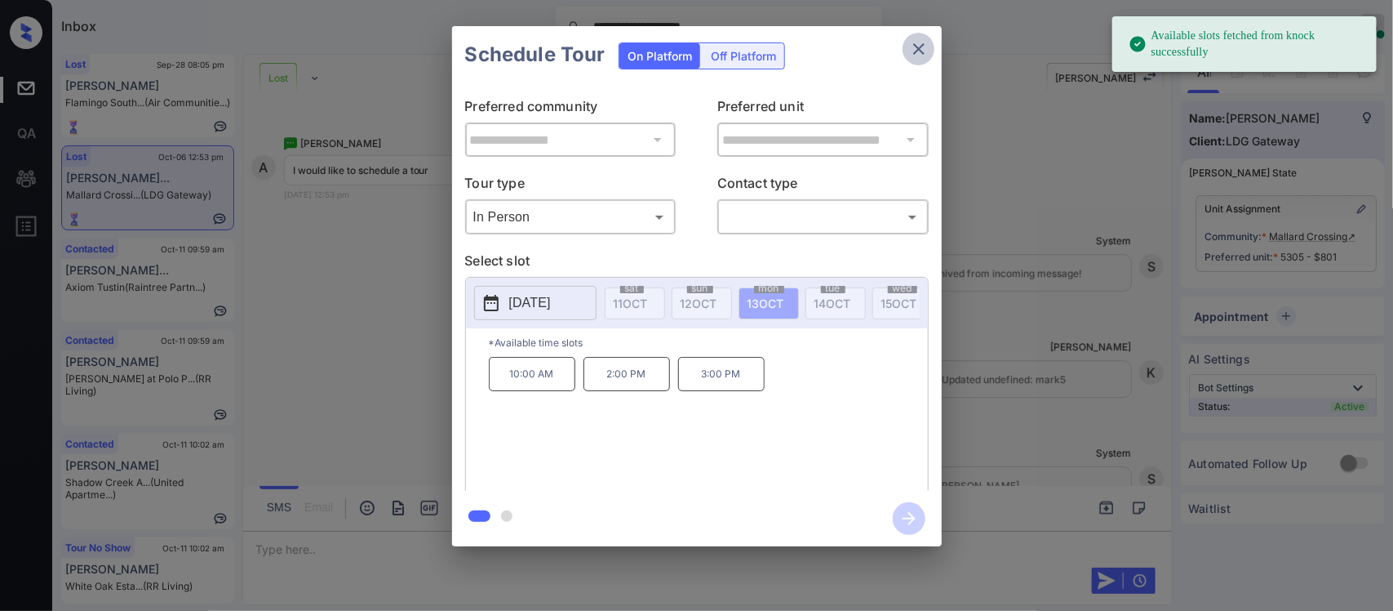
click at [921, 51] on icon "close" at bounding box center [918, 48] width 11 height 11
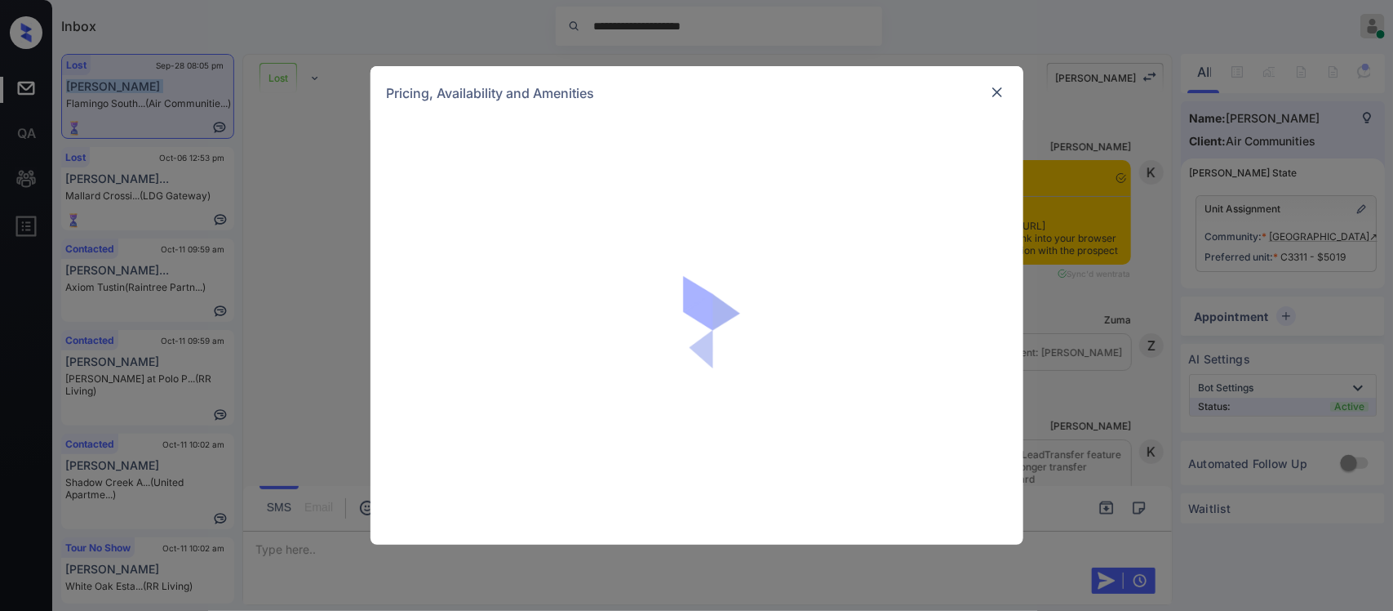
scroll to position [8145, 0]
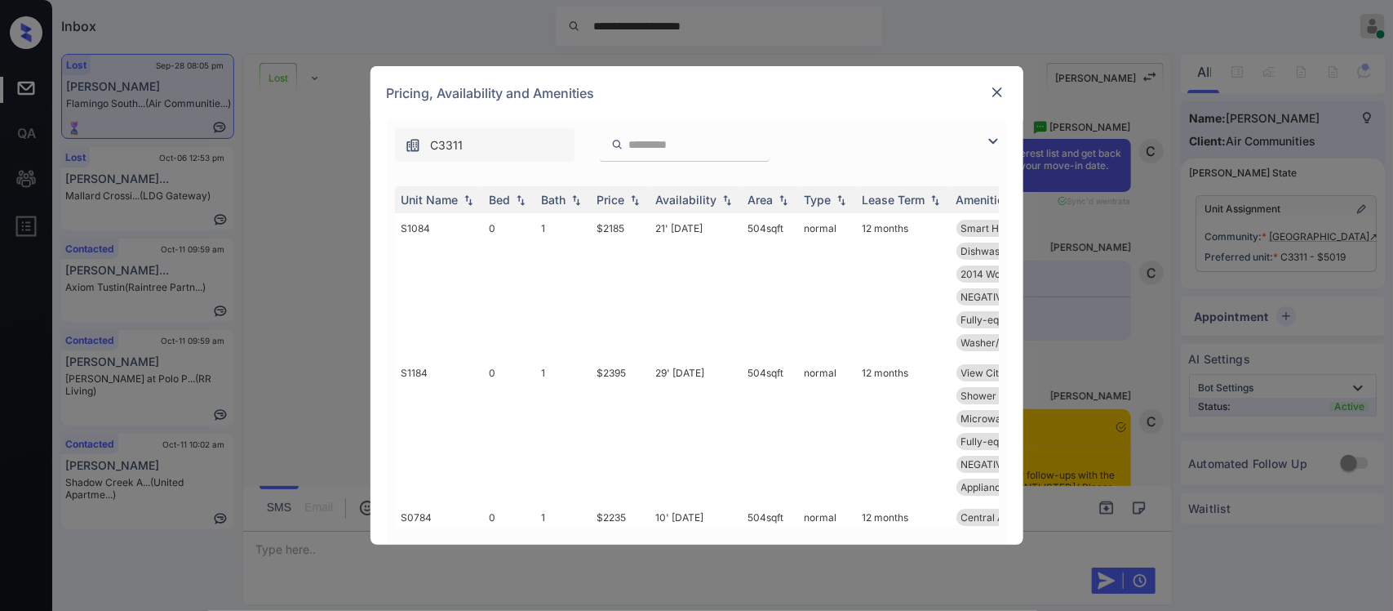
click at [630, 182] on div "Unit Name Bed Bath Price Availability Area Type Lease Term Amenities S1084 0 1 …" at bounding box center [697, 357] width 620 height 375
click at [629, 198] on img at bounding box center [635, 199] width 16 height 11
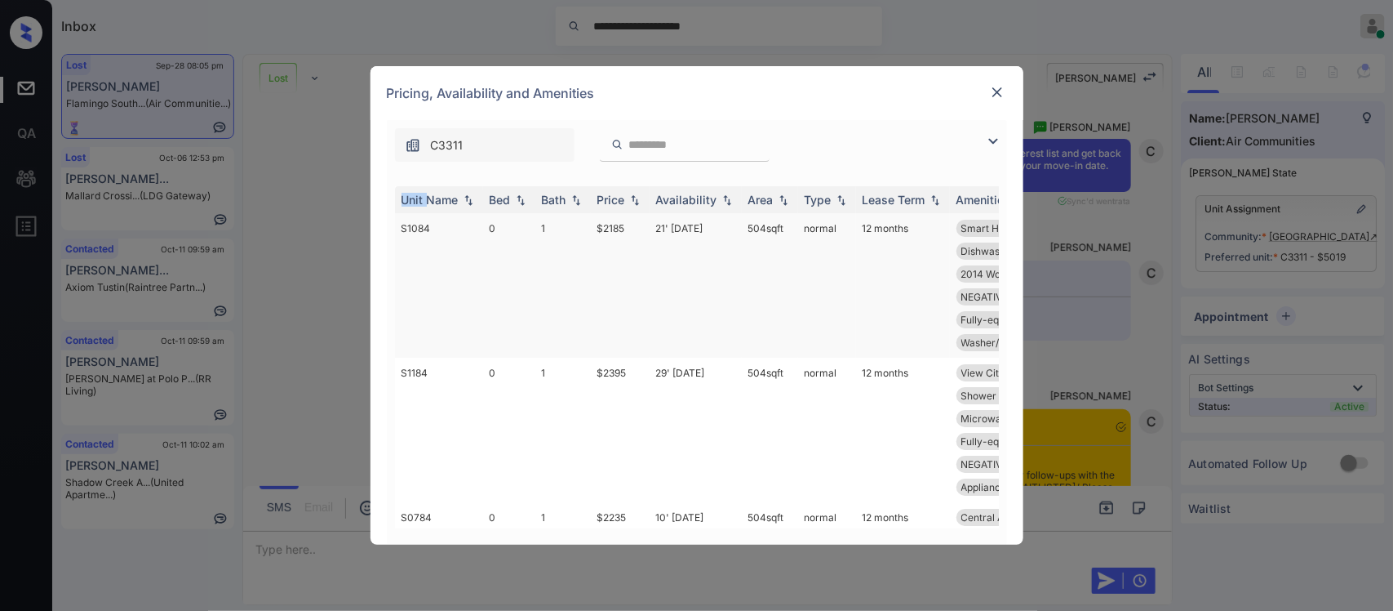
click at [637, 257] on td "$2185" at bounding box center [620, 285] width 59 height 144
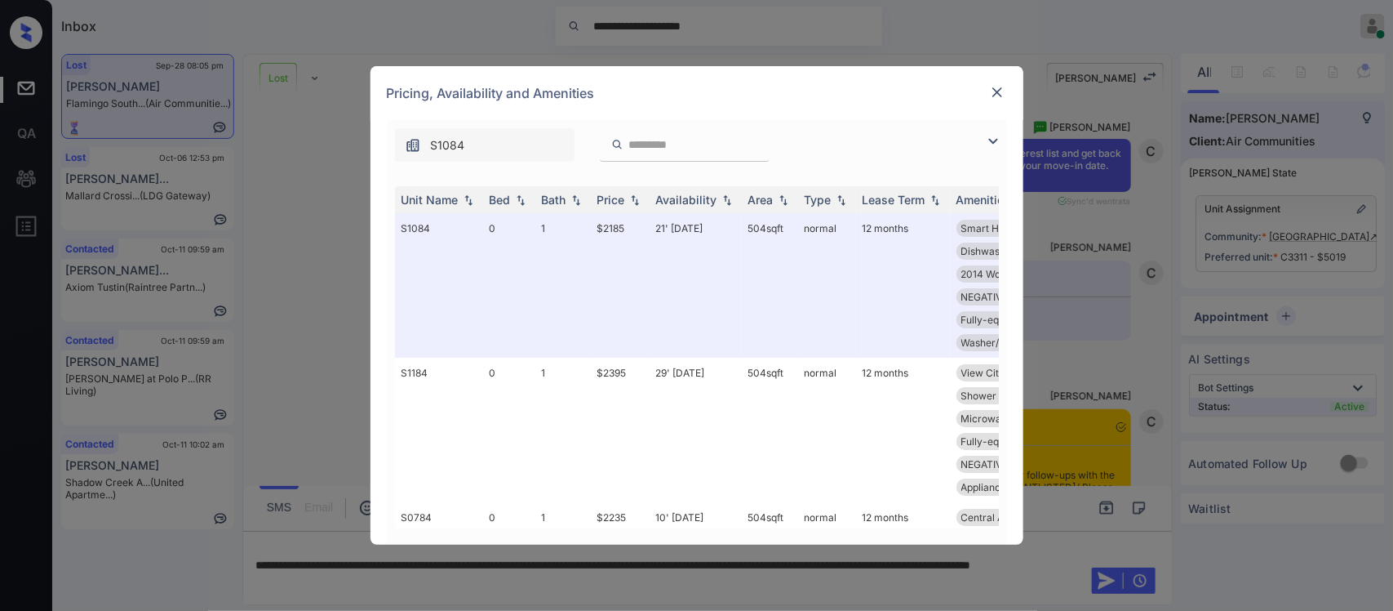
click at [990, 87] on img at bounding box center [997, 92] width 16 height 16
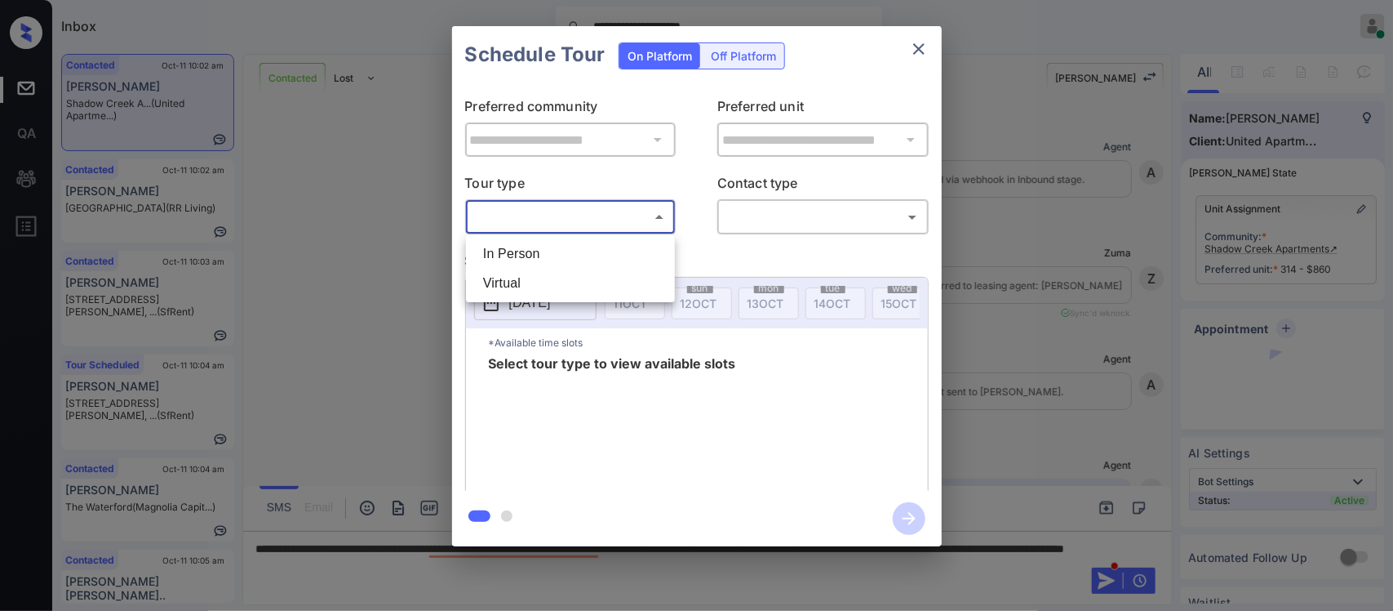
scroll to position [2945, 0]
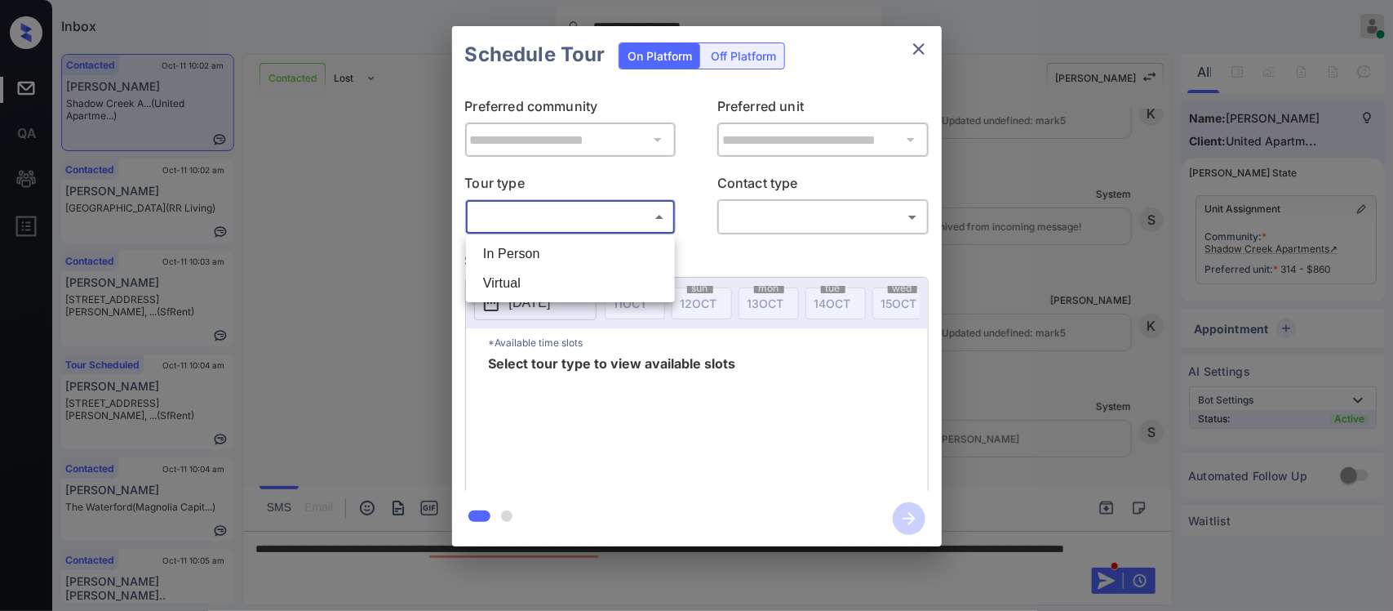
click at [922, 50] on div at bounding box center [696, 305] width 1393 height 611
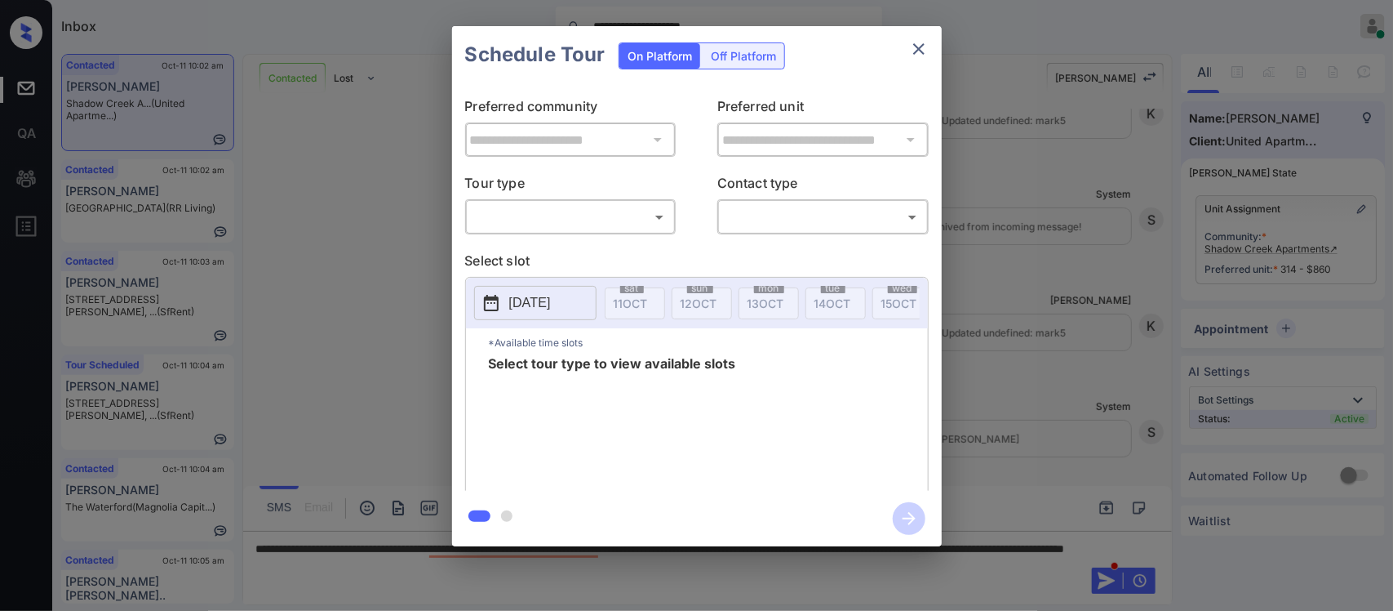
click at [922, 50] on div "In Person Virtual" at bounding box center [696, 305] width 1393 height 611
click at [922, 50] on icon "close" at bounding box center [919, 49] width 20 height 20
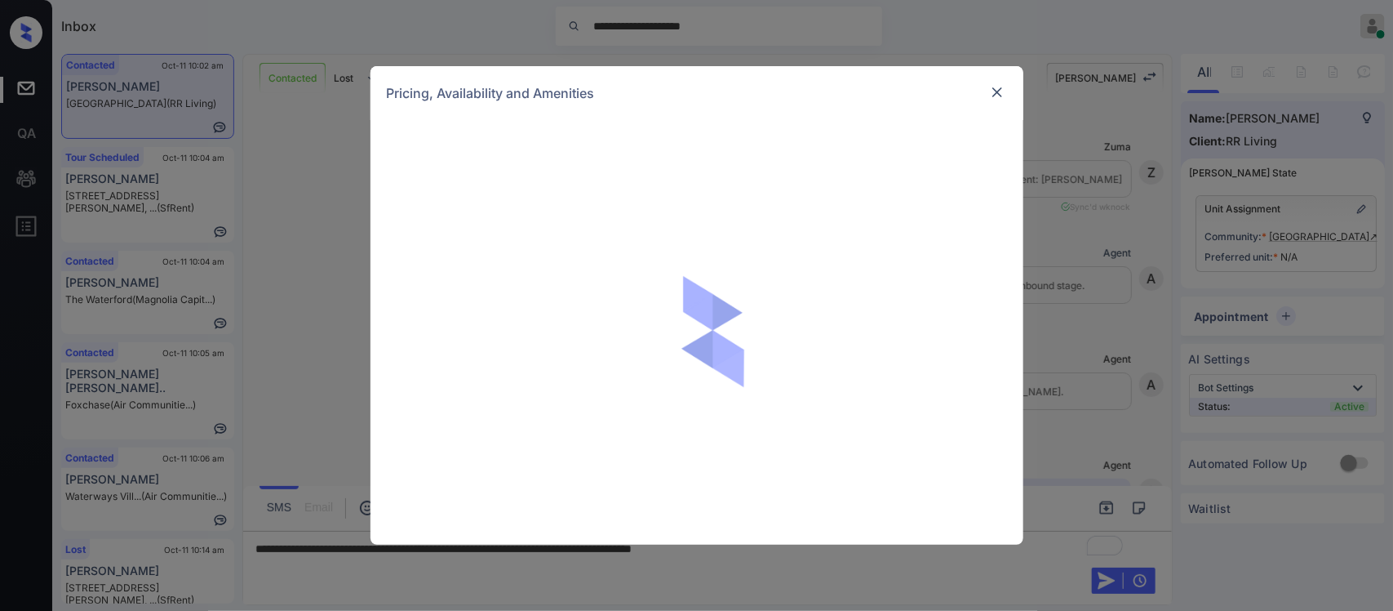
scroll to position [1116, 0]
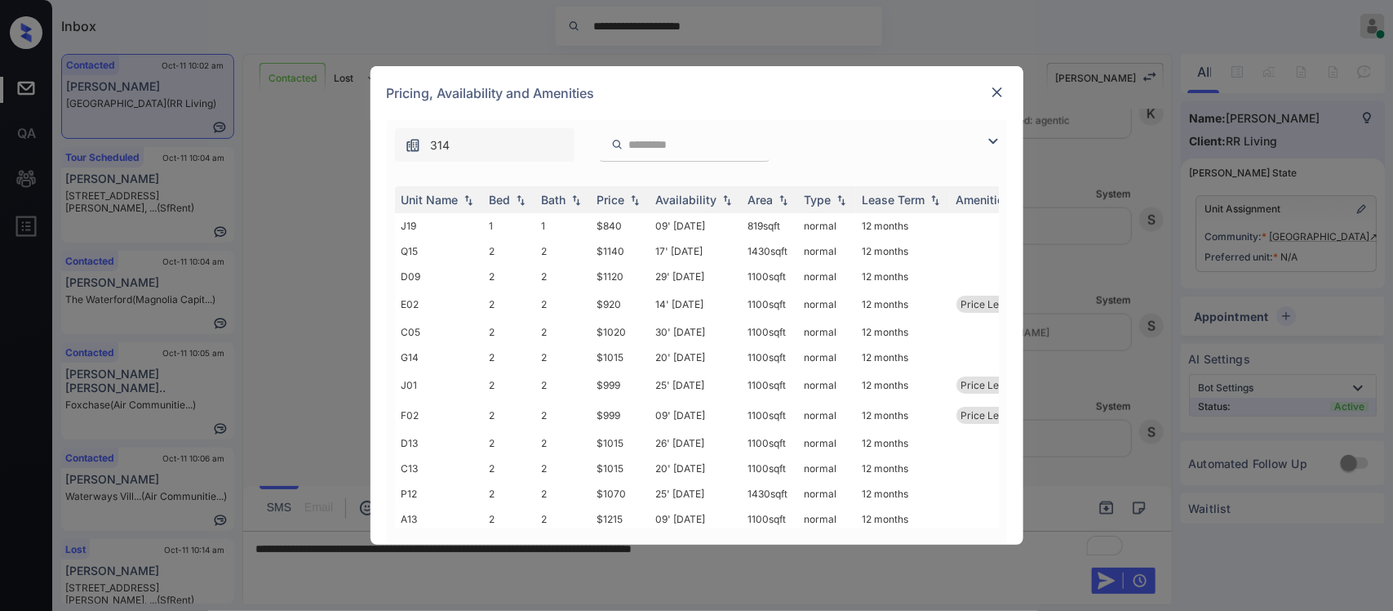
click at [633, 198] on img at bounding box center [635, 199] width 16 height 11
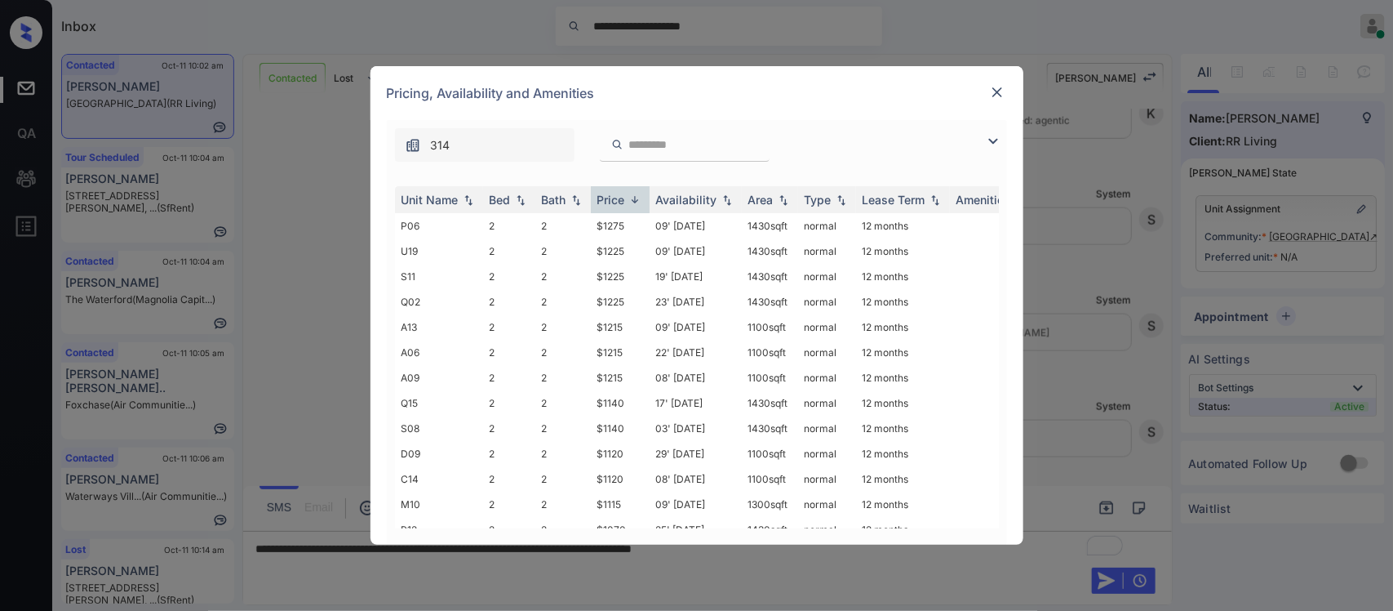
click at [633, 198] on img at bounding box center [635, 199] width 16 height 12
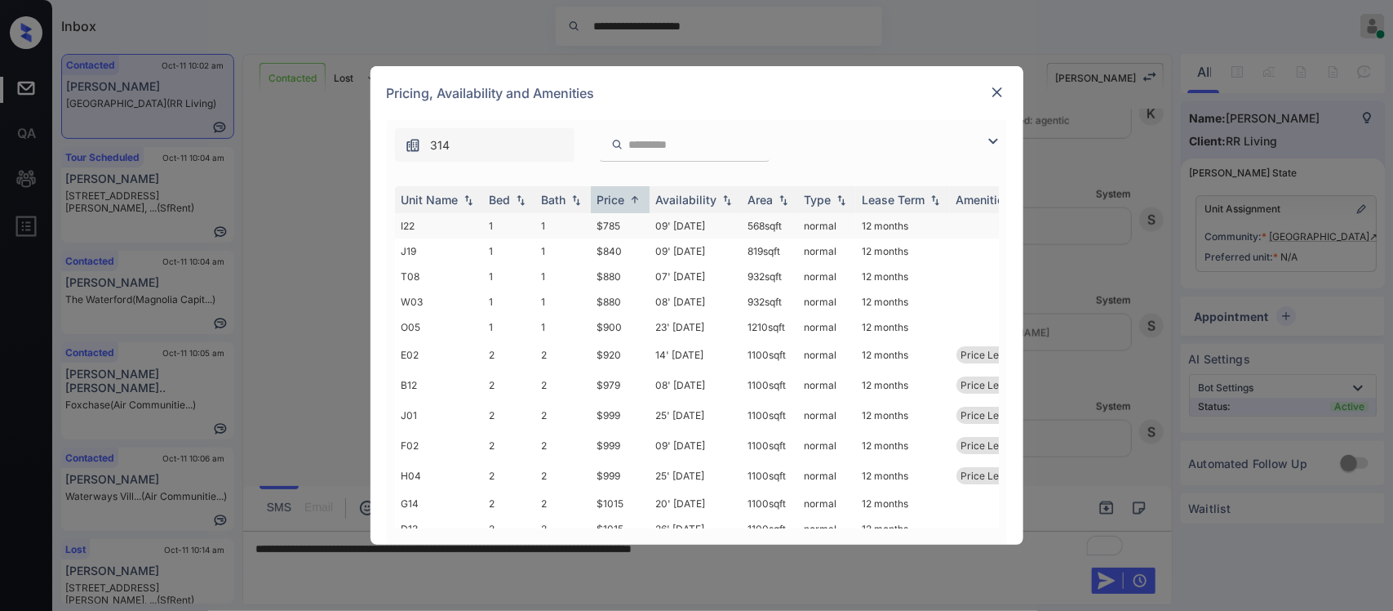
click at [630, 229] on td "$785" at bounding box center [620, 225] width 59 height 25
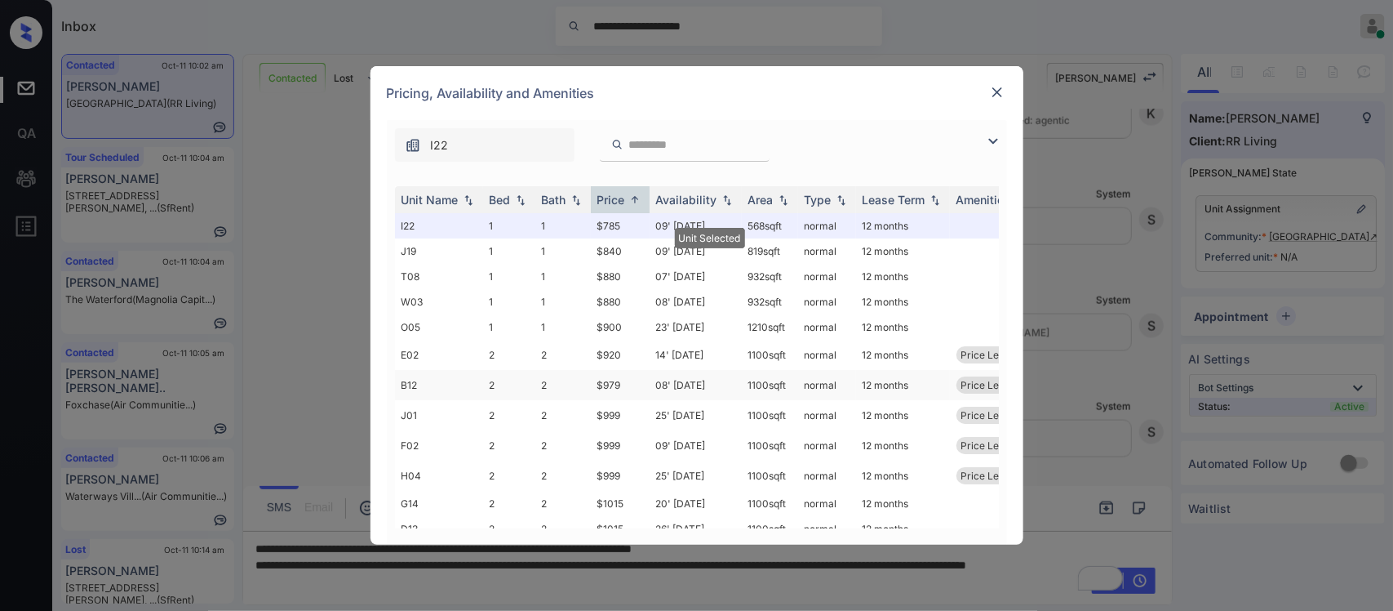
click at [639, 377] on td "$979" at bounding box center [620, 385] width 59 height 30
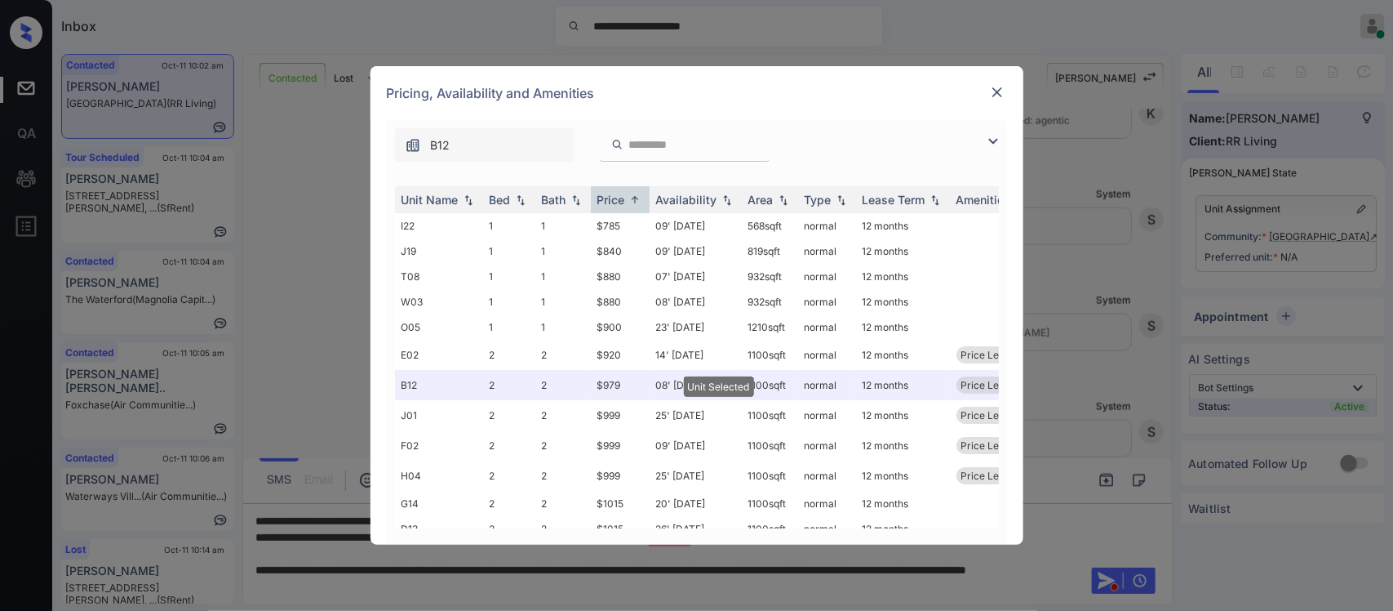
click at [997, 91] on img at bounding box center [997, 92] width 16 height 16
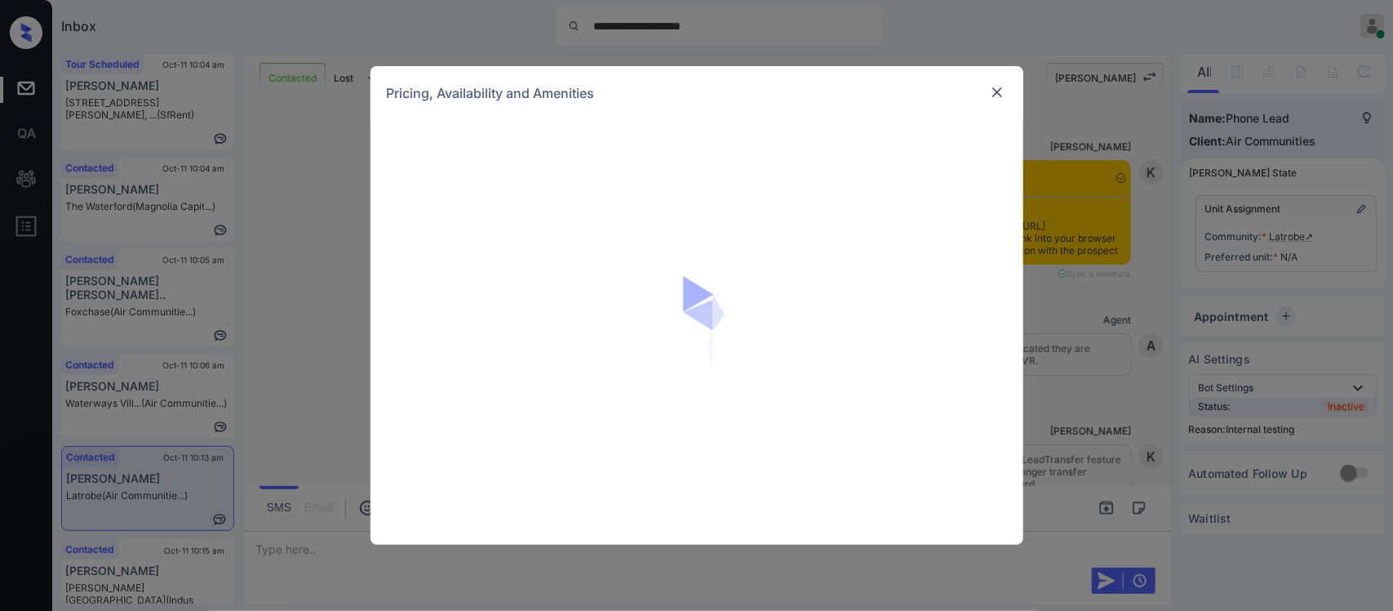
scroll to position [3306, 0]
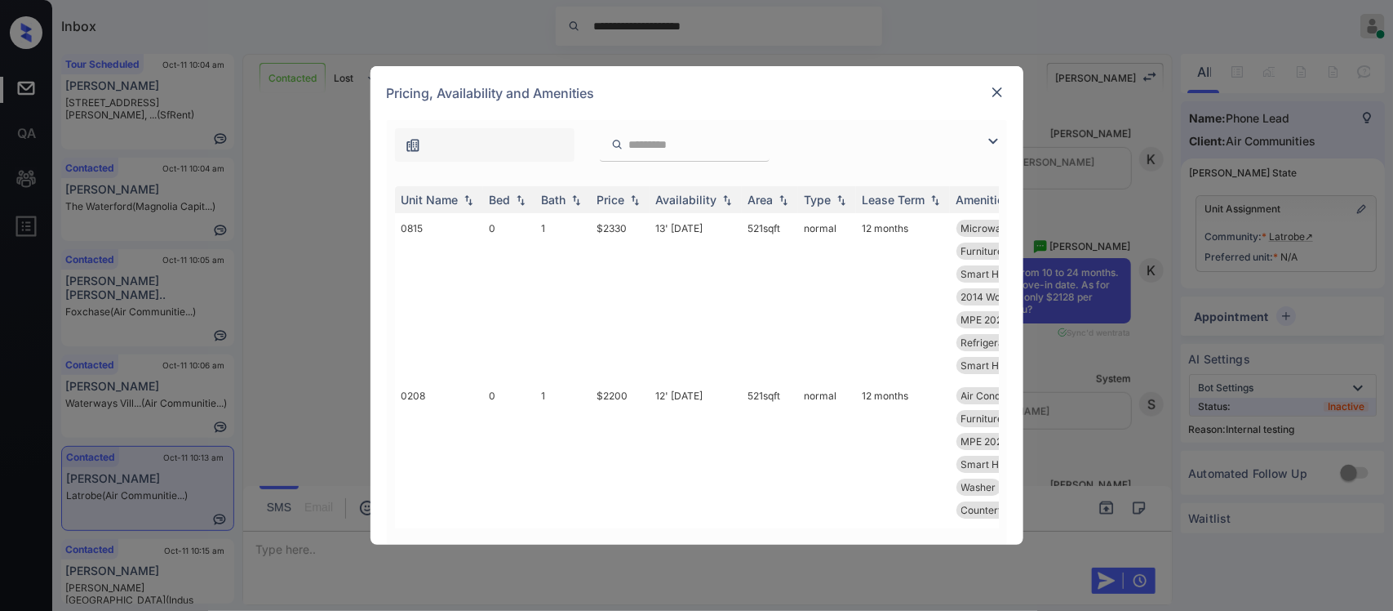
click at [615, 194] on div "Price" at bounding box center [611, 200] width 28 height 14
click at [629, 263] on td "$2128" at bounding box center [620, 296] width 59 height 167
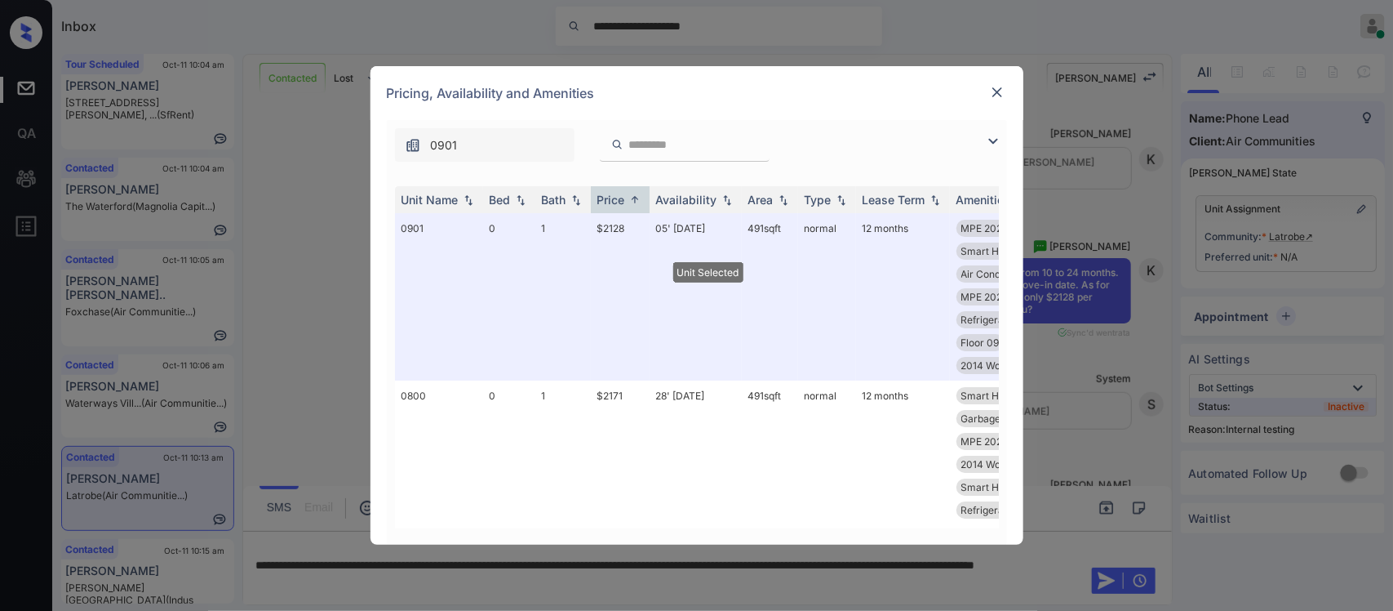
click at [997, 96] on img at bounding box center [997, 92] width 16 height 16
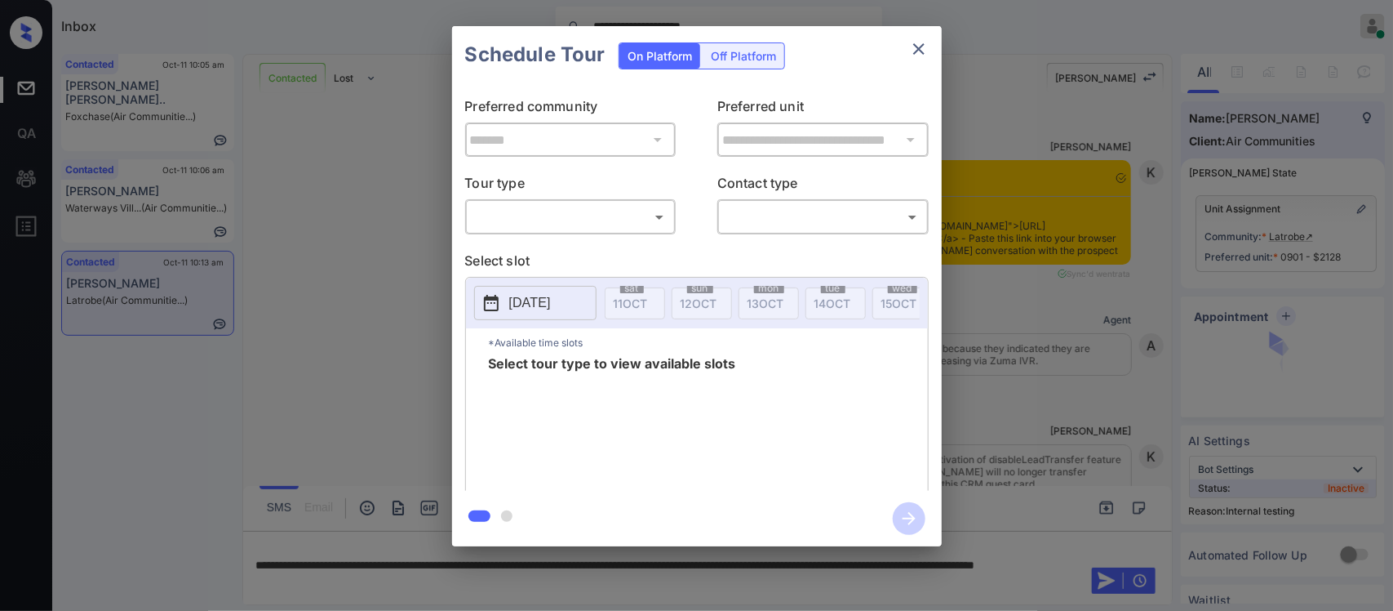
scroll to position [3818, 0]
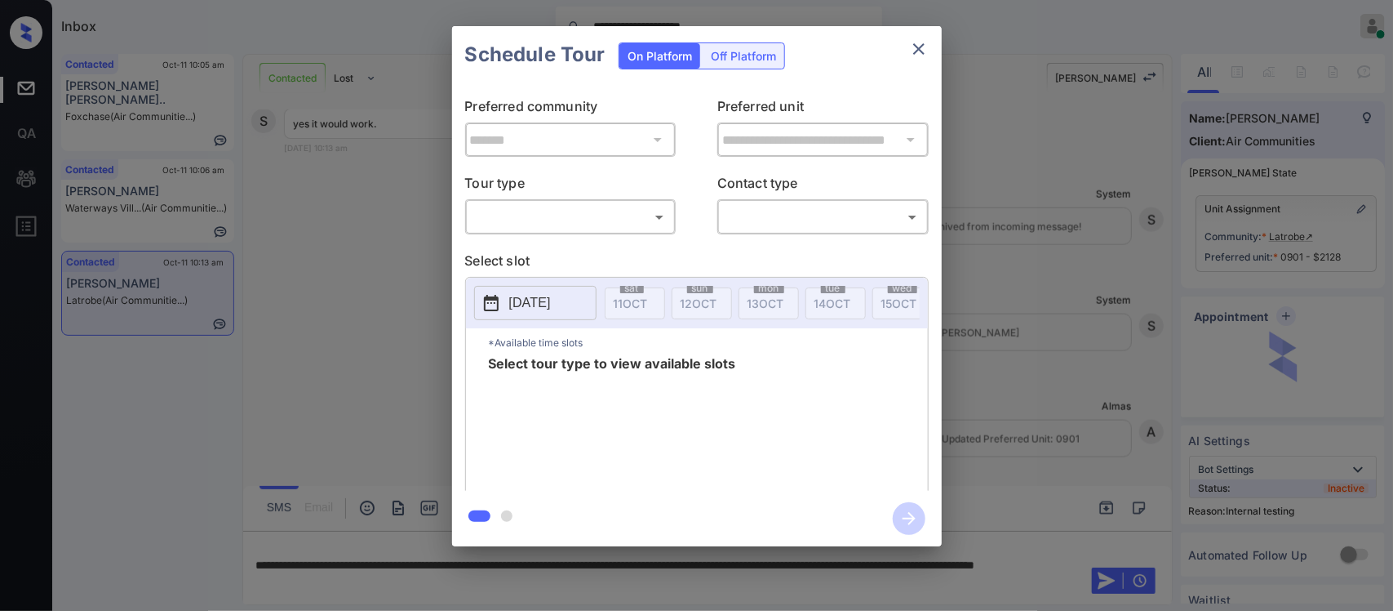
click at [549, 208] on body "**********" at bounding box center [696, 305] width 1393 height 611
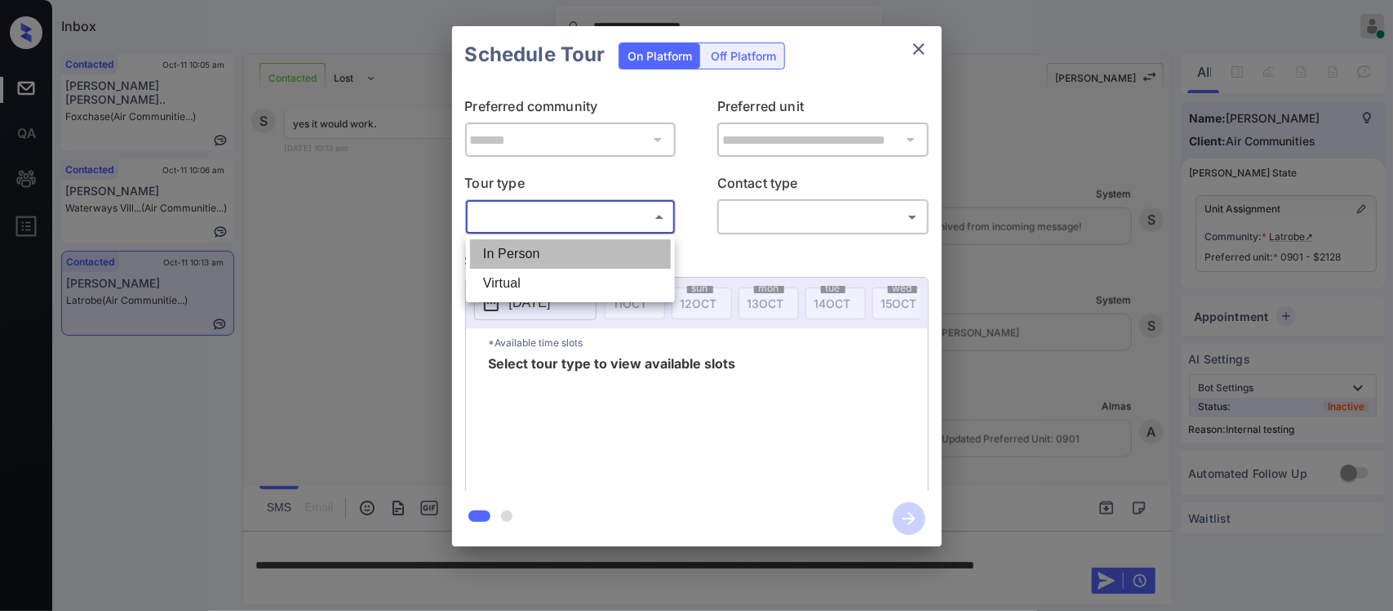
click at [540, 254] on li "In Person" at bounding box center [570, 253] width 201 height 29
type input "********"
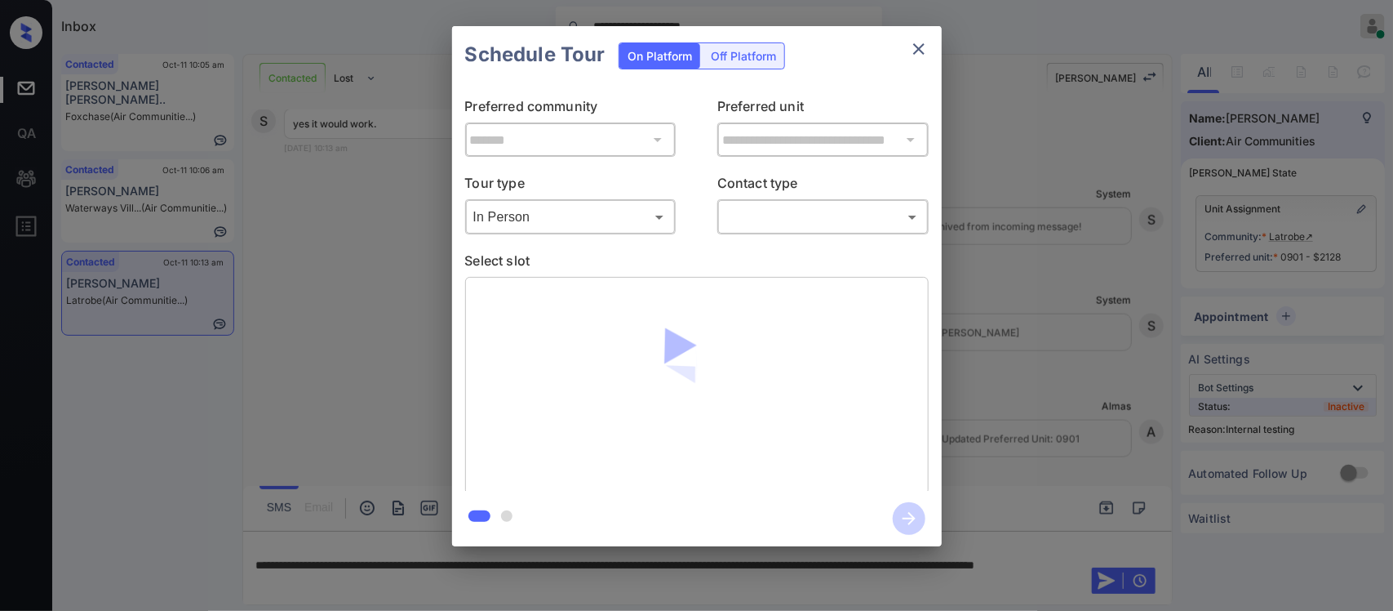
drag, startPoint x: 823, startPoint y: 197, endPoint x: 819, endPoint y: 214, distance: 17.6
click at [819, 214] on div "Contact type ​ ​" at bounding box center [822, 203] width 211 height 61
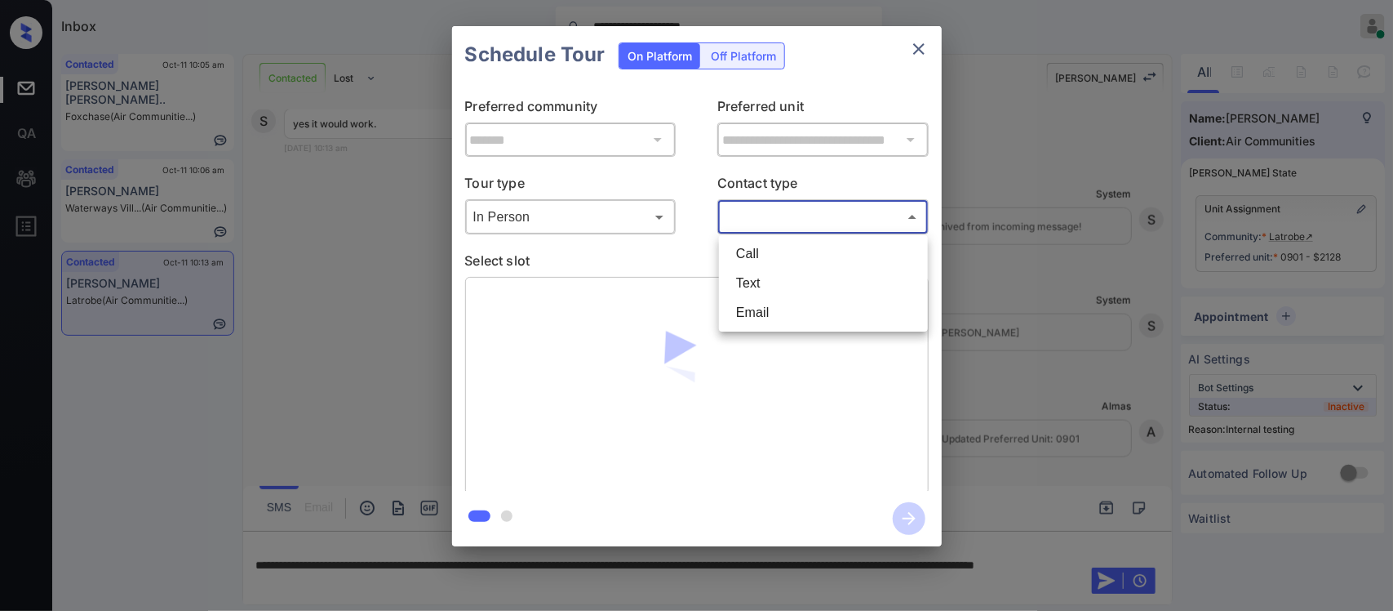
drag, startPoint x: 819, startPoint y: 214, endPoint x: 781, endPoint y: 283, distance: 78.9
click at [781, 283] on body "**********" at bounding box center [696, 305] width 1393 height 611
click at [781, 283] on li "Text" at bounding box center [823, 283] width 201 height 29
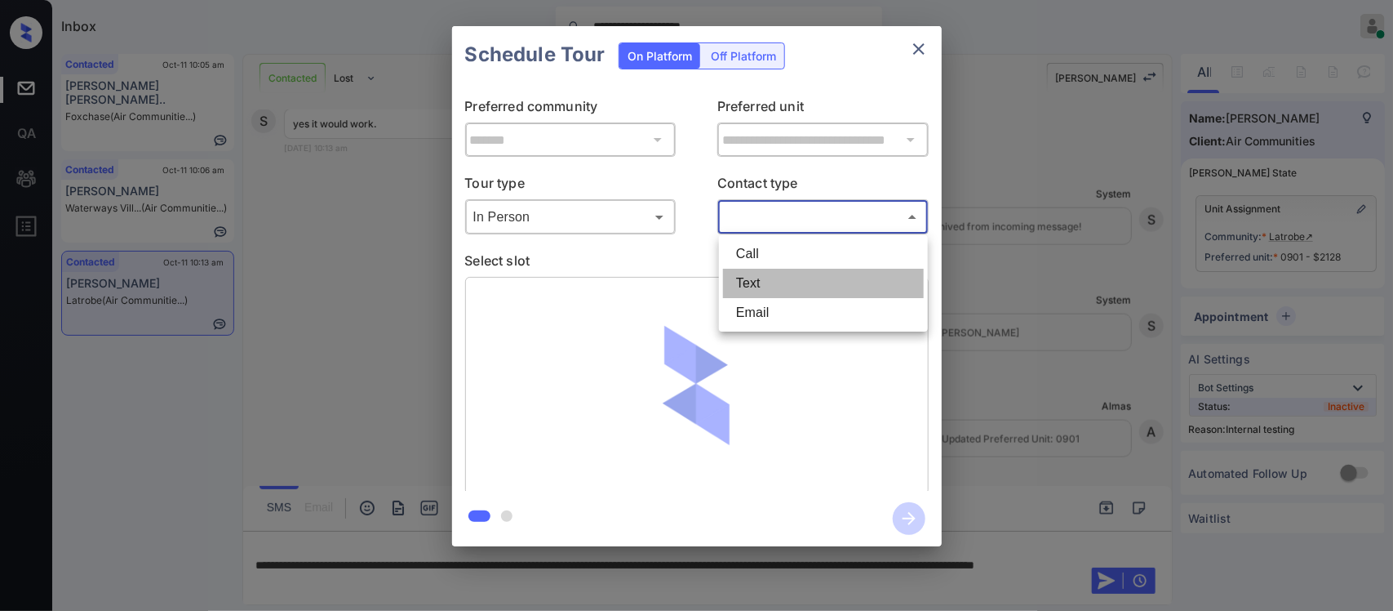
type input "****"
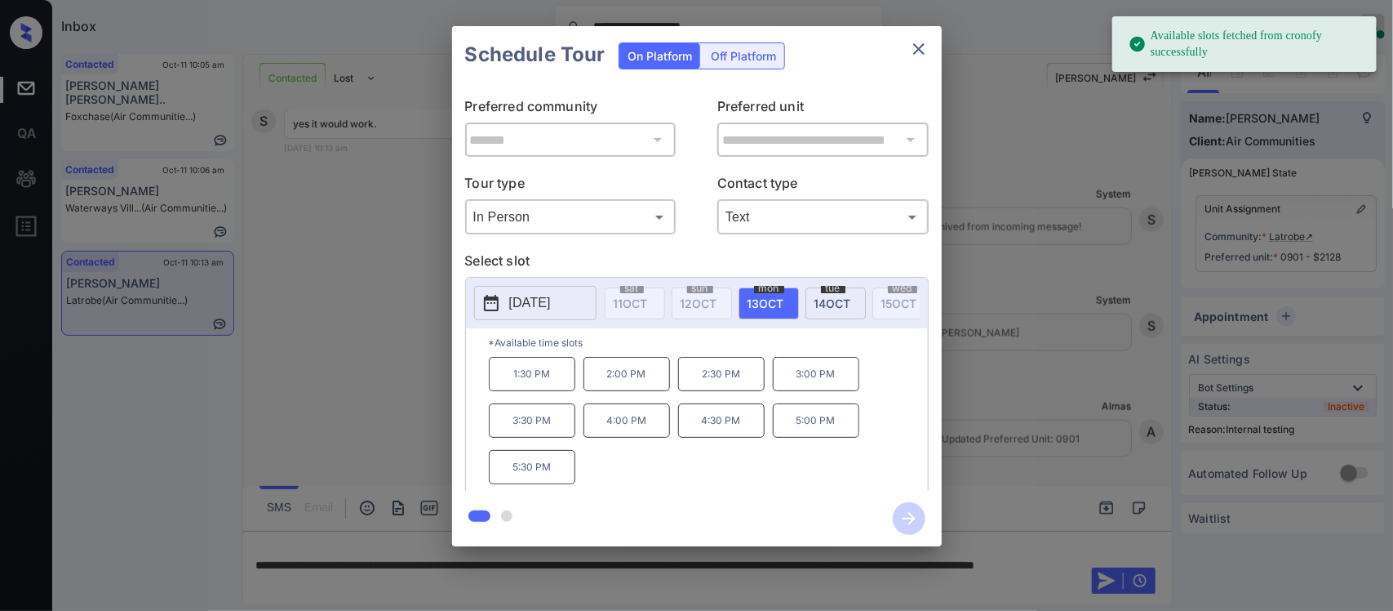
click at [549, 391] on p "1:30 PM" at bounding box center [532, 374] width 87 height 34
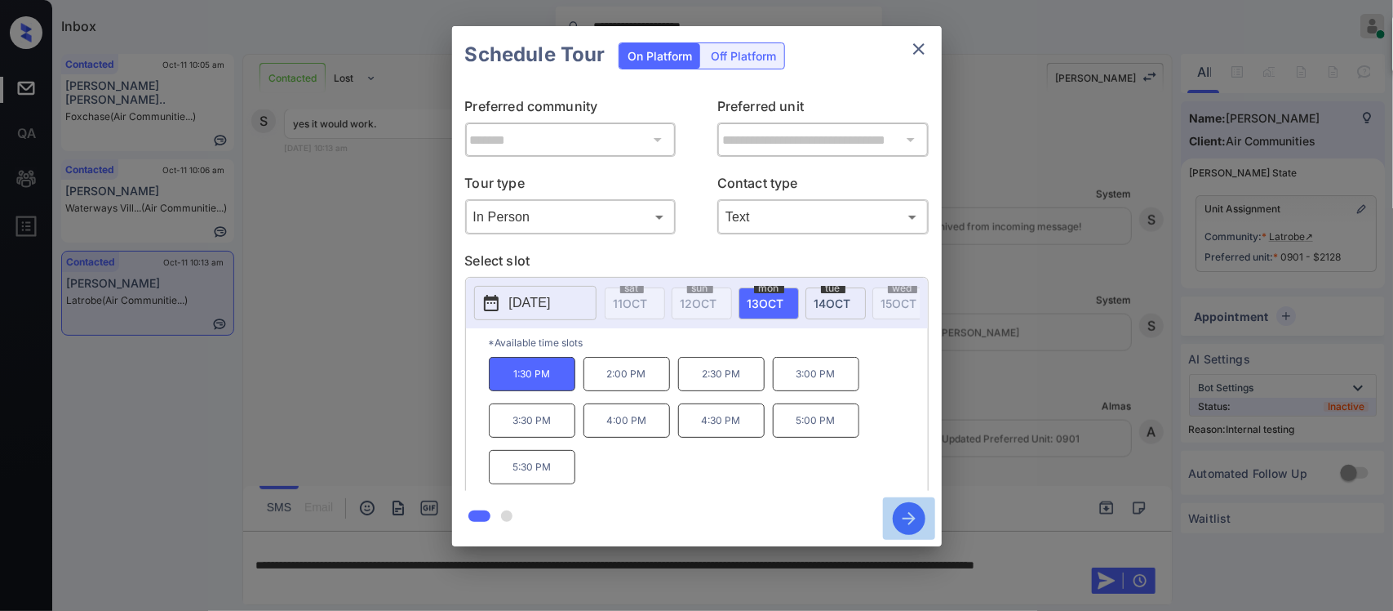
click at [903, 511] on icon "button" at bounding box center [909, 518] width 33 height 33
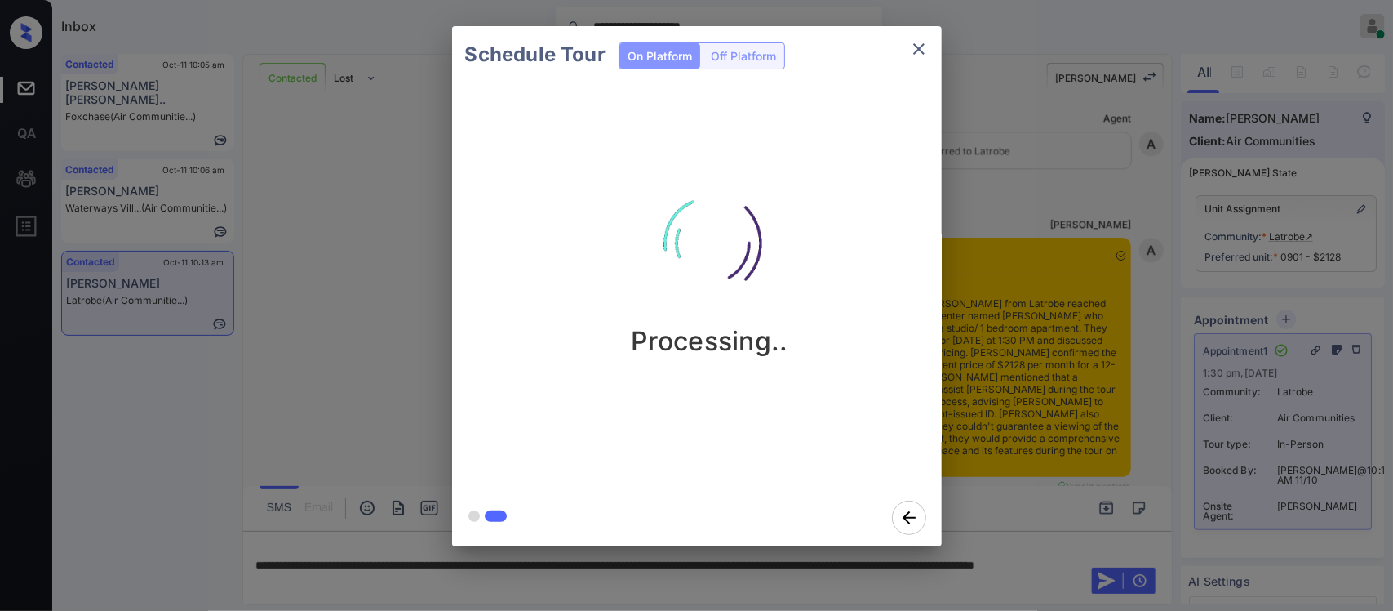
scroll to position [4744, 0]
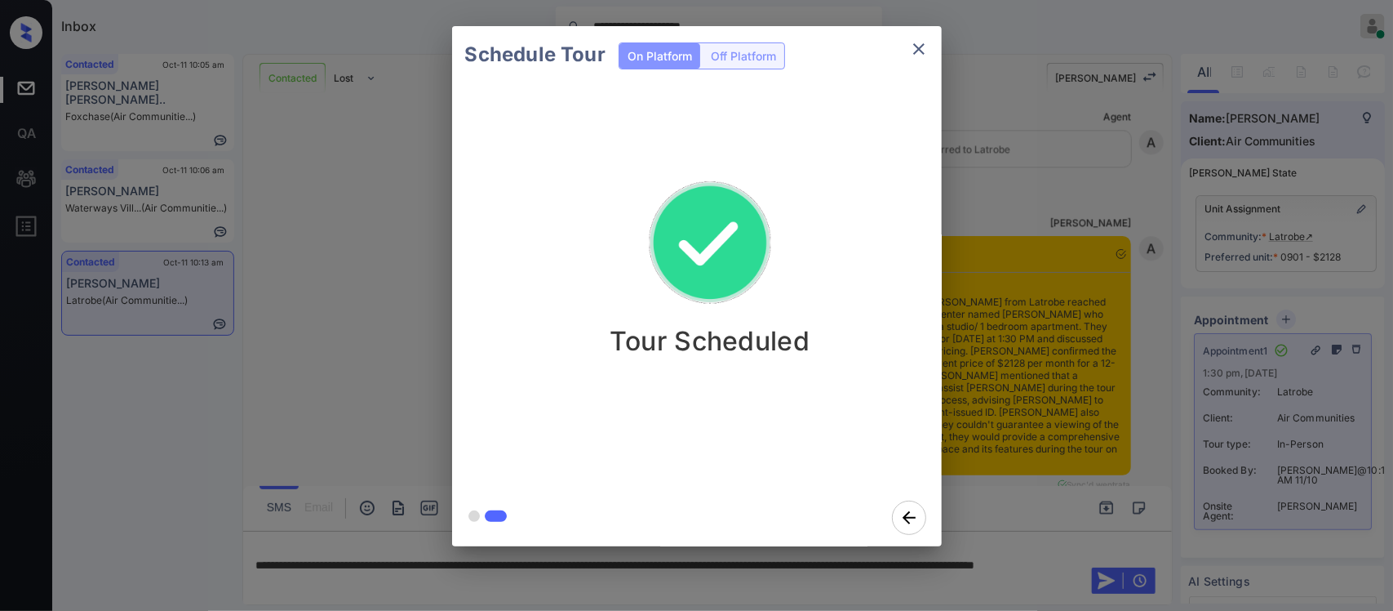
click at [1112, 400] on div "Schedule Tour On Platform Off Platform Tour Scheduled" at bounding box center [696, 286] width 1393 height 572
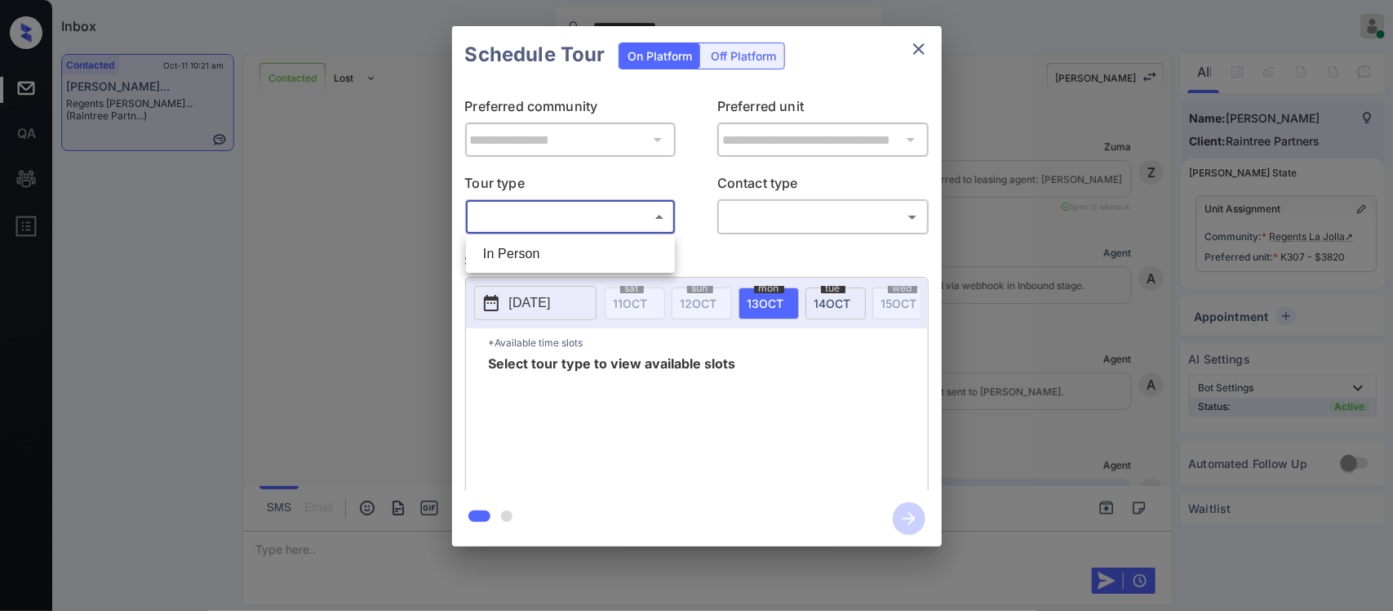
scroll to position [1127, 0]
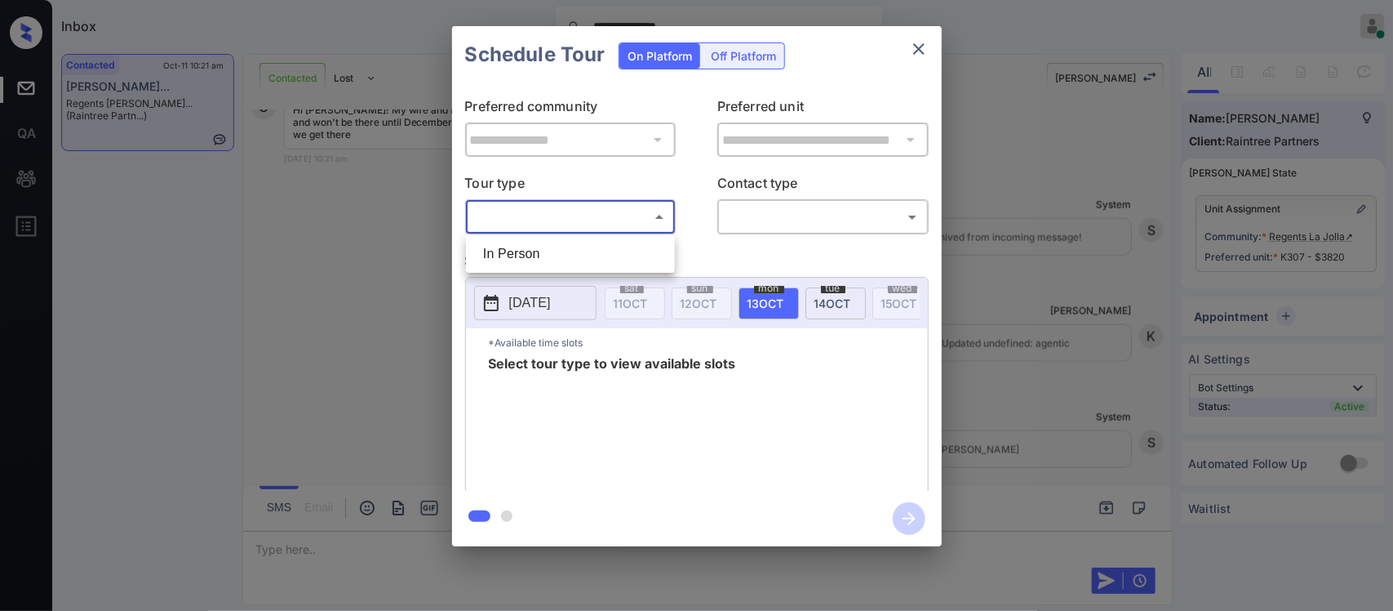
drag, startPoint x: 914, startPoint y: 59, endPoint x: 918, endPoint y: 50, distance: 9.9
click at [918, 50] on div at bounding box center [696, 305] width 1393 height 611
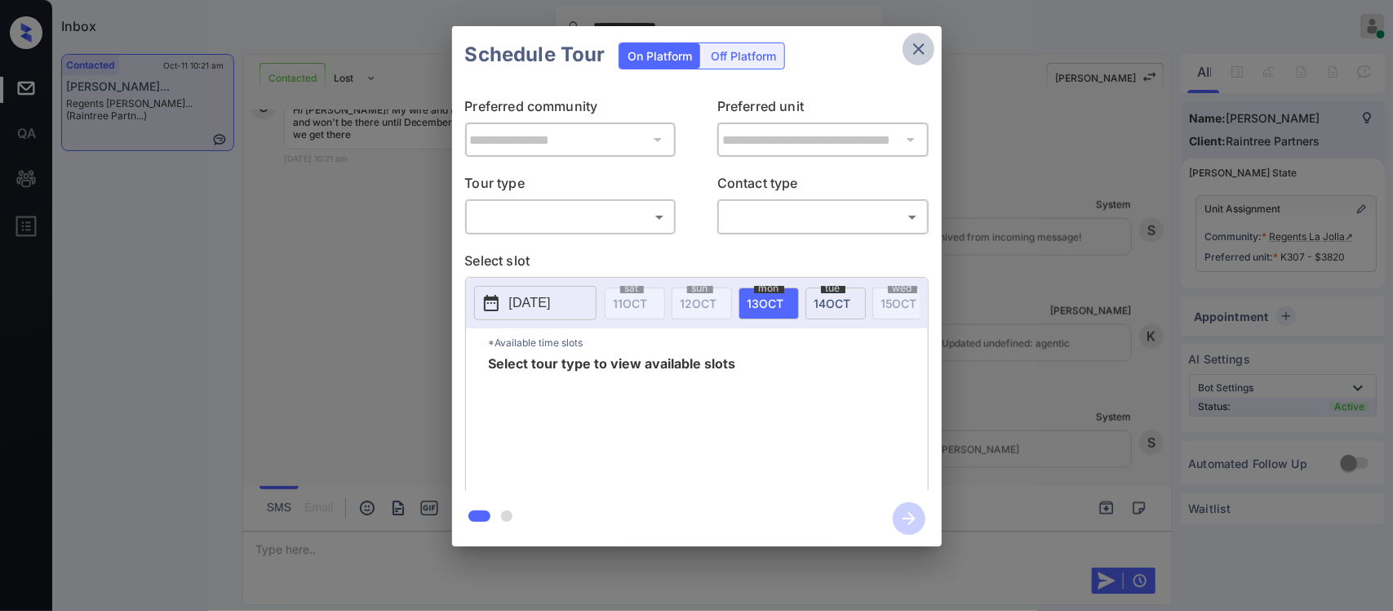
click at [918, 50] on icon "close" at bounding box center [918, 48] width 11 height 11
